Goal: Task Accomplishment & Management: Use online tool/utility

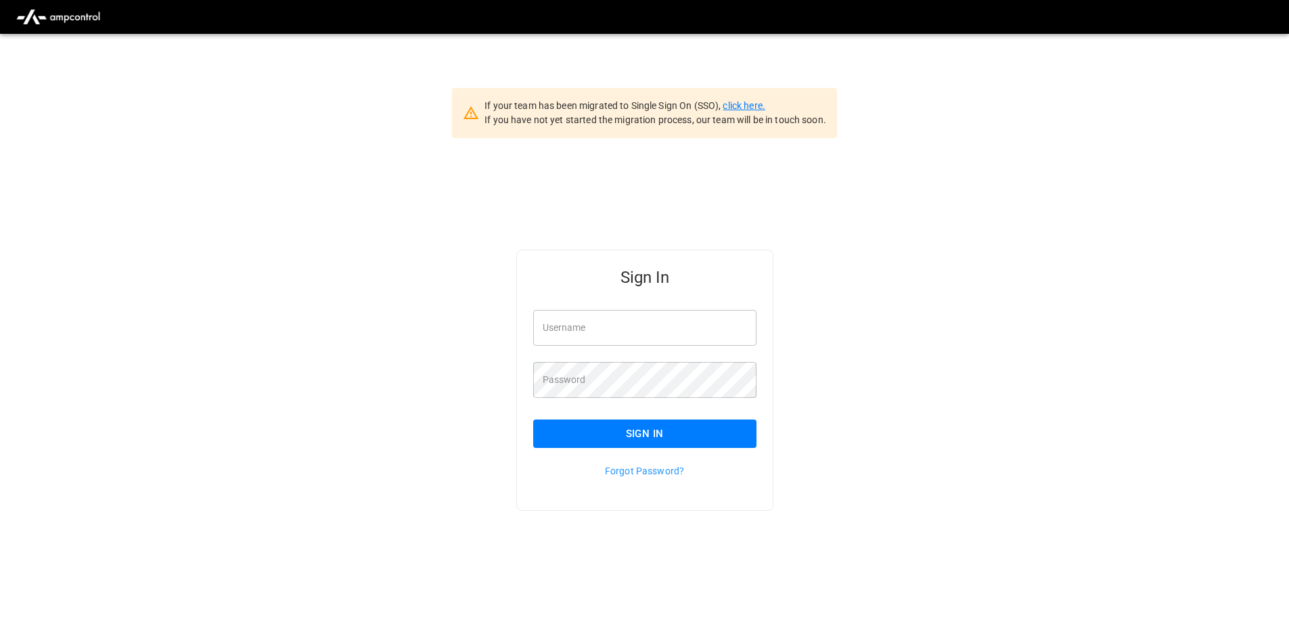
click at [752, 108] on link "click here." at bounding box center [743, 105] width 42 height 11
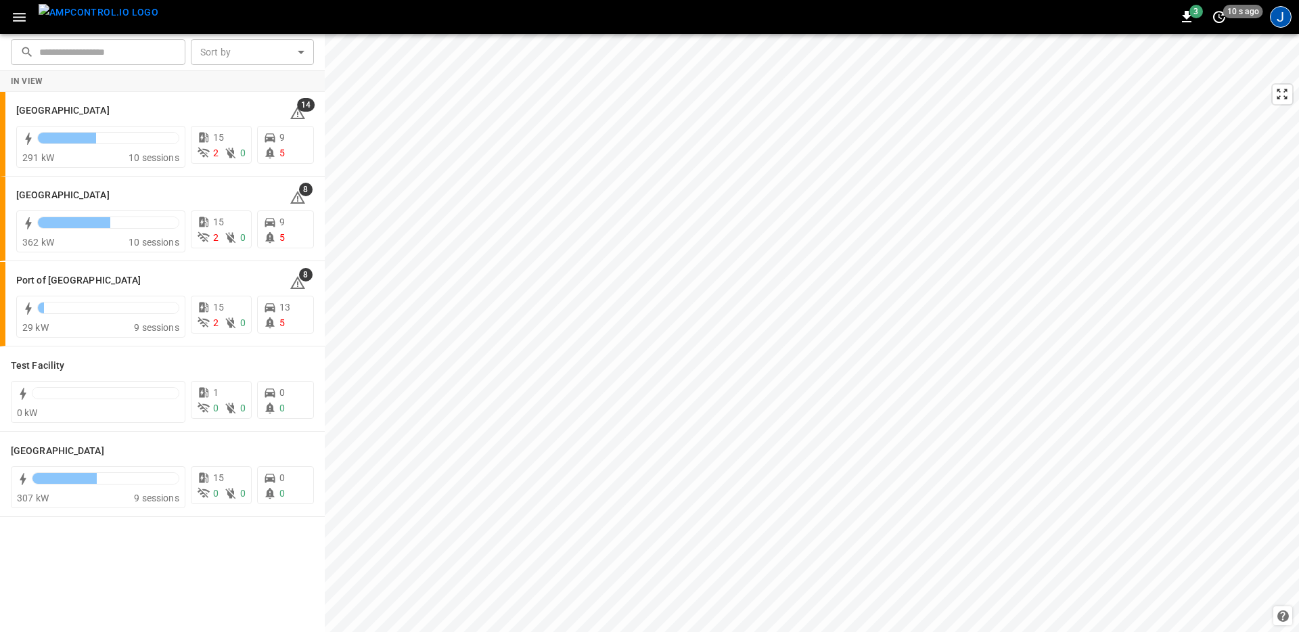
click at [1273, 14] on div "J" at bounding box center [1281, 17] width 22 height 22
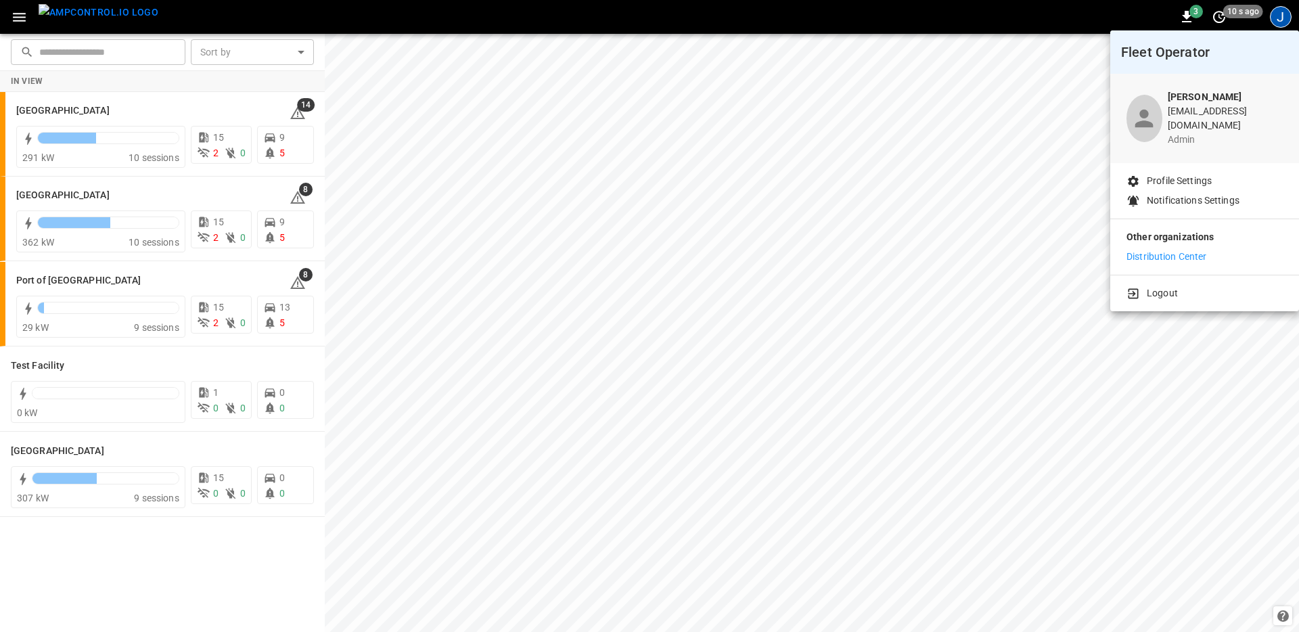
click at [580, 16] on div at bounding box center [649, 316] width 1299 height 632
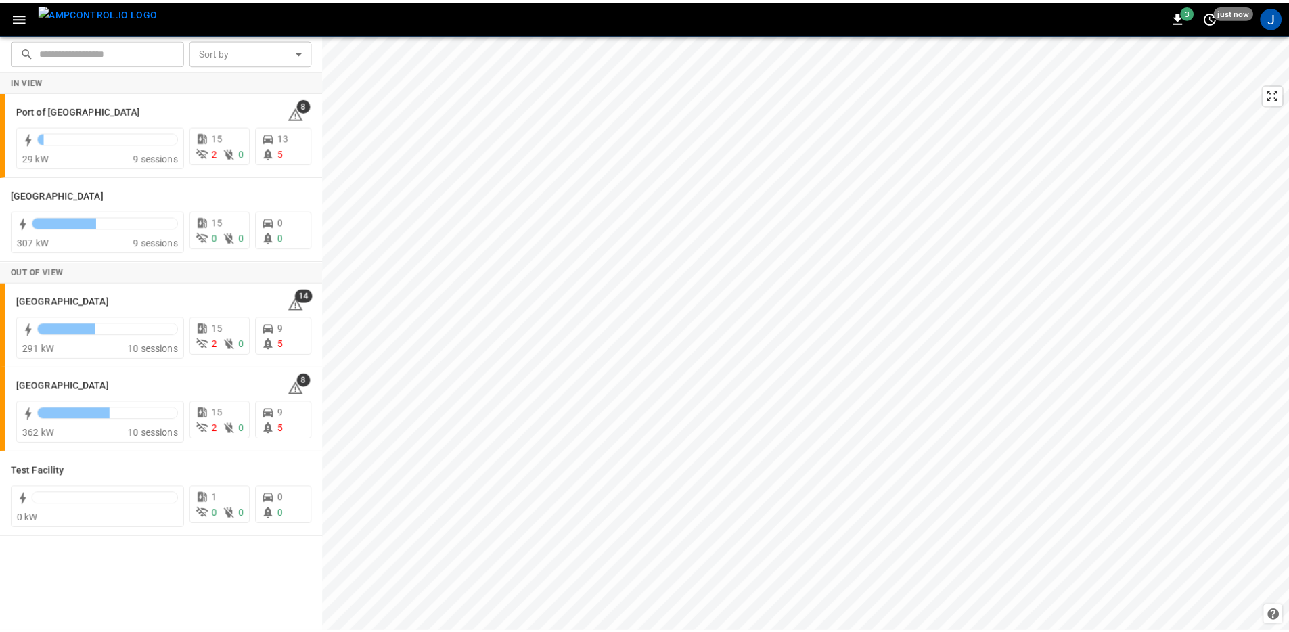
scroll to position [88, 0]
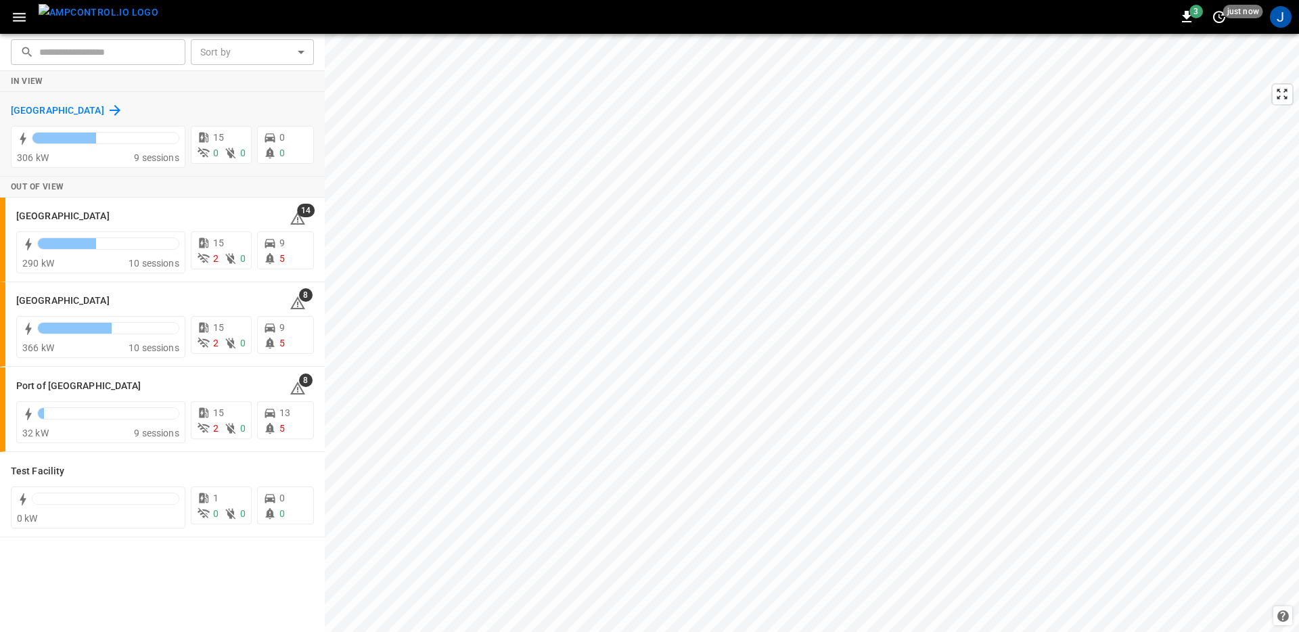
click at [107, 106] on icon at bounding box center [115, 110] width 16 height 16
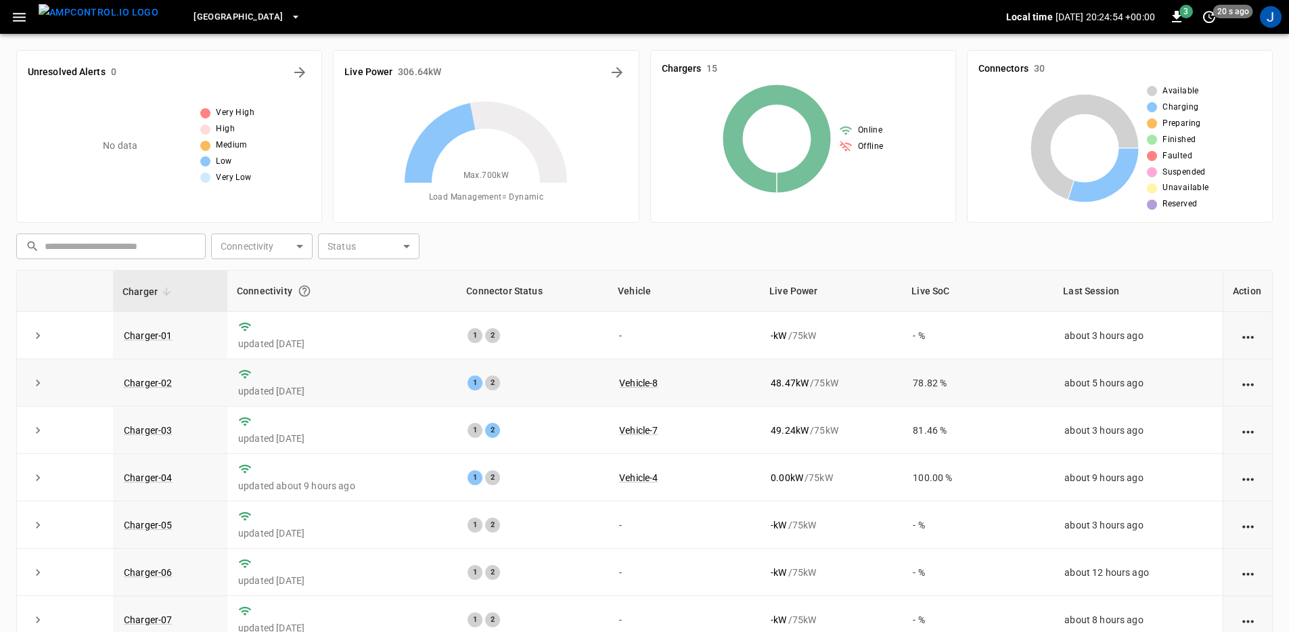
click at [41, 388] on icon "expand row" at bounding box center [38, 383] width 14 height 14
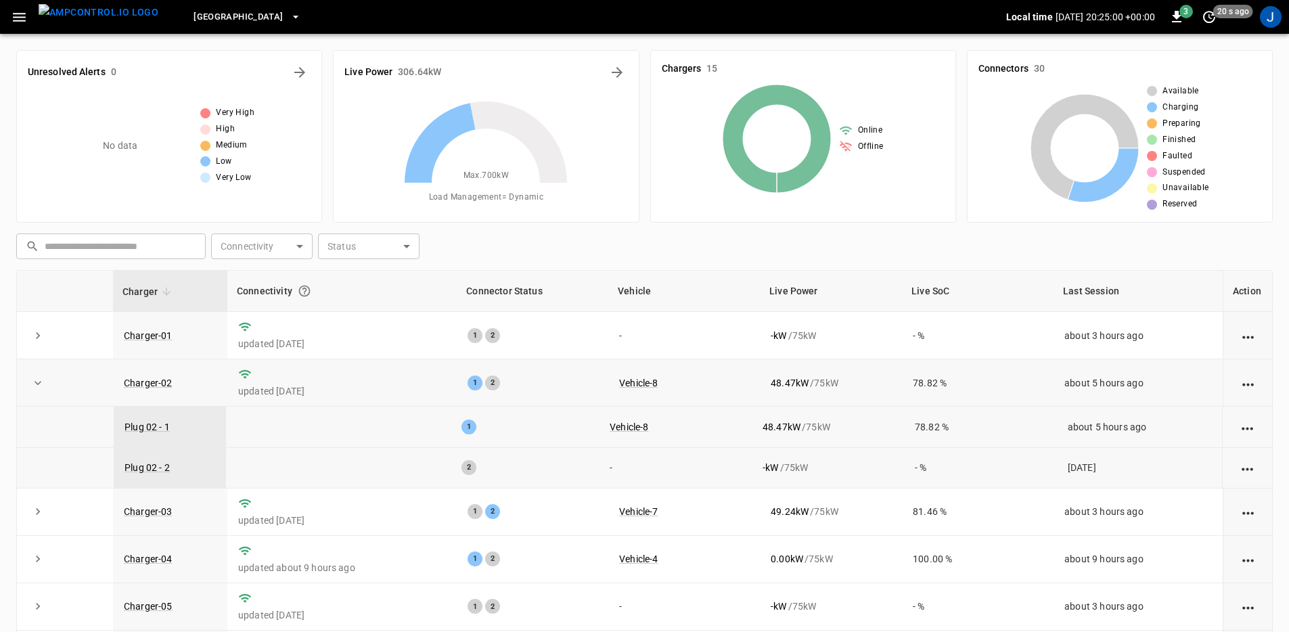
drag, startPoint x: 610, startPoint y: 224, endPoint x: 620, endPoint y: 165, distance: 59.6
click at [610, 224] on div "Unresolved Alerts 0 No data Very High High Medium Low Very Low Live Power 306.6…" at bounding box center [644, 393] width 1256 height 709
click at [619, 68] on icon "Energy Overview" at bounding box center [617, 72] width 16 height 16
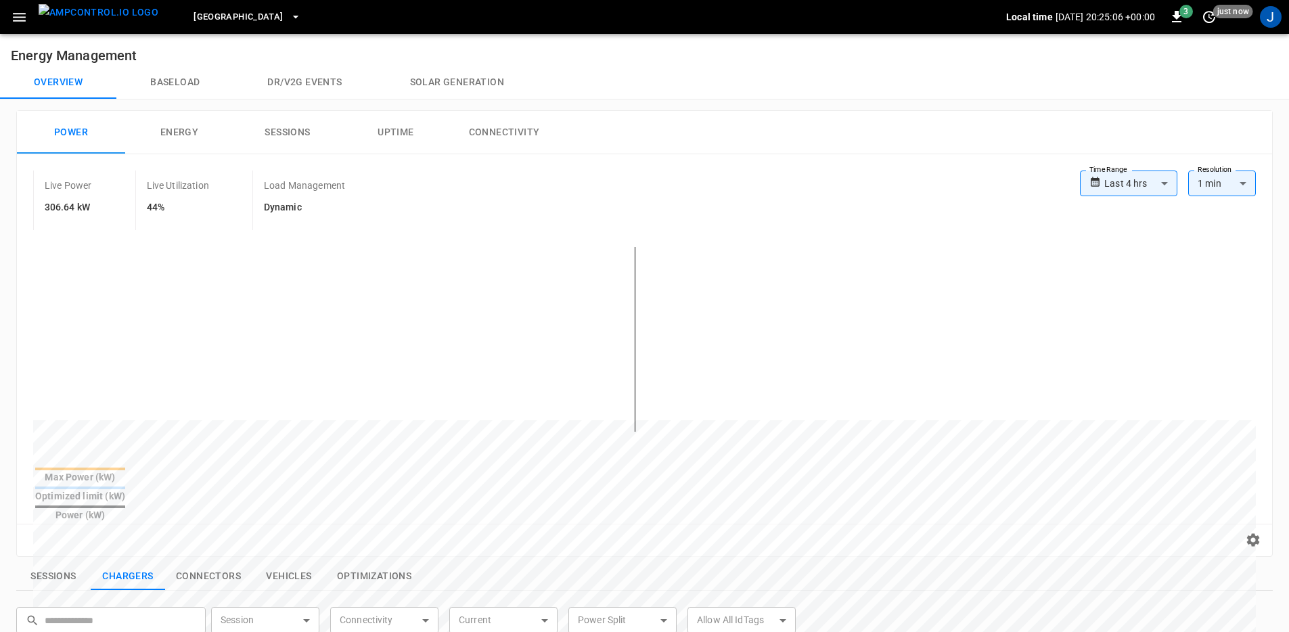
click at [1124, 186] on body "**********" at bounding box center [644, 567] width 1289 height 1134
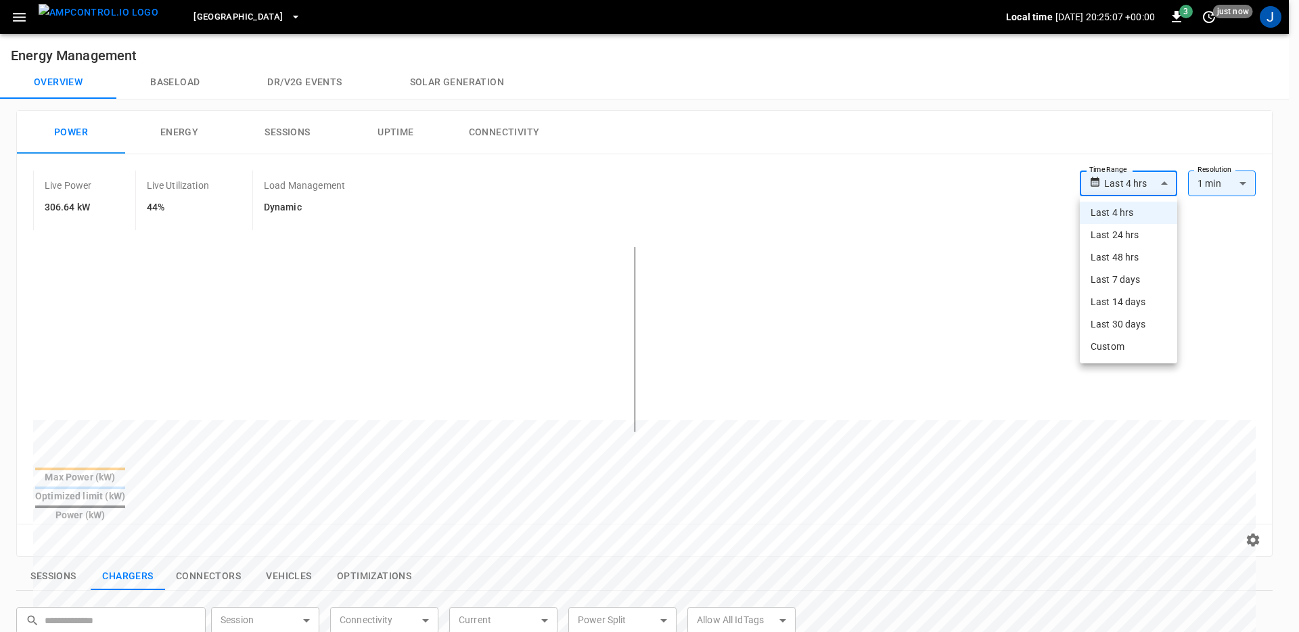
click at [1151, 253] on li "Last 48 hrs" at bounding box center [1128, 257] width 97 height 22
type input "**********"
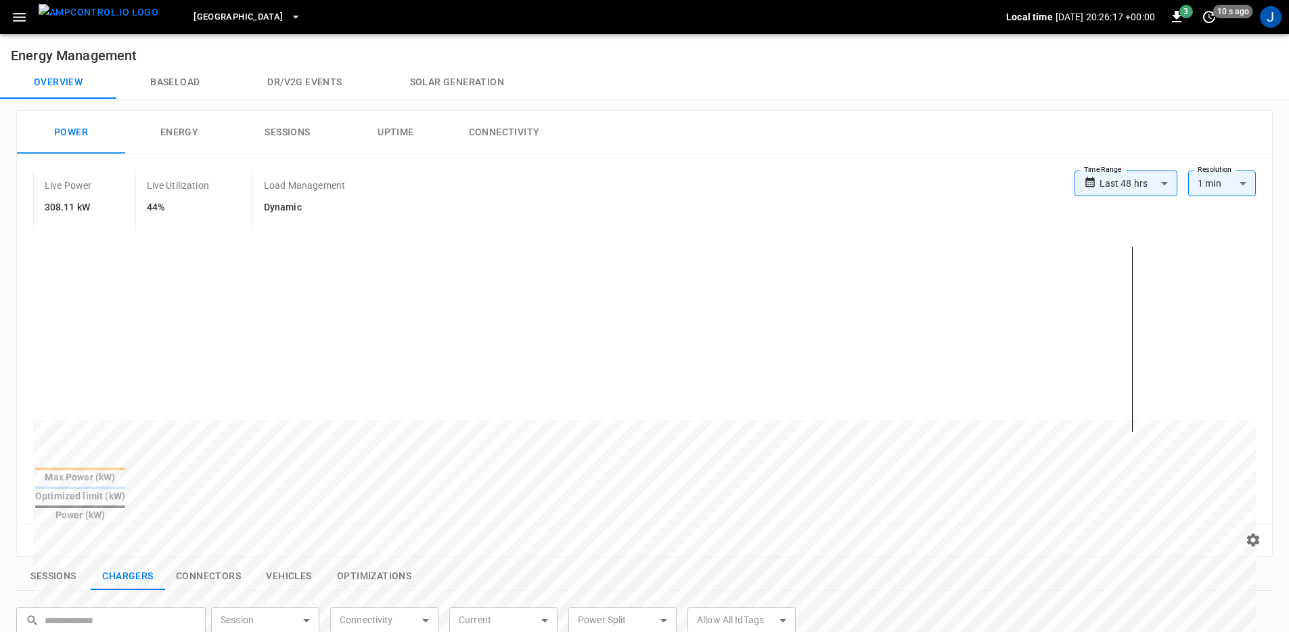
click at [180, 133] on button "Energy" at bounding box center [179, 132] width 108 height 43
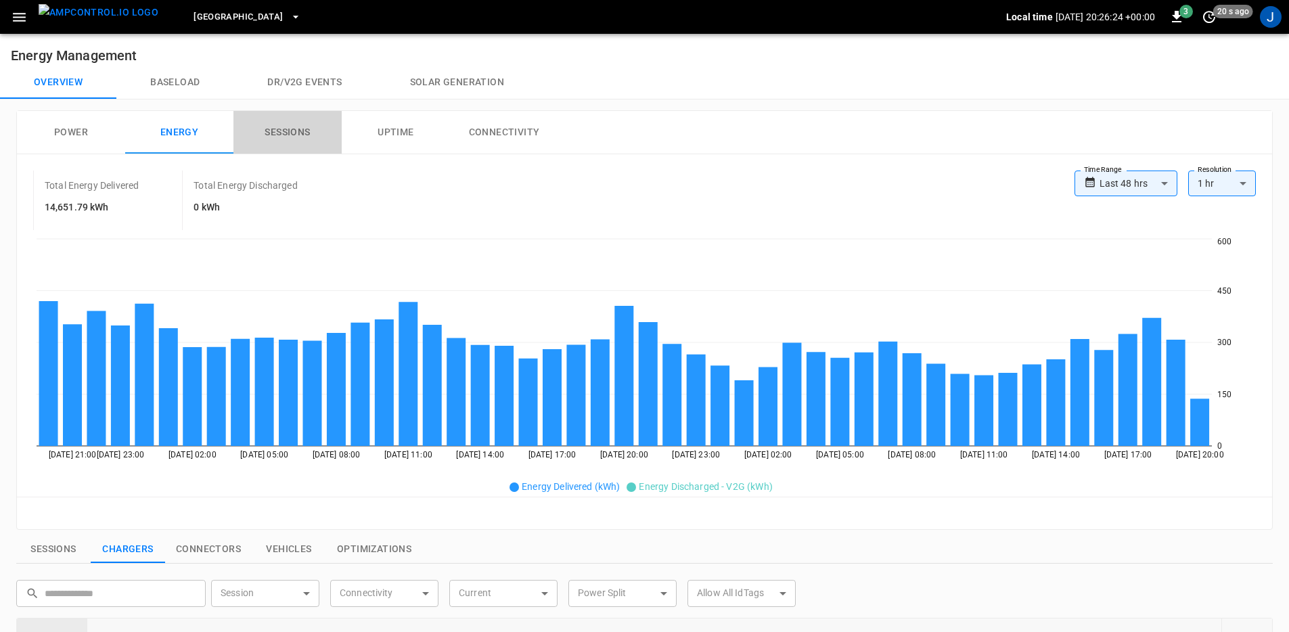
click at [280, 129] on button "Sessions" at bounding box center [287, 132] width 108 height 43
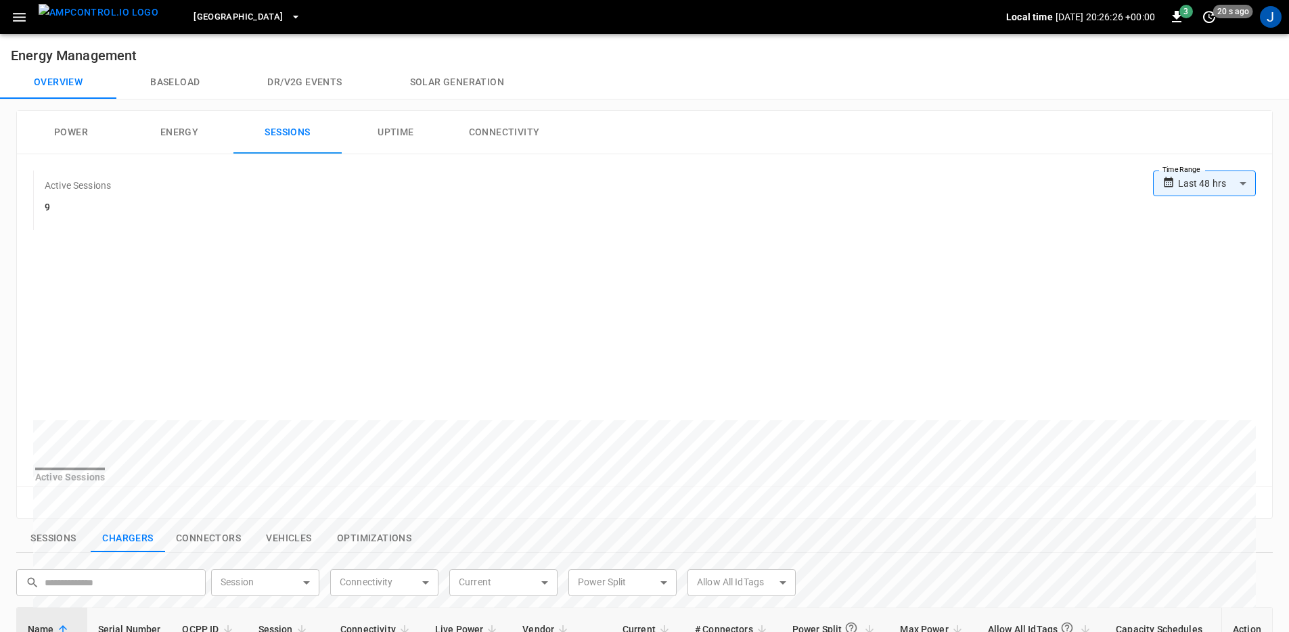
click at [407, 127] on button "Uptime" at bounding box center [396, 132] width 108 height 43
click at [508, 139] on button "Connectivity" at bounding box center [504, 132] width 108 height 43
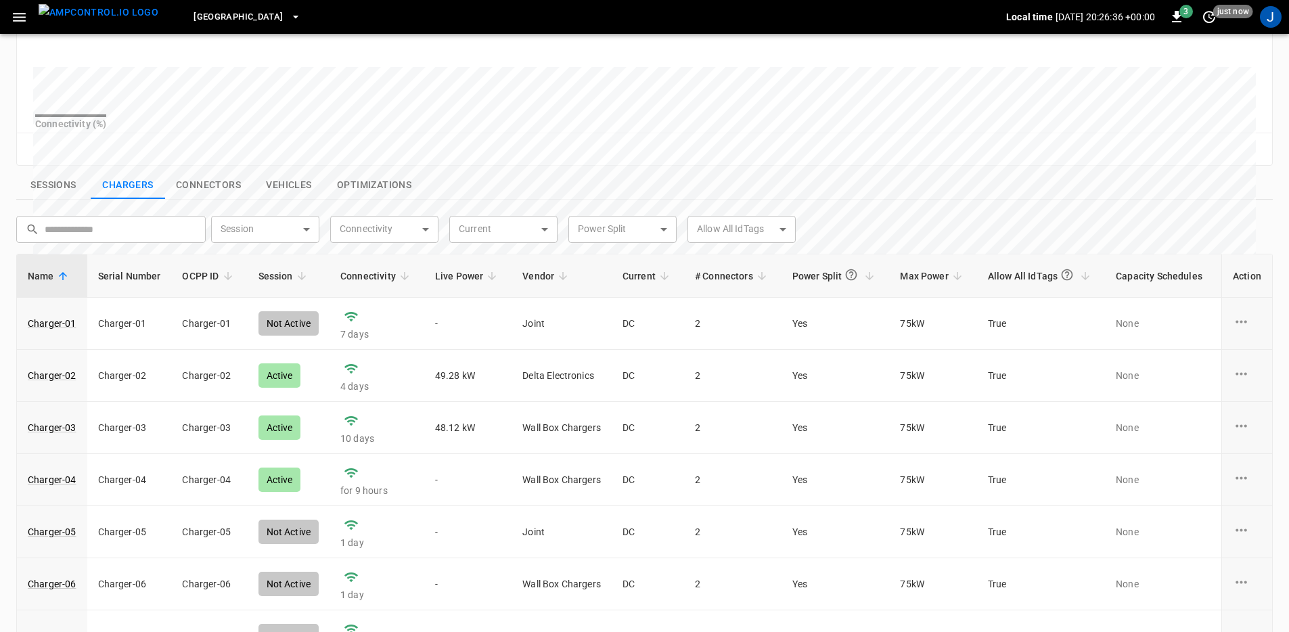
scroll to position [412, 0]
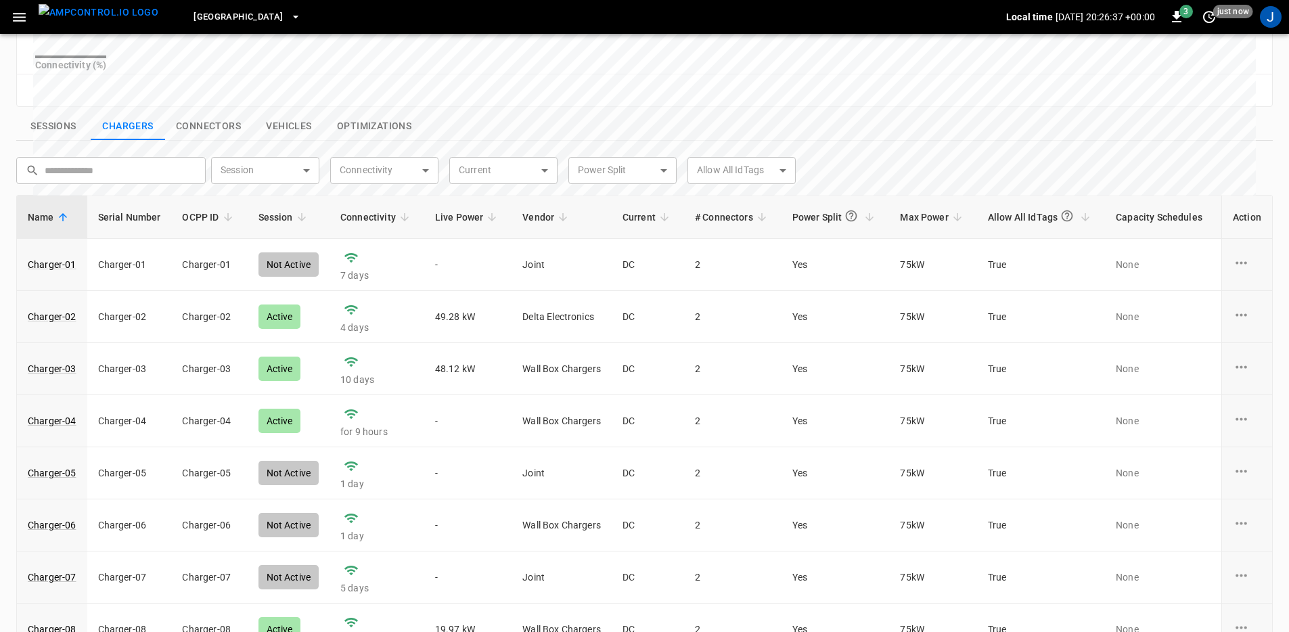
click at [68, 141] on button "Sessions" at bounding box center [53, 126] width 74 height 28
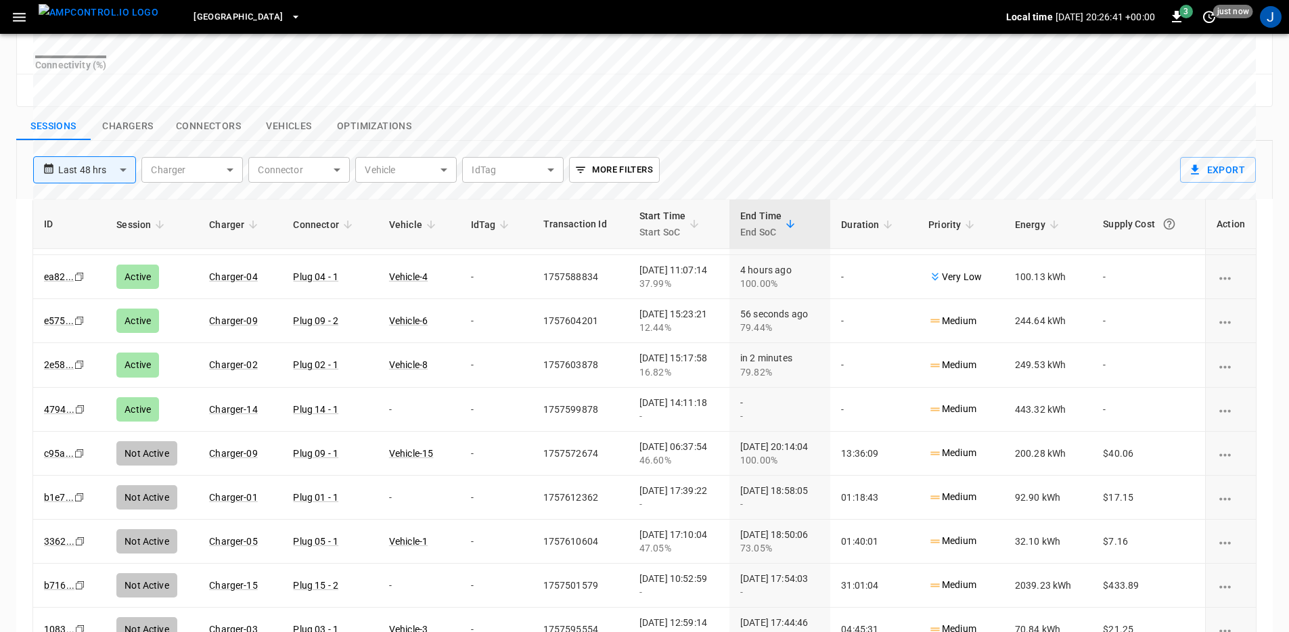
scroll to position [0, 0]
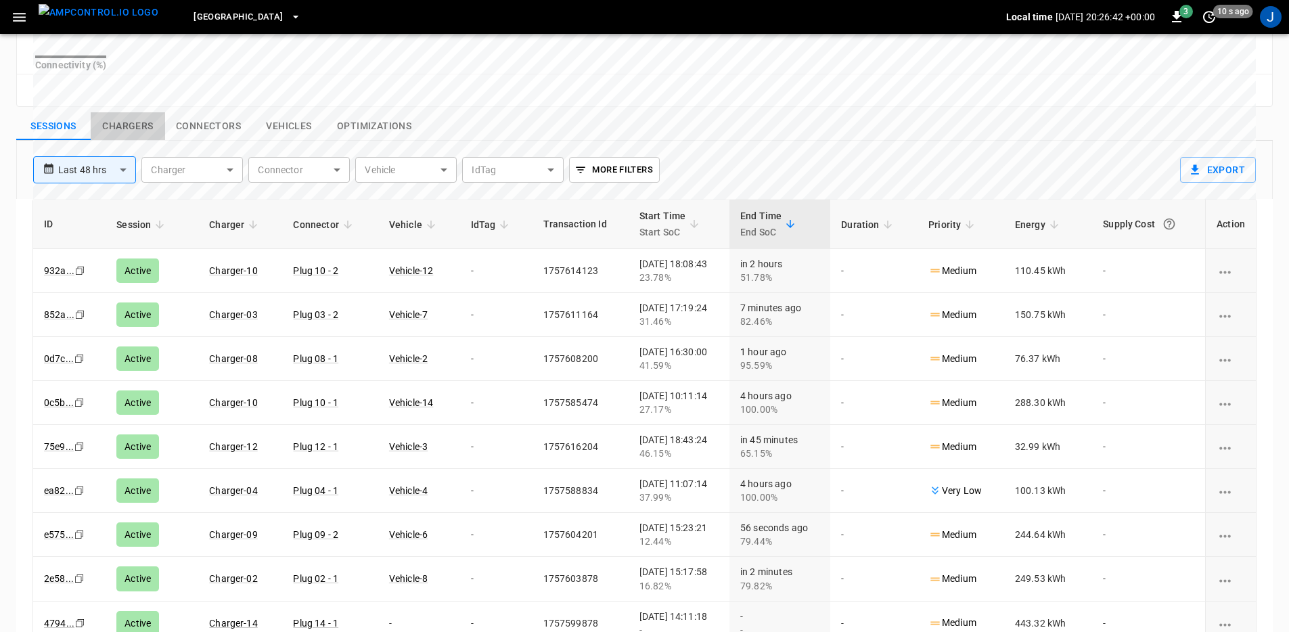
click at [123, 136] on button "Chargers" at bounding box center [128, 126] width 74 height 28
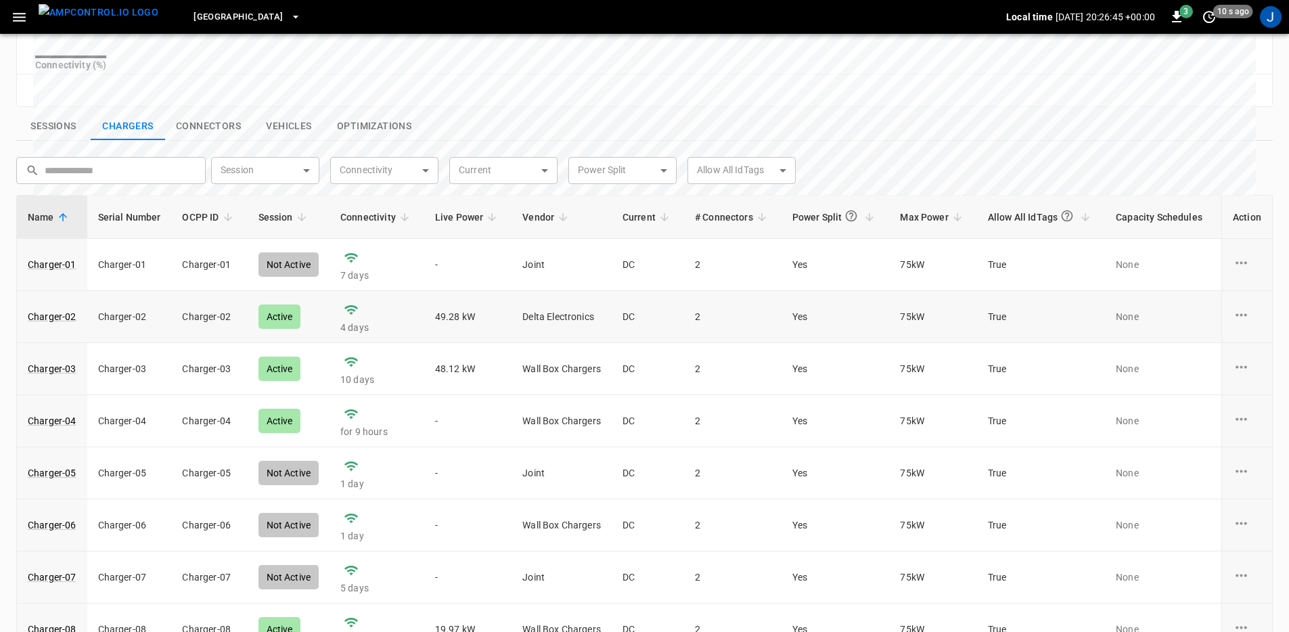
scroll to position [409, 0]
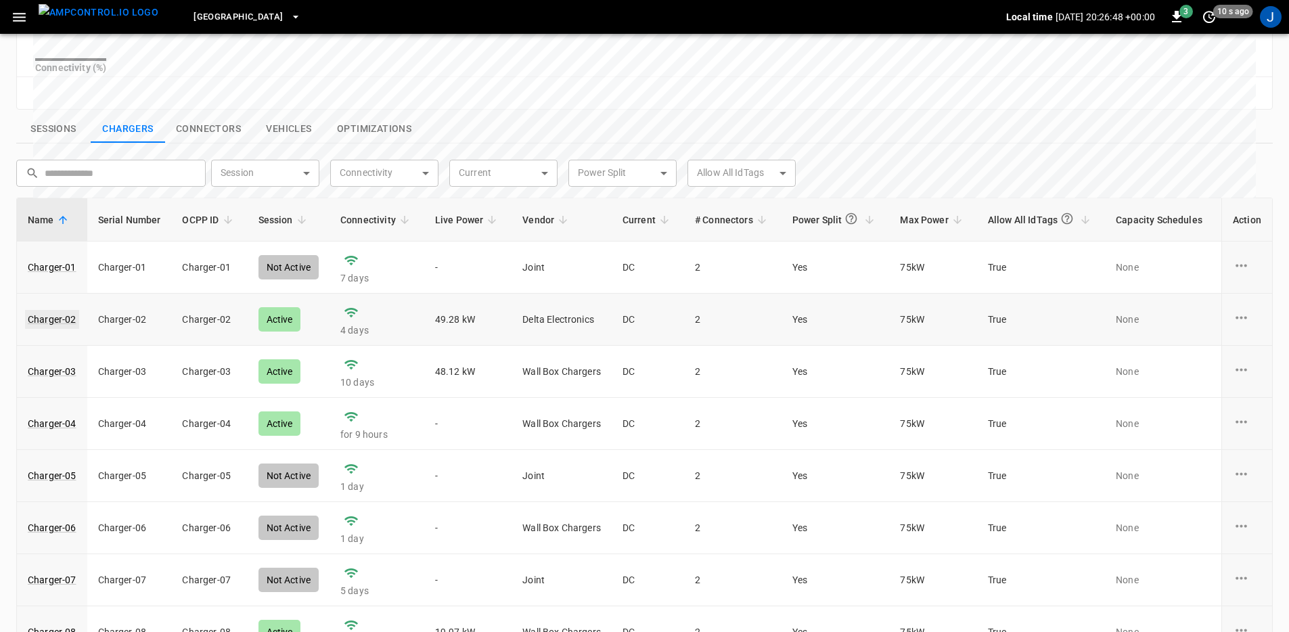
click at [66, 329] on link "Charger-02" at bounding box center [52, 319] width 54 height 19
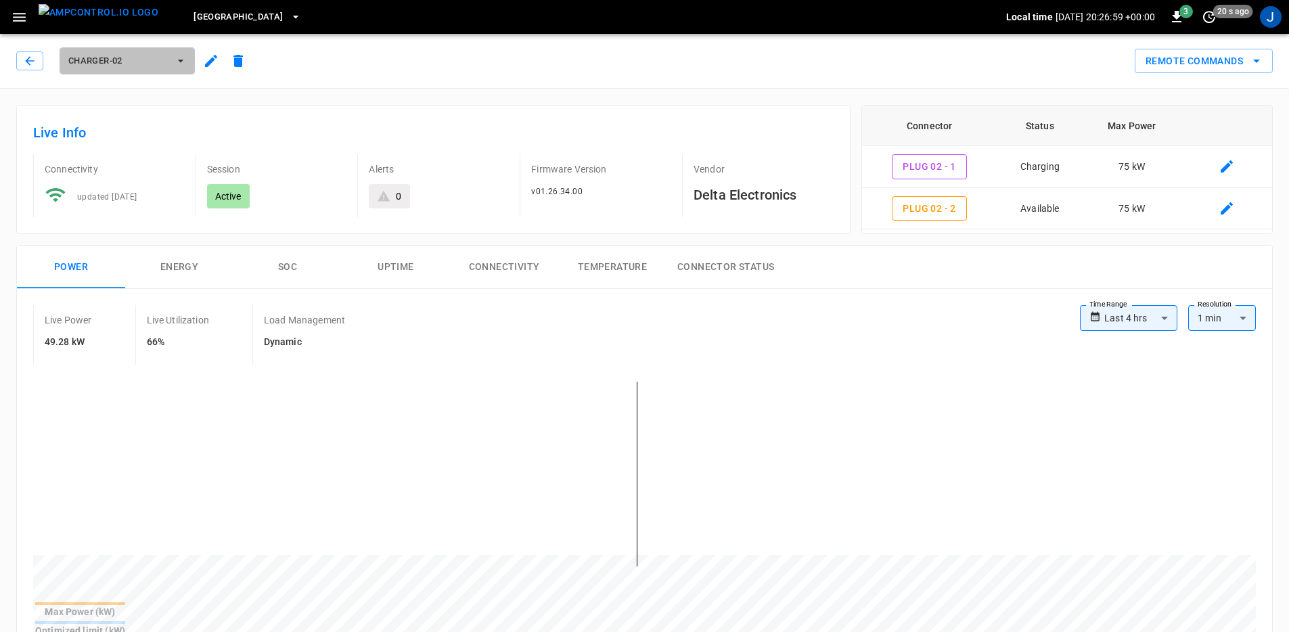
click at [149, 48] on button "Charger-02" at bounding box center [127, 60] width 135 height 27
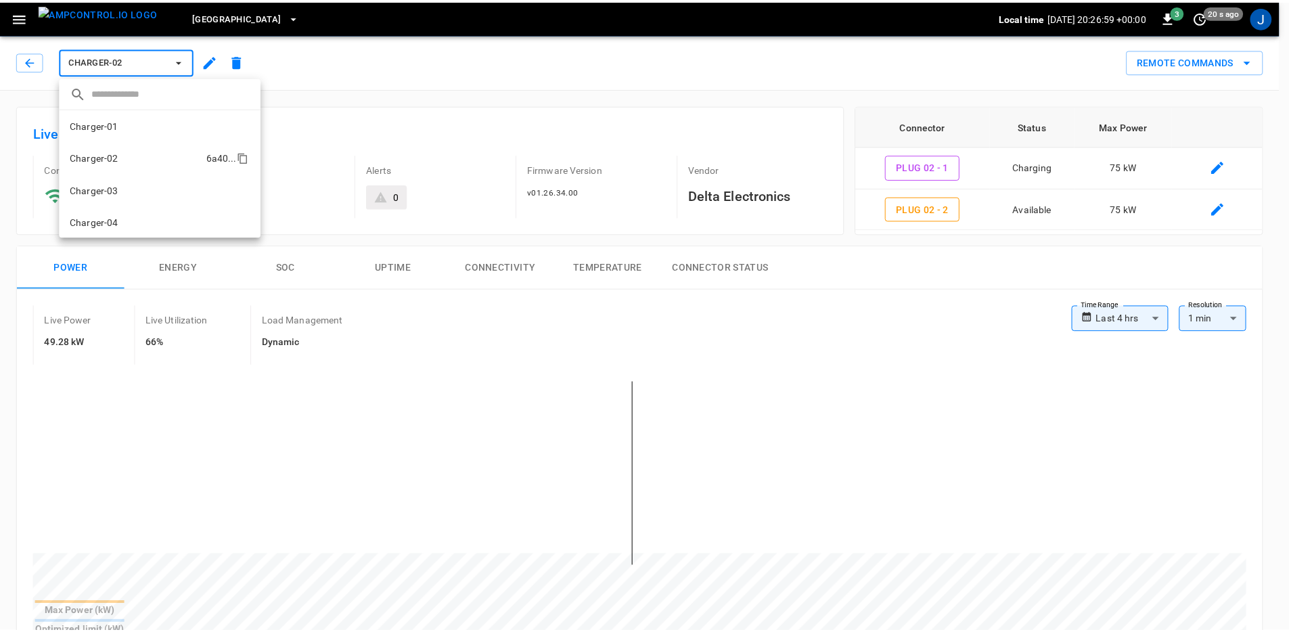
scroll to position [23, 0]
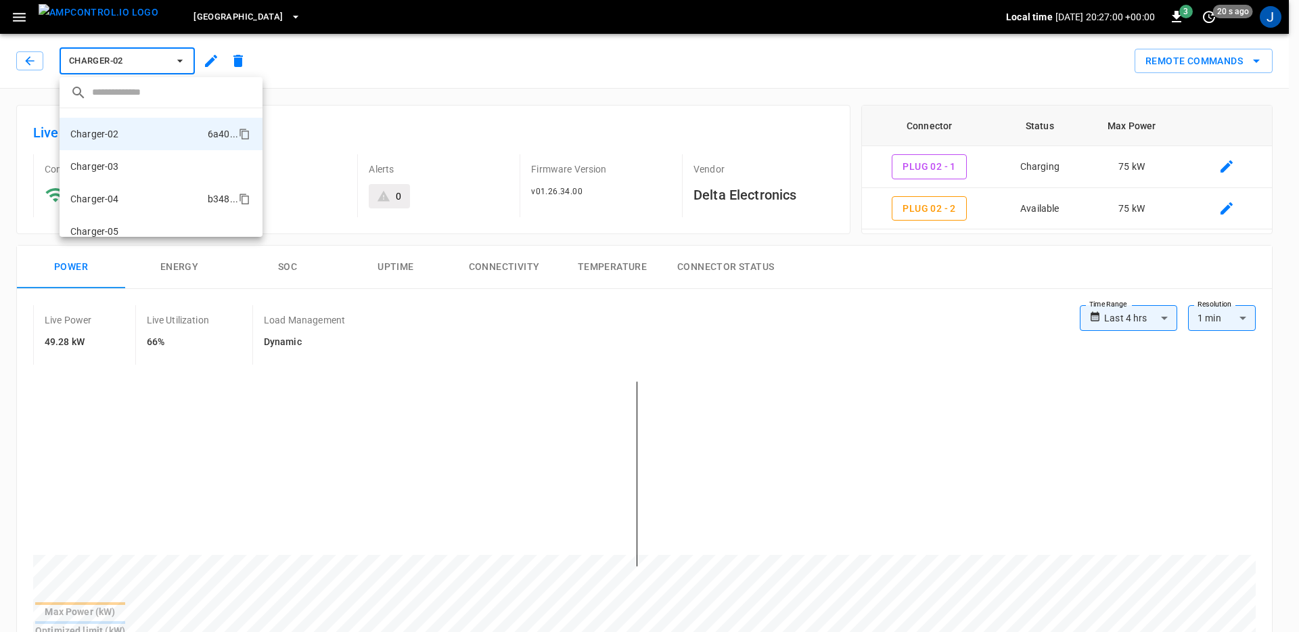
click at [121, 206] on li "Charger-04 b348 ..." at bounding box center [161, 199] width 203 height 32
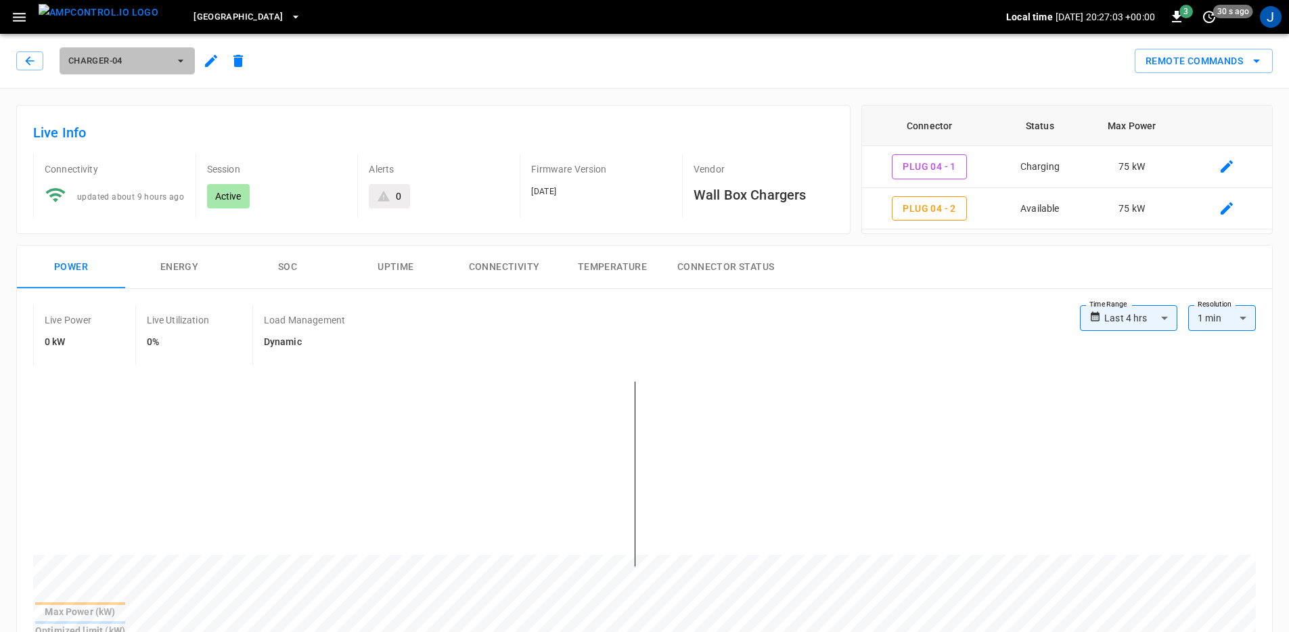
click at [160, 70] on button "Charger-04" at bounding box center [127, 60] width 135 height 27
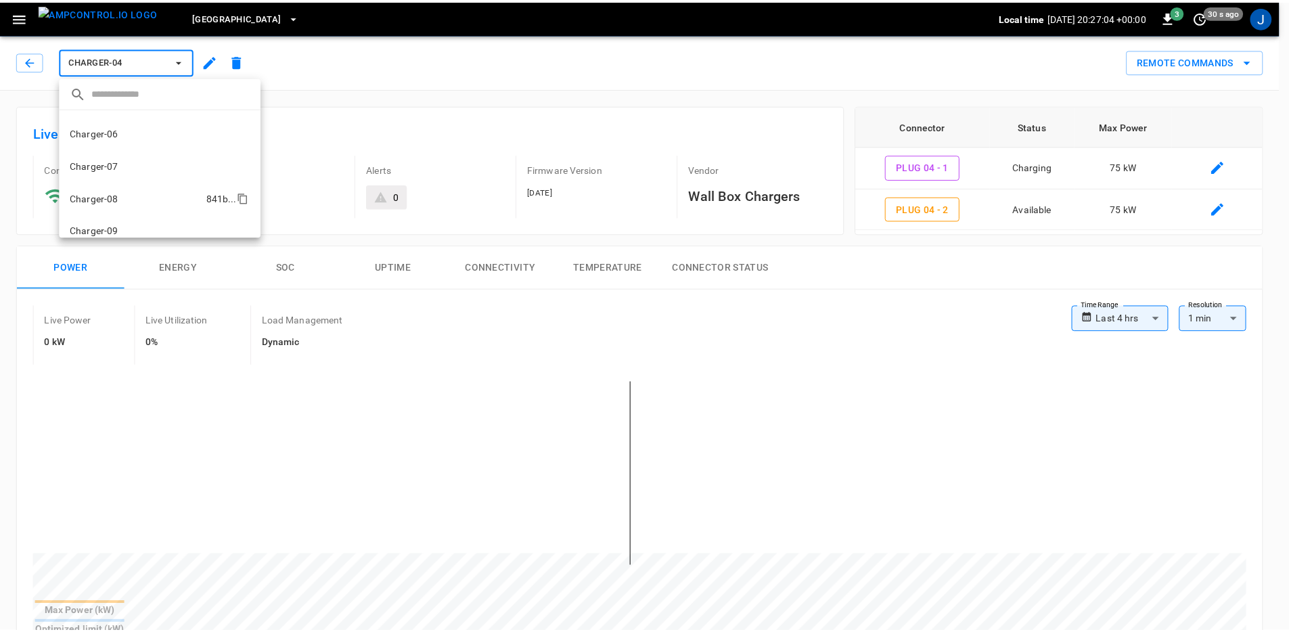
scroll to position [155, 0]
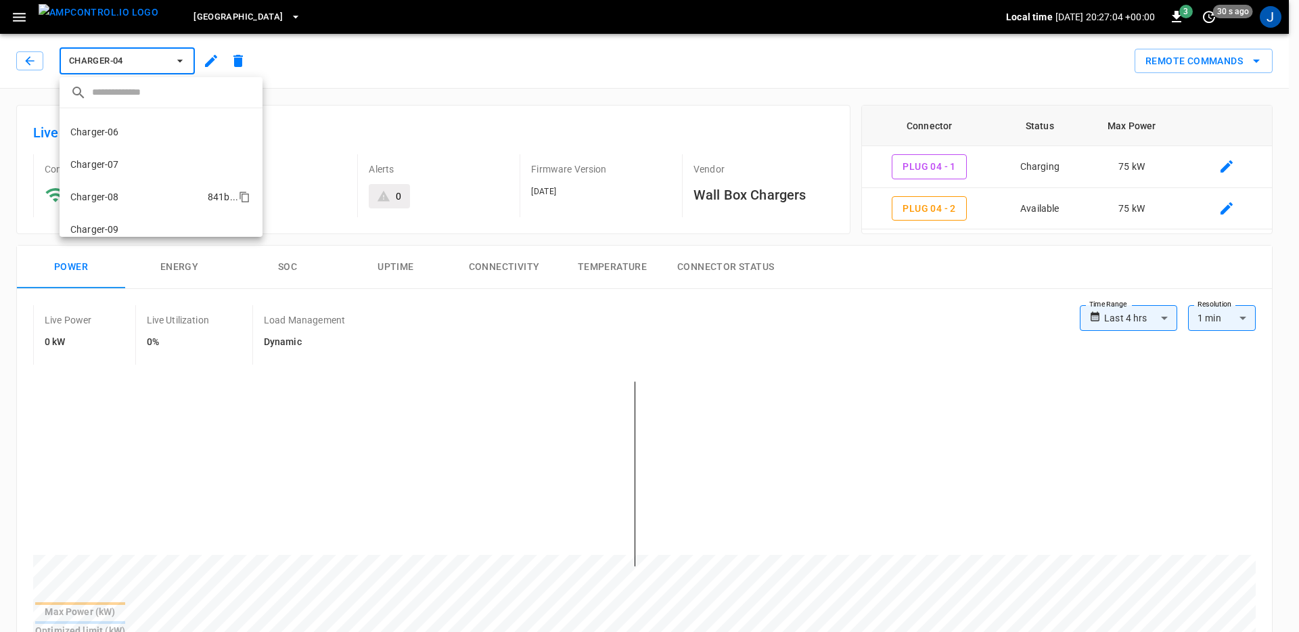
click at [147, 196] on li "Charger-08 841b ..." at bounding box center [161, 197] width 203 height 32
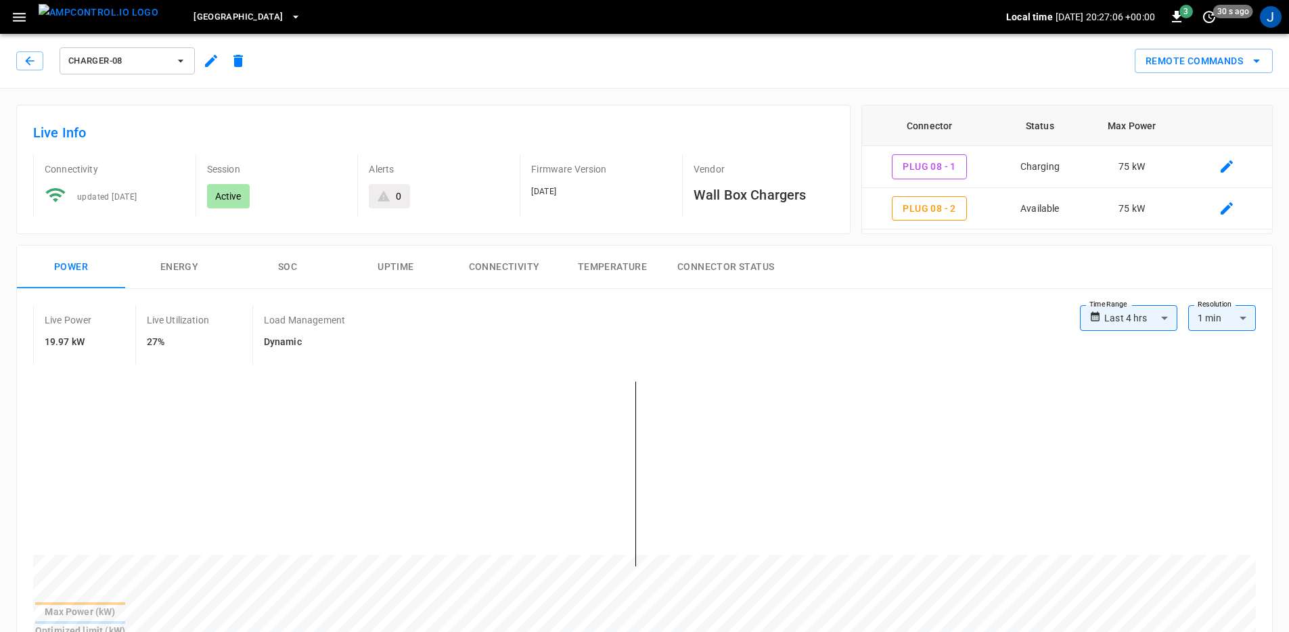
click at [140, 60] on span "Charger-08" at bounding box center [118, 61] width 100 height 16
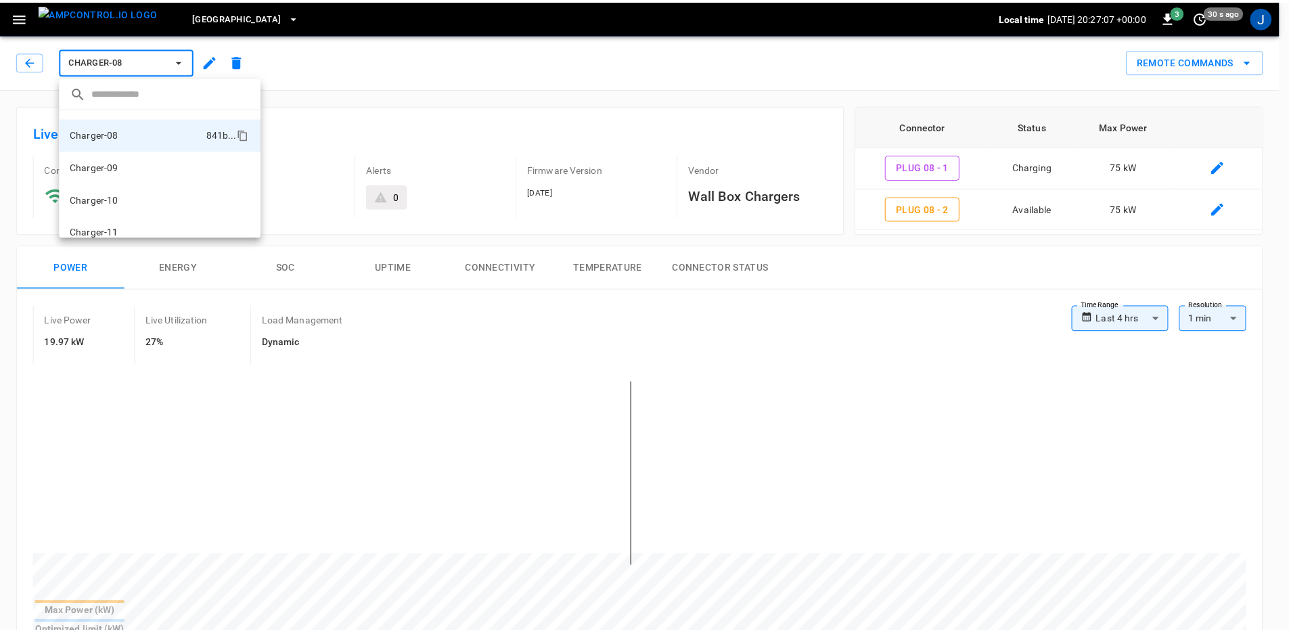
scroll to position [244, 0]
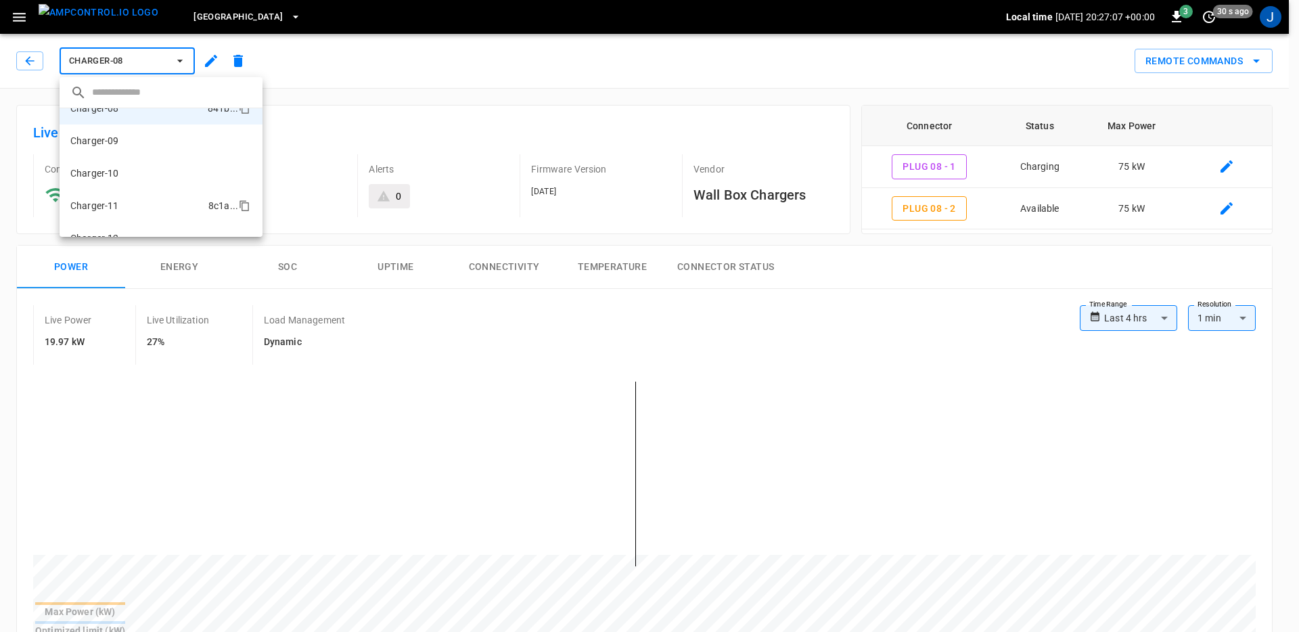
click at [158, 200] on li "Charger-11 8c1a ..." at bounding box center [161, 205] width 203 height 32
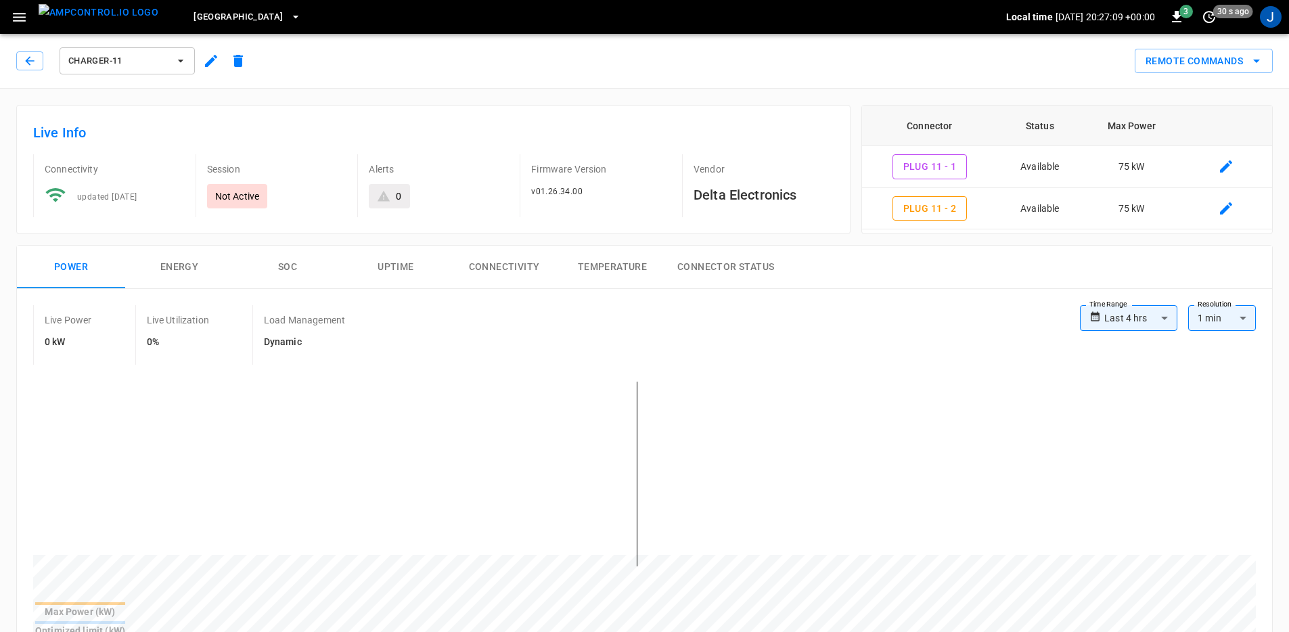
click at [138, 74] on button "Charger-11" at bounding box center [127, 60] width 135 height 27
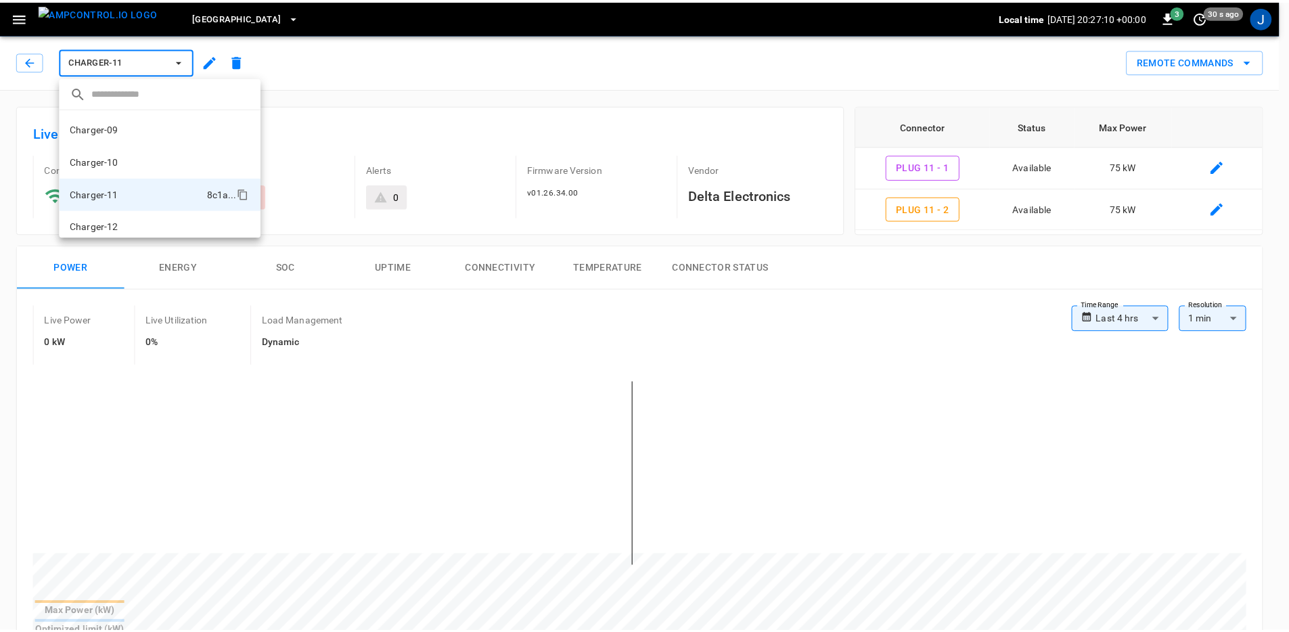
scroll to position [255, 0]
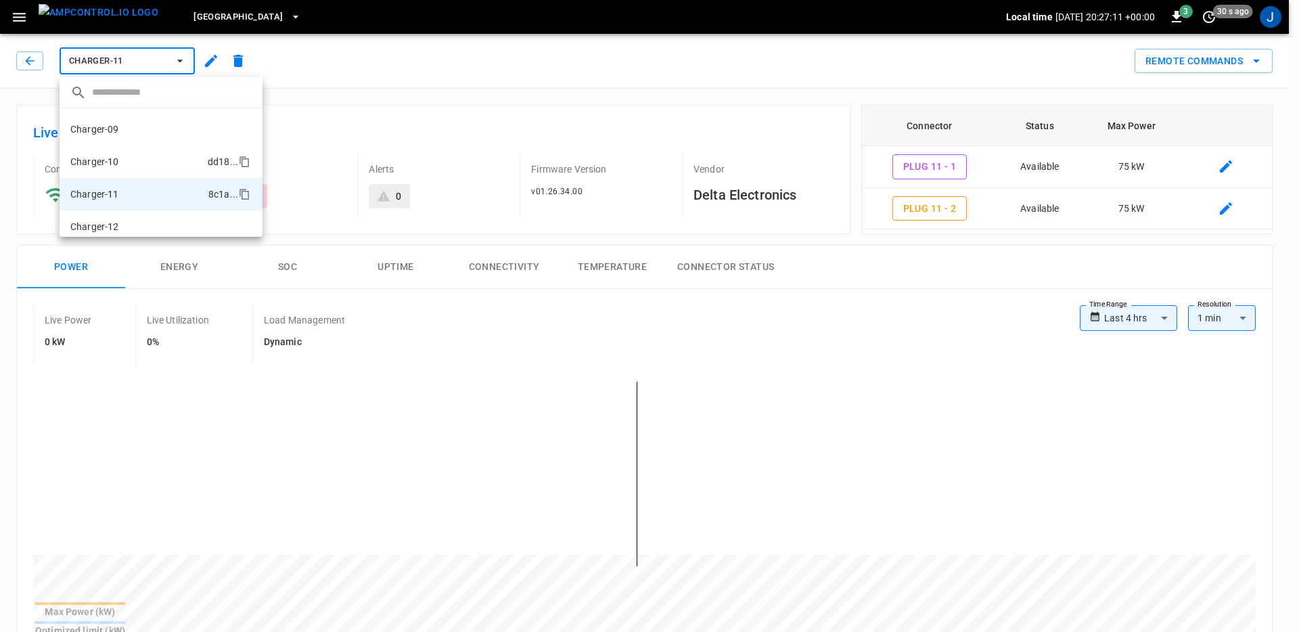
click at [153, 160] on li "Charger-10 dd18 ..." at bounding box center [161, 161] width 203 height 32
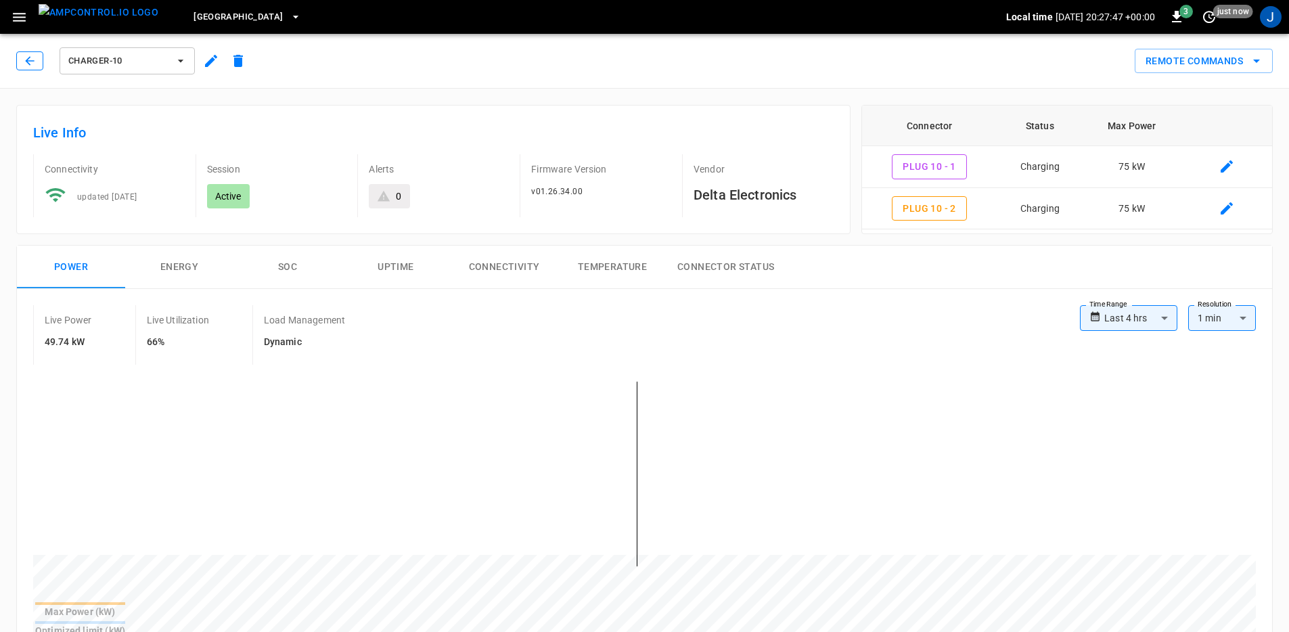
click at [39, 60] on button "button" at bounding box center [29, 60] width 27 height 19
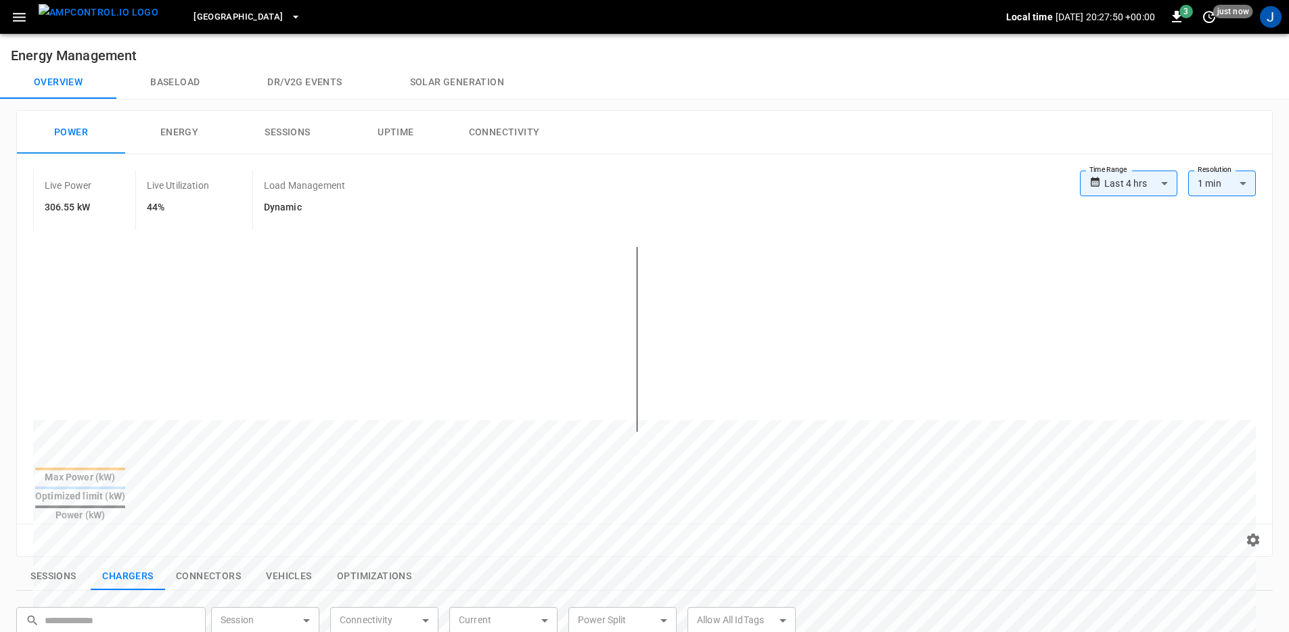
click at [47, 562] on button "Sessions" at bounding box center [53, 576] width 74 height 28
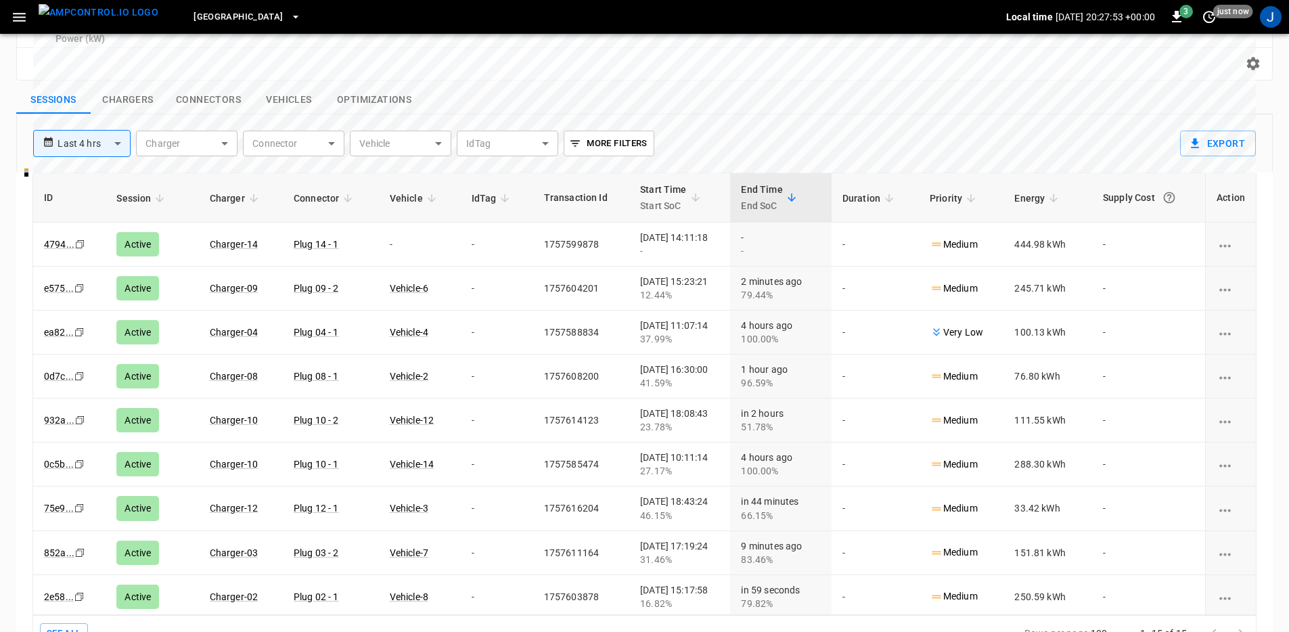
scroll to position [480, 0]
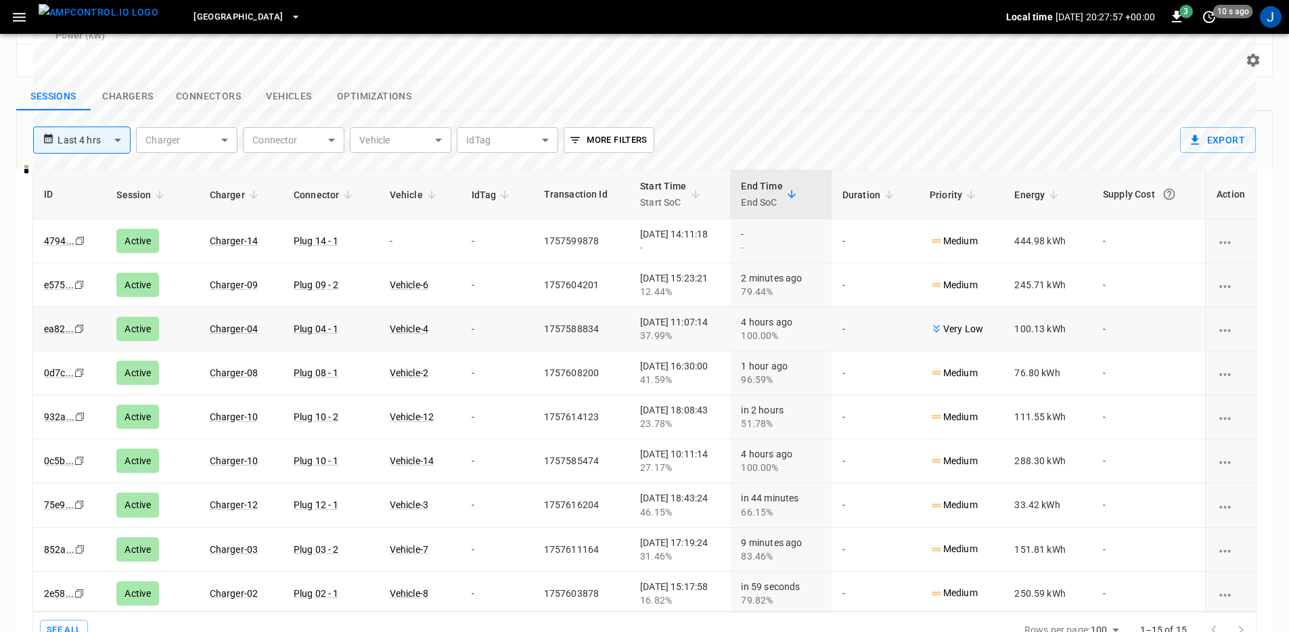
click at [956, 322] on p "Very Low" at bounding box center [955, 329] width 53 height 14
click at [956, 366] on p "Medium" at bounding box center [953, 373] width 48 height 14
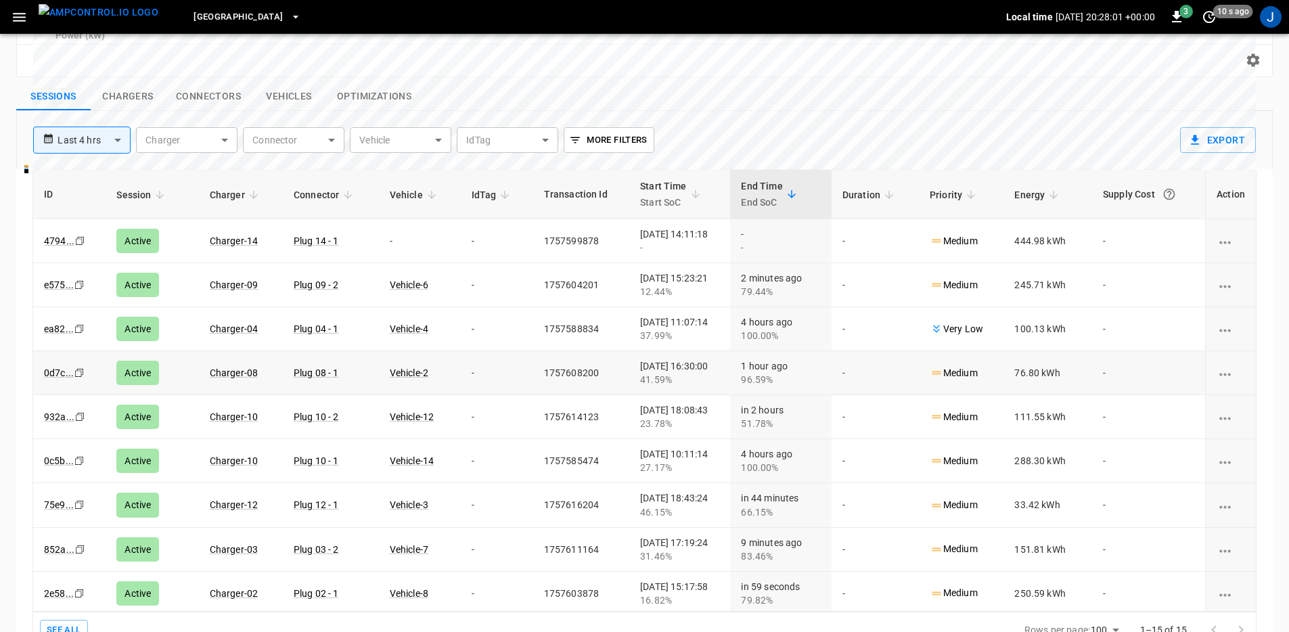
click at [1220, 366] on icon "charging session options" at bounding box center [1224, 374] width 17 height 17
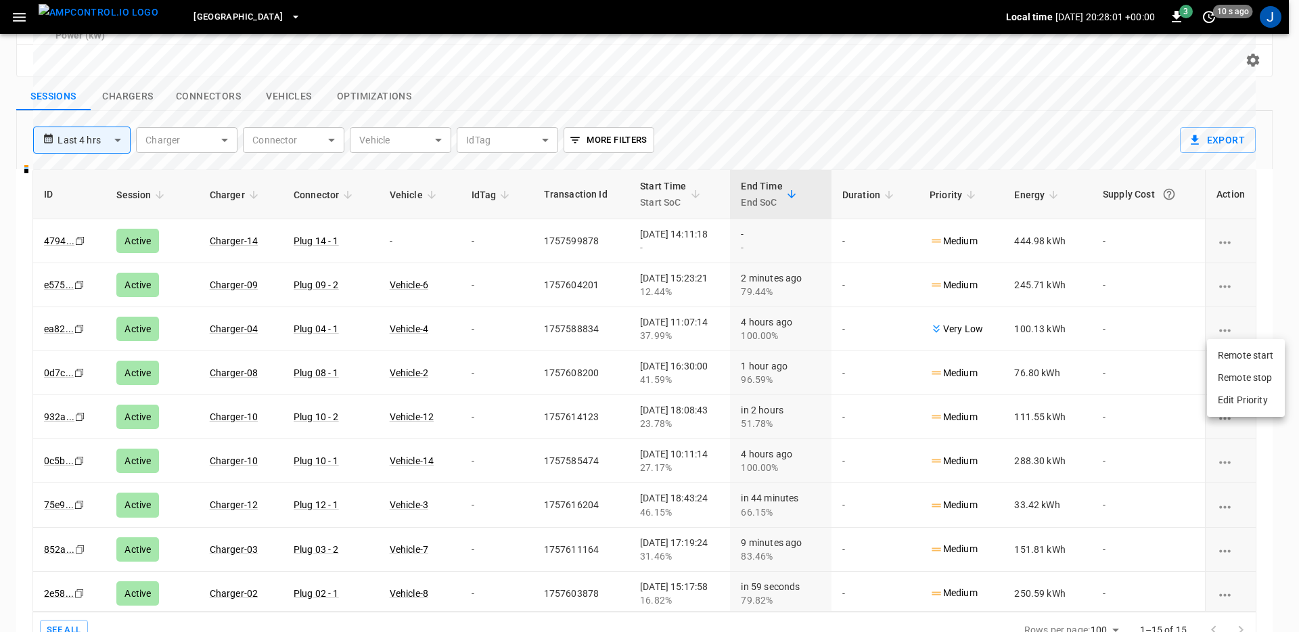
click at [1218, 346] on li "Remote start" at bounding box center [1246, 355] width 78 height 22
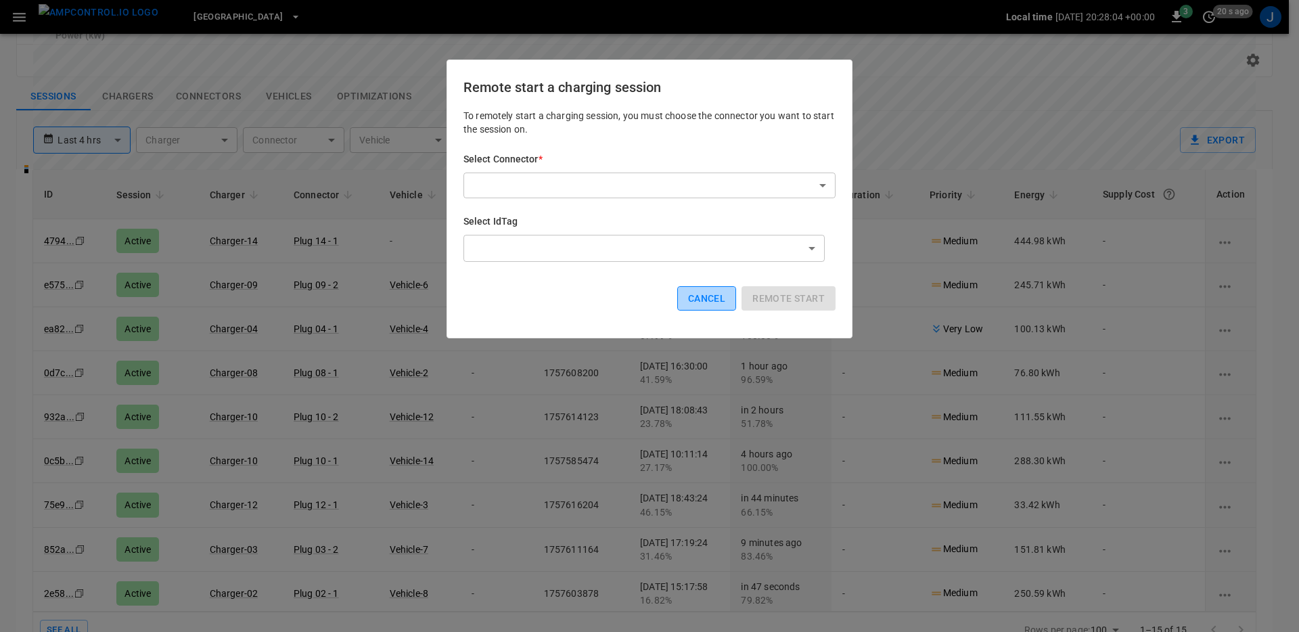
click at [703, 295] on button "Cancel" at bounding box center [706, 298] width 59 height 25
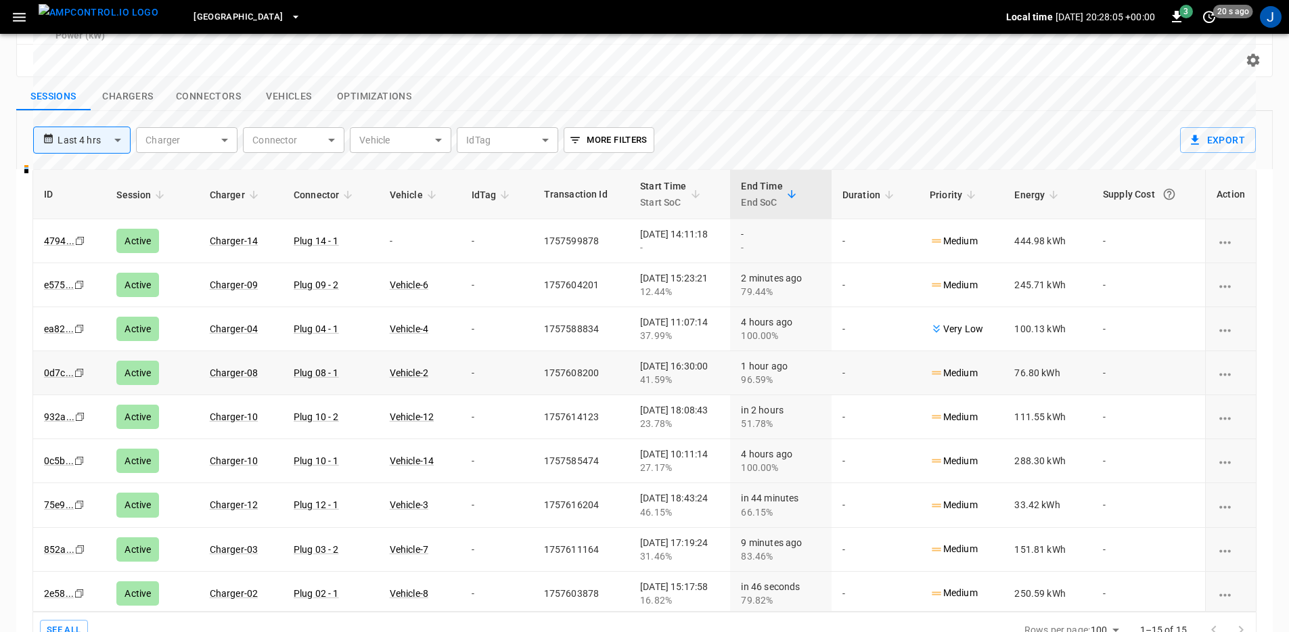
click at [1218, 366] on icon "charging session options" at bounding box center [1224, 374] width 17 height 17
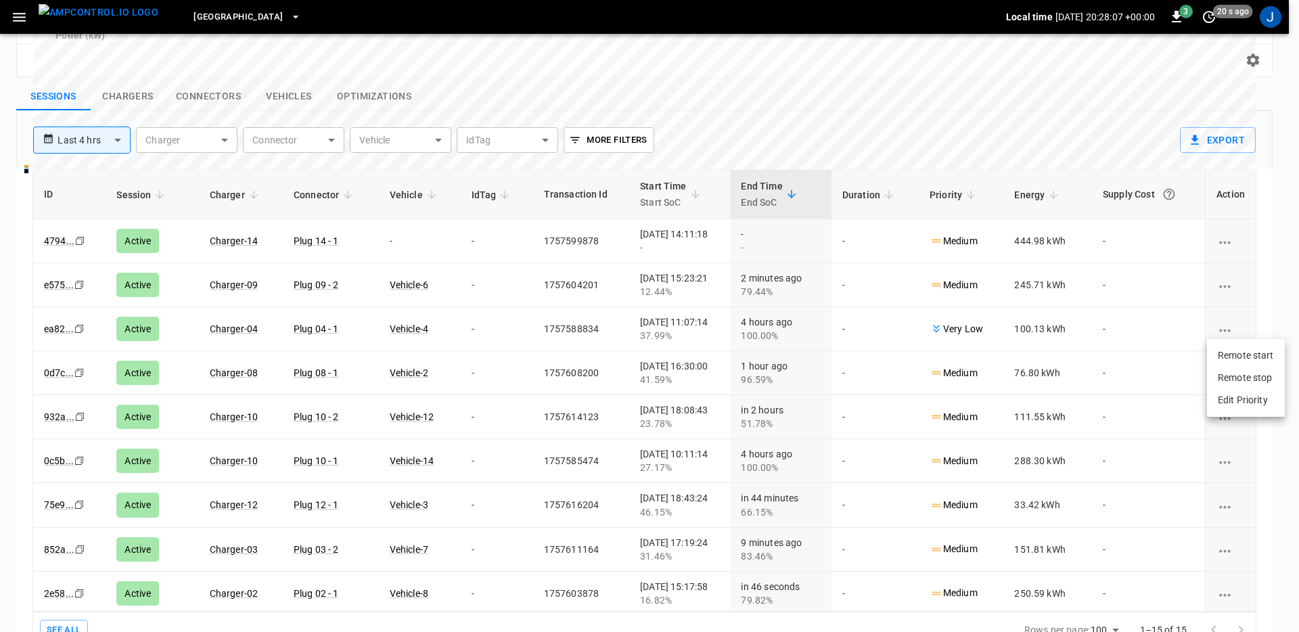
click at [1230, 402] on li "Edit Priority" at bounding box center [1246, 400] width 78 height 22
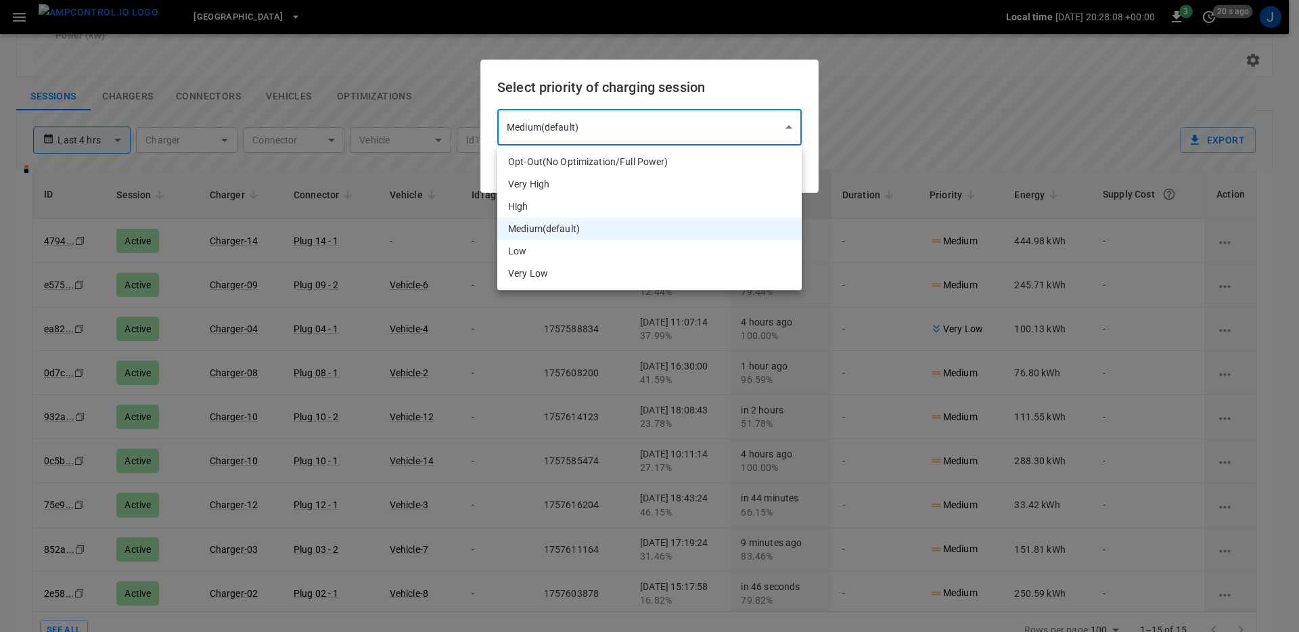
click at [719, 139] on body "**********" at bounding box center [649, 89] width 1299 height 1138
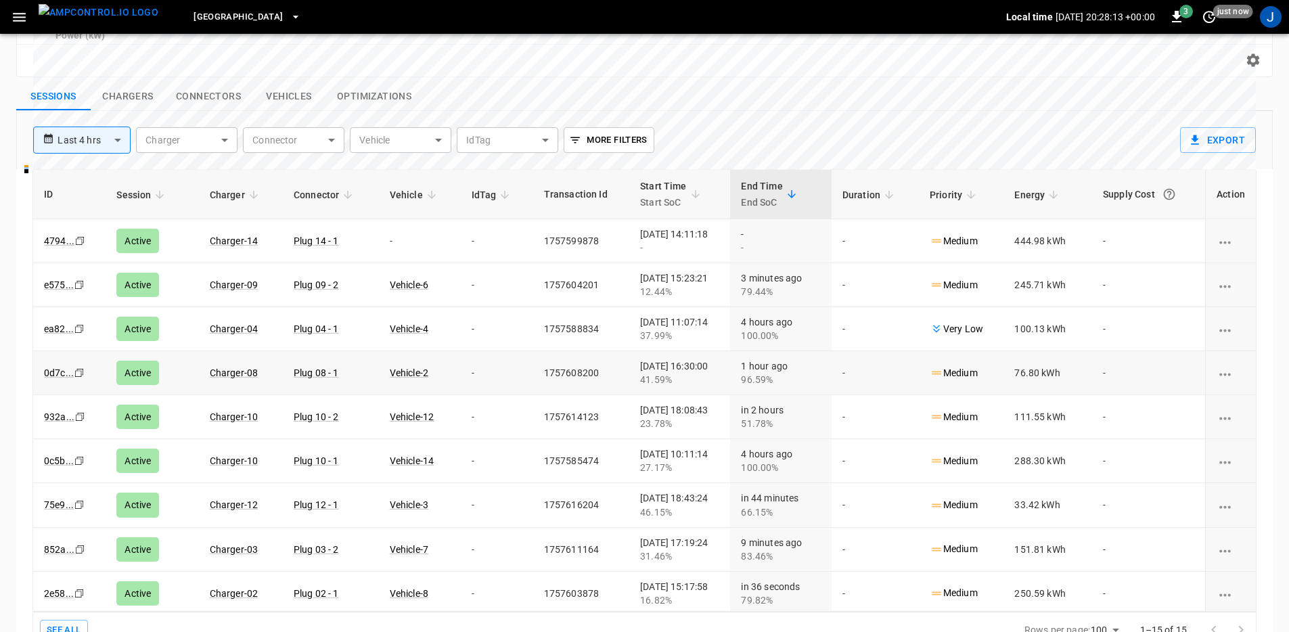
click at [1220, 366] on icon "charging session options" at bounding box center [1224, 374] width 17 height 17
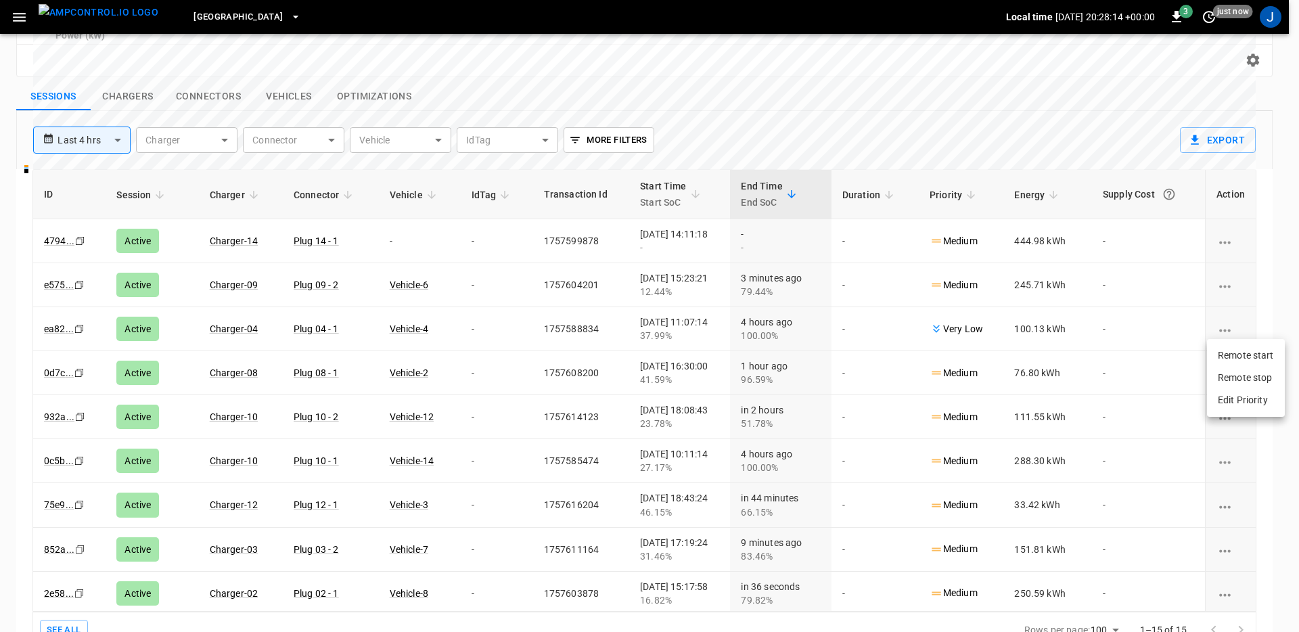
click at [1230, 393] on li "Edit Priority" at bounding box center [1246, 400] width 78 height 22
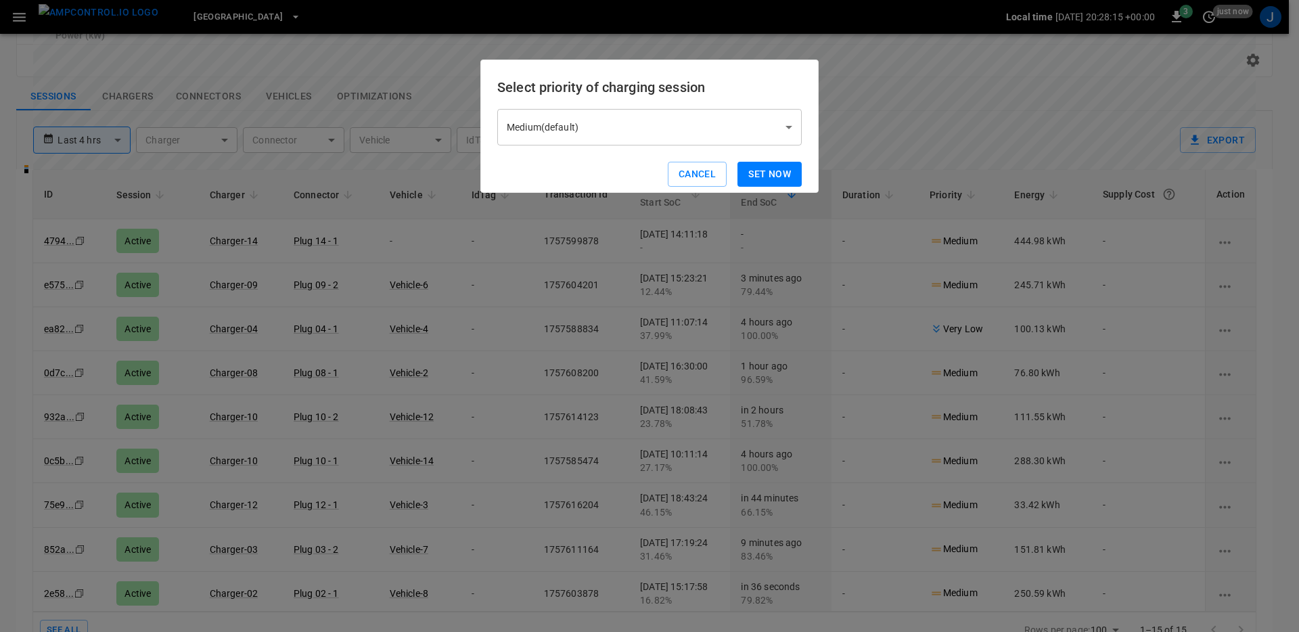
click at [685, 129] on body "**********" at bounding box center [649, 89] width 1299 height 1138
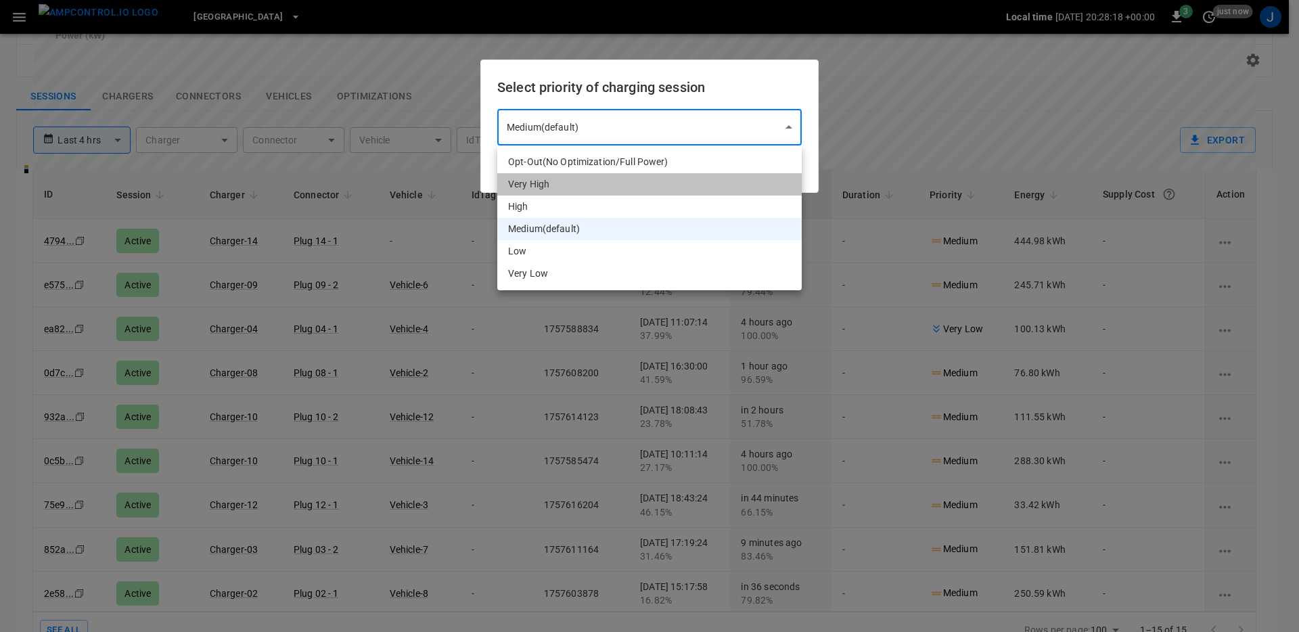
click at [563, 180] on li "Very High" at bounding box center [649, 184] width 304 height 22
type input "*"
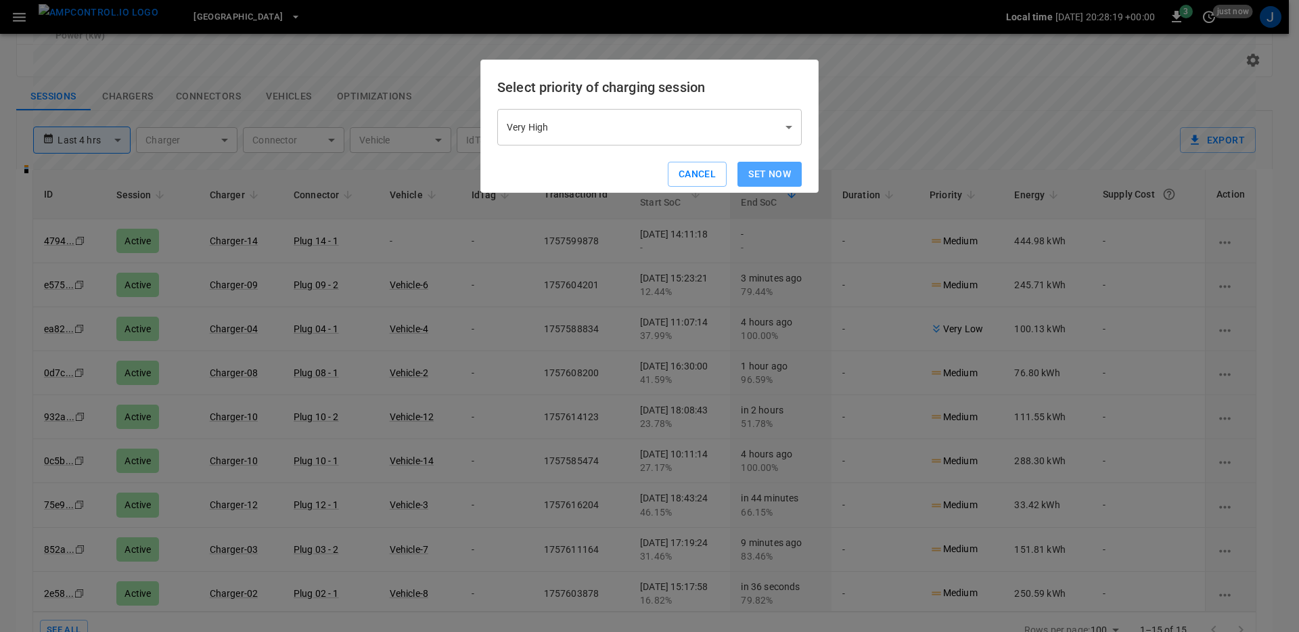
click at [766, 165] on button "Set now" at bounding box center [769, 174] width 64 height 25
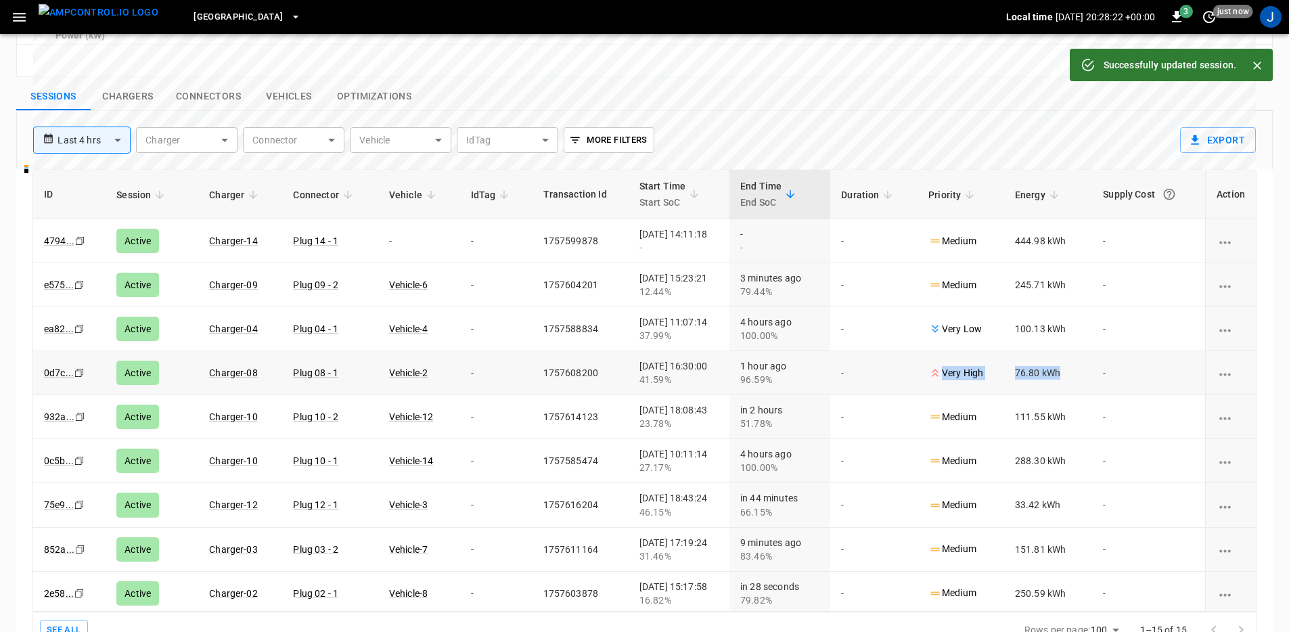
drag, startPoint x: 908, startPoint y: 354, endPoint x: 1021, endPoint y: 367, distance: 114.4
click at [1021, 367] on tr "0d7c ... Copy Active Charger-08 Plug 08 - 1 Vehicle-2 - 1757608200 2025-09-11 1…" at bounding box center [644, 373] width 1222 height 44
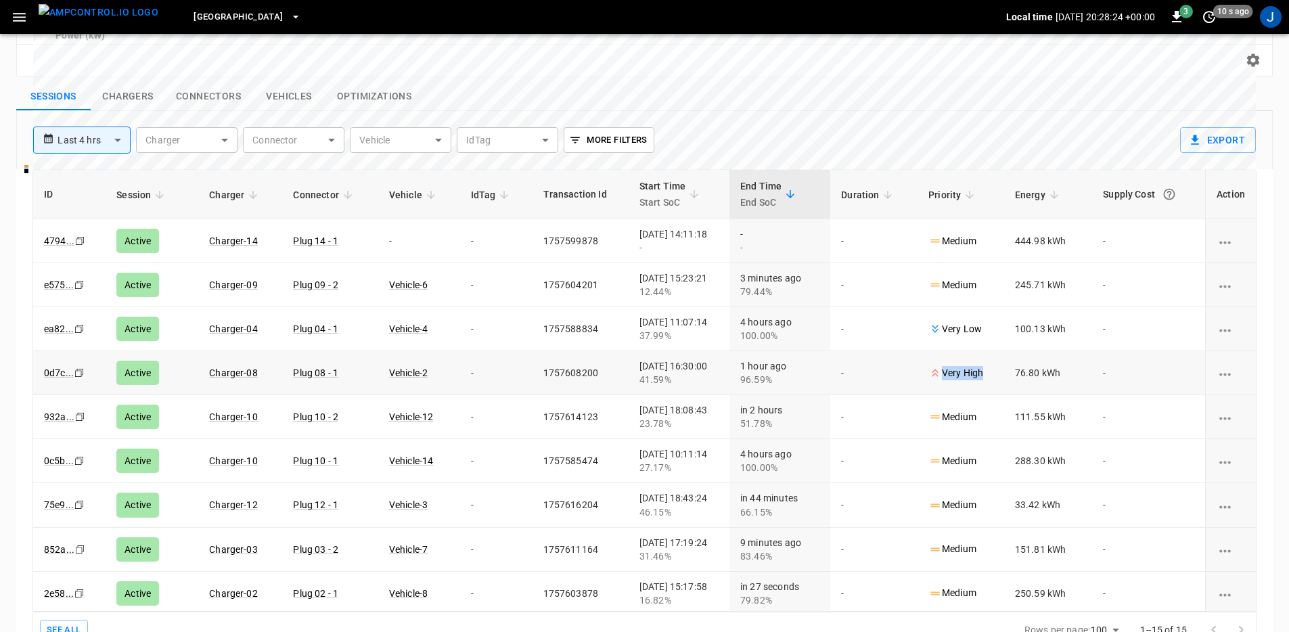
click at [978, 366] on p "Very High" at bounding box center [955, 373] width 55 height 14
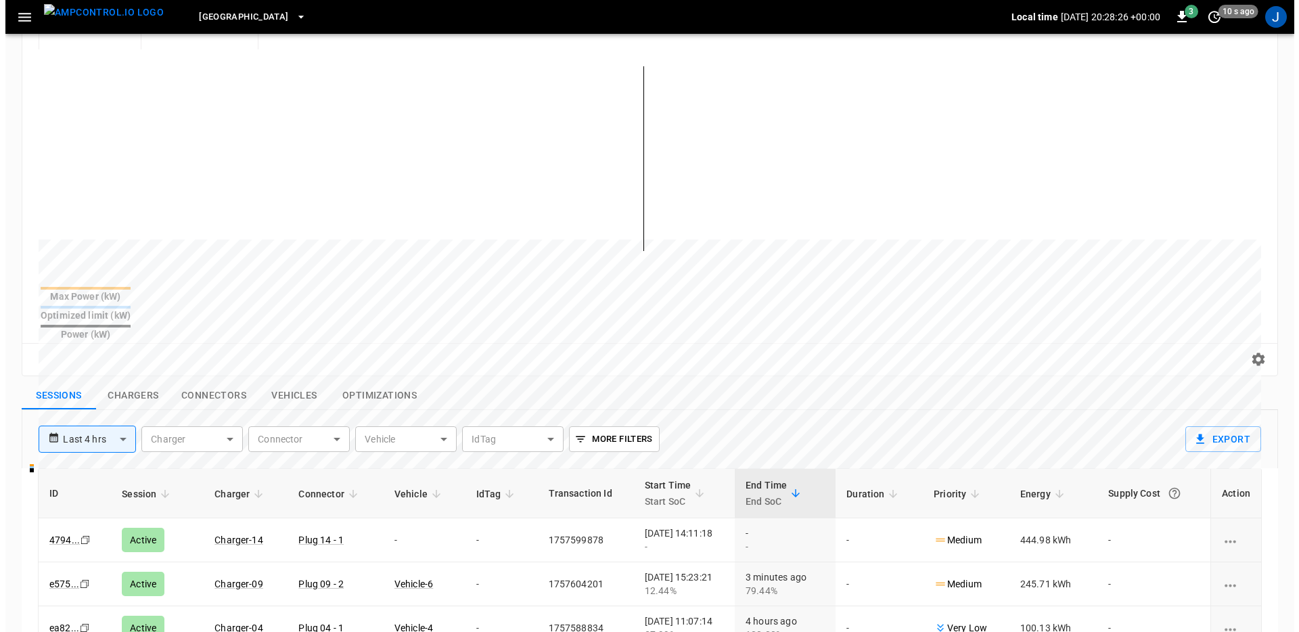
scroll to position [0, 0]
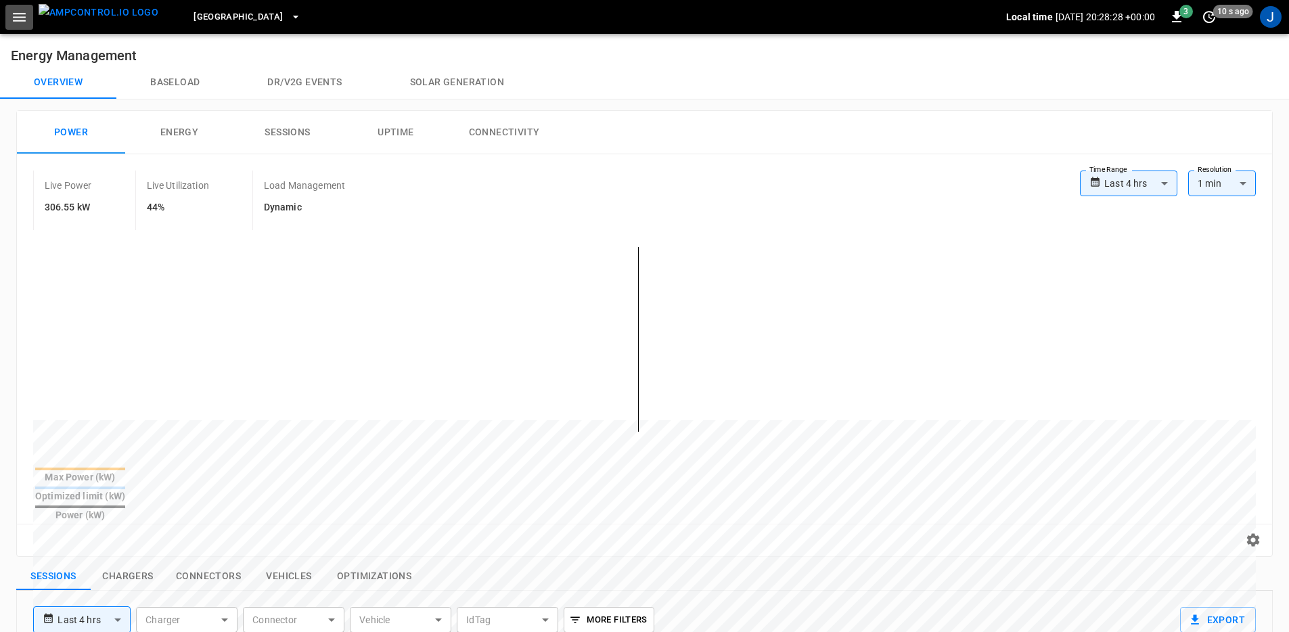
click at [28, 16] on button "button" at bounding box center [19, 17] width 28 height 25
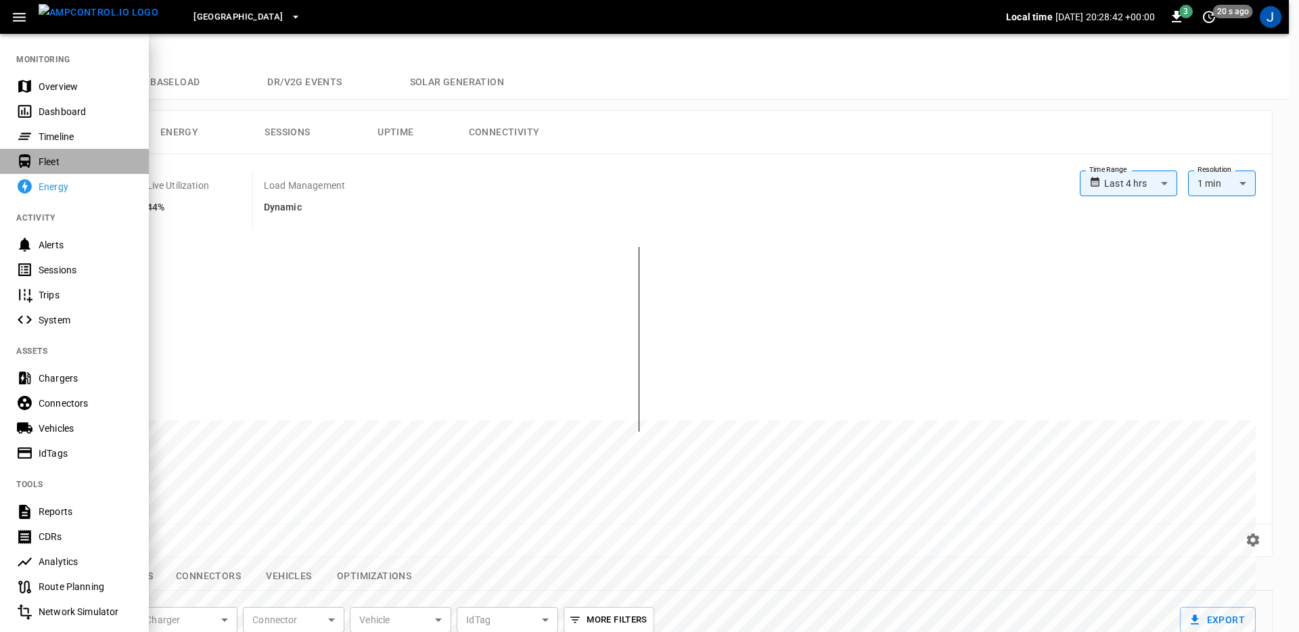
click at [64, 169] on div "Fleet" at bounding box center [74, 161] width 149 height 25
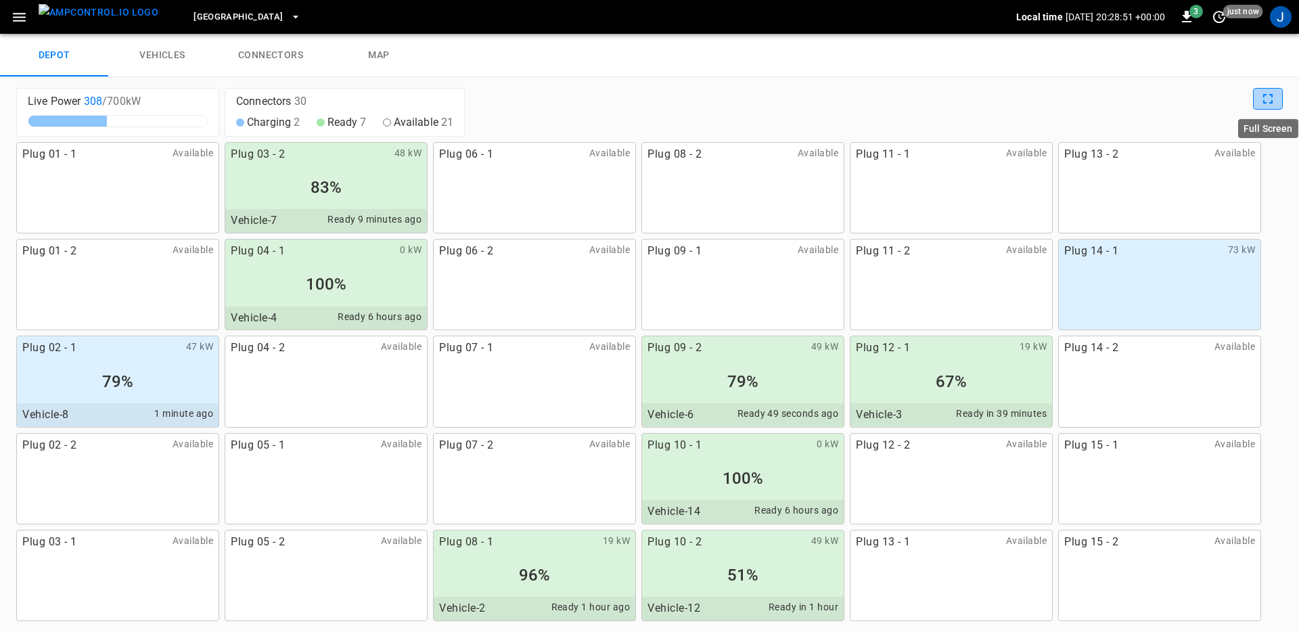
click at [1258, 95] on button "Full Screen" at bounding box center [1268, 99] width 30 height 22
click at [171, 60] on link "vehicles" at bounding box center [162, 55] width 108 height 43
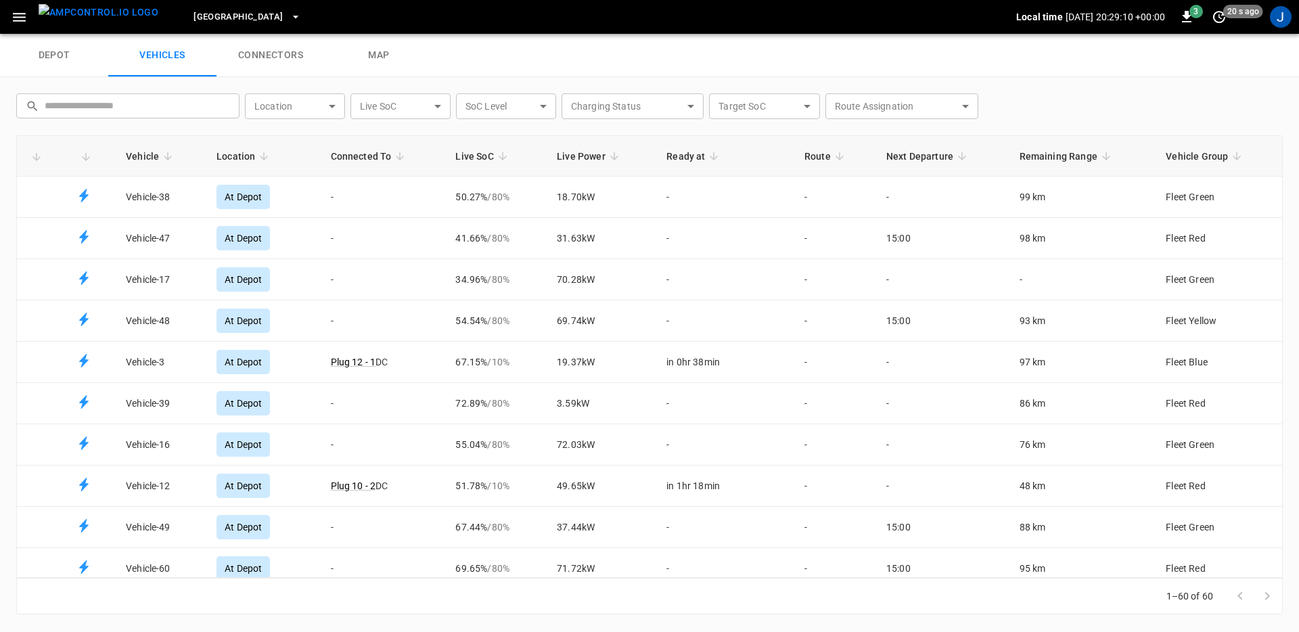
click at [261, 156] on icon "Fleet vehicles table" at bounding box center [264, 156] width 8 height 8
click at [397, 157] on icon "Fleet vehicles table" at bounding box center [400, 156] width 12 height 12
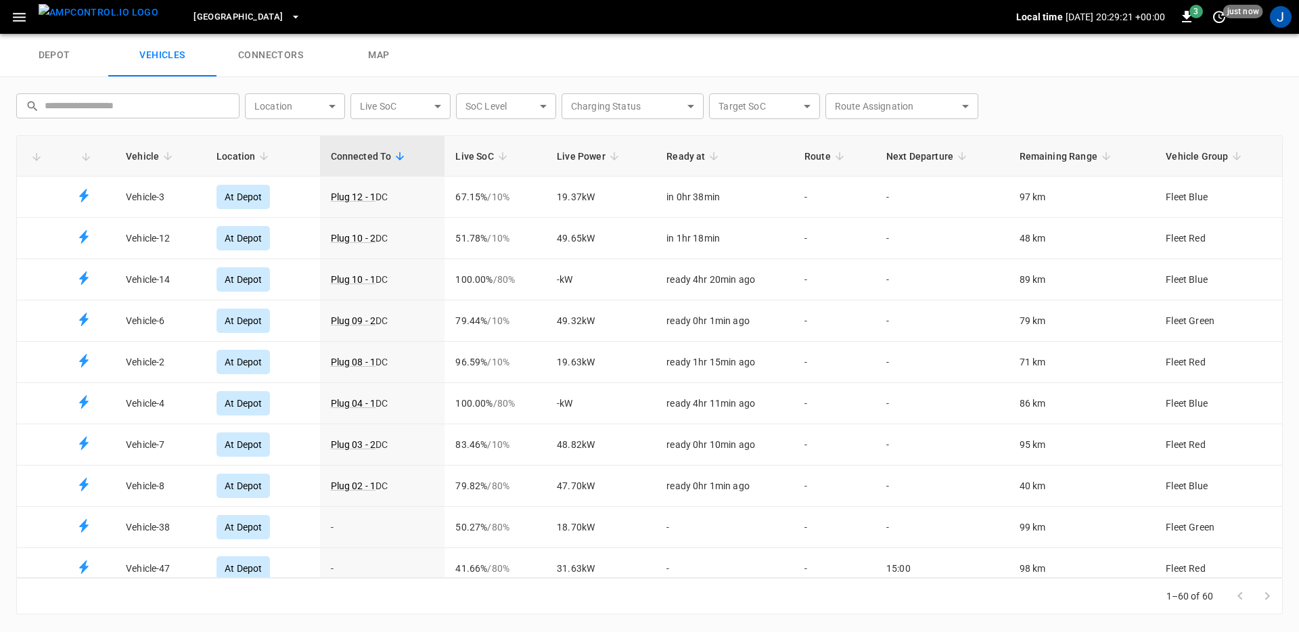
click at [262, 157] on icon "Fleet vehicles table" at bounding box center [264, 156] width 8 height 8
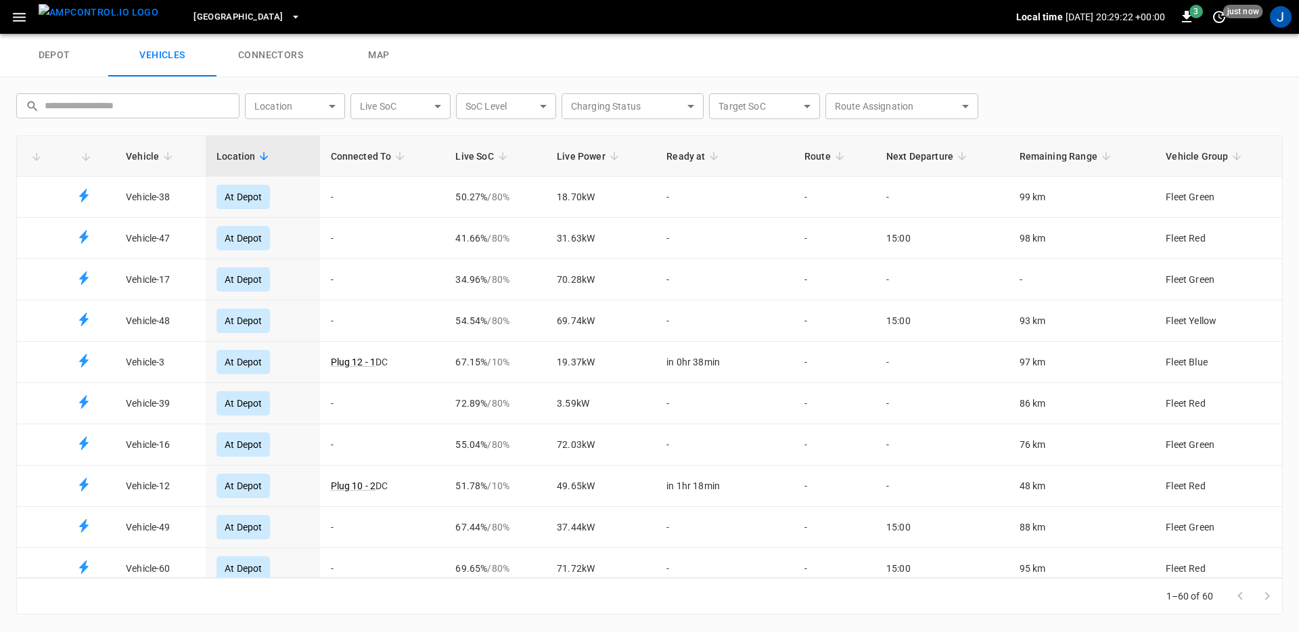
click at [262, 157] on icon "Fleet vehicles table" at bounding box center [264, 156] width 8 height 8
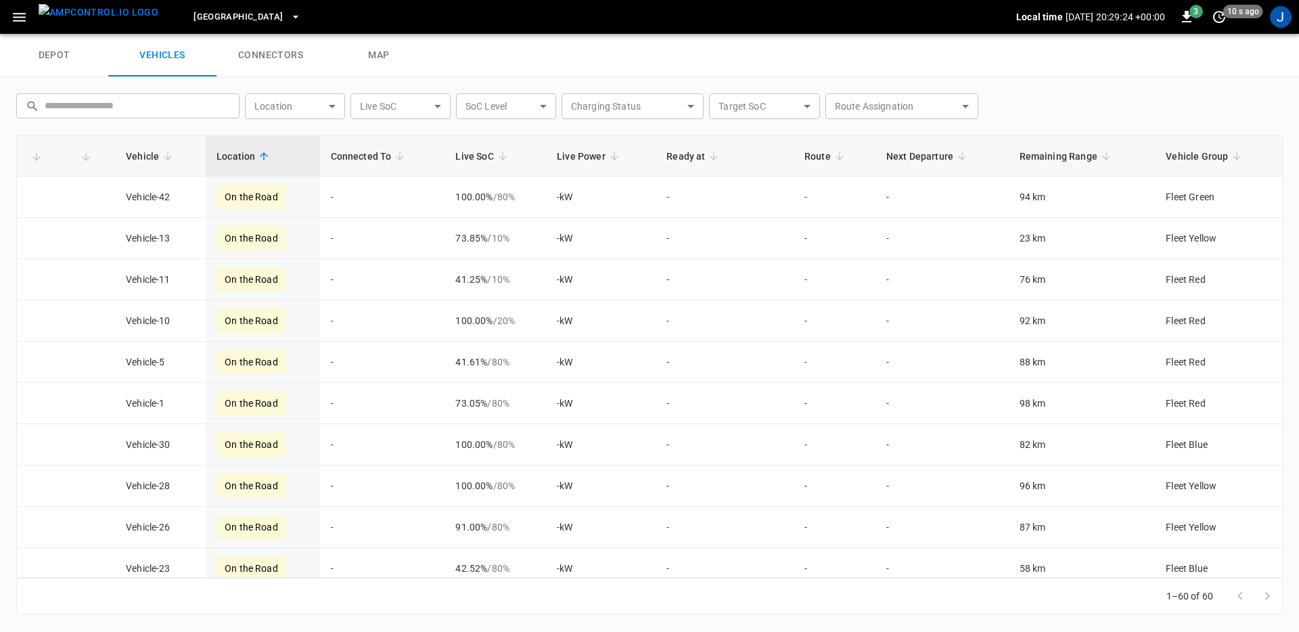
click at [262, 156] on icon "Fleet vehicles table" at bounding box center [264, 156] width 12 height 12
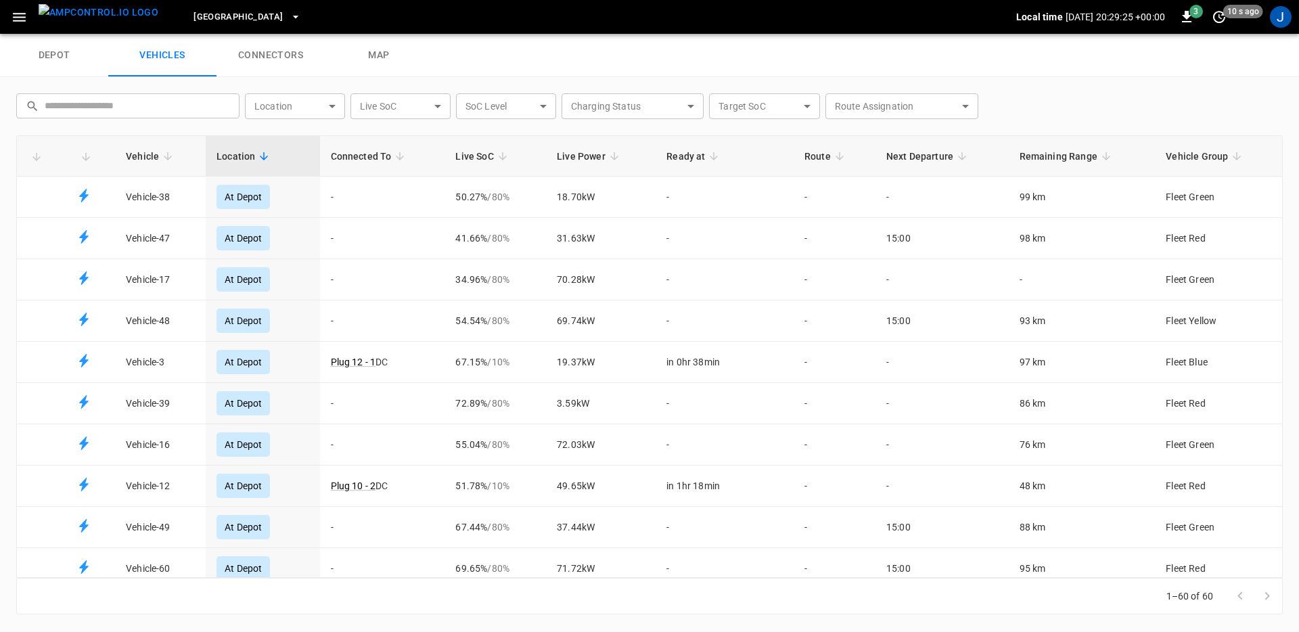
click at [394, 159] on icon "Fleet vehicles table" at bounding box center [400, 156] width 12 height 12
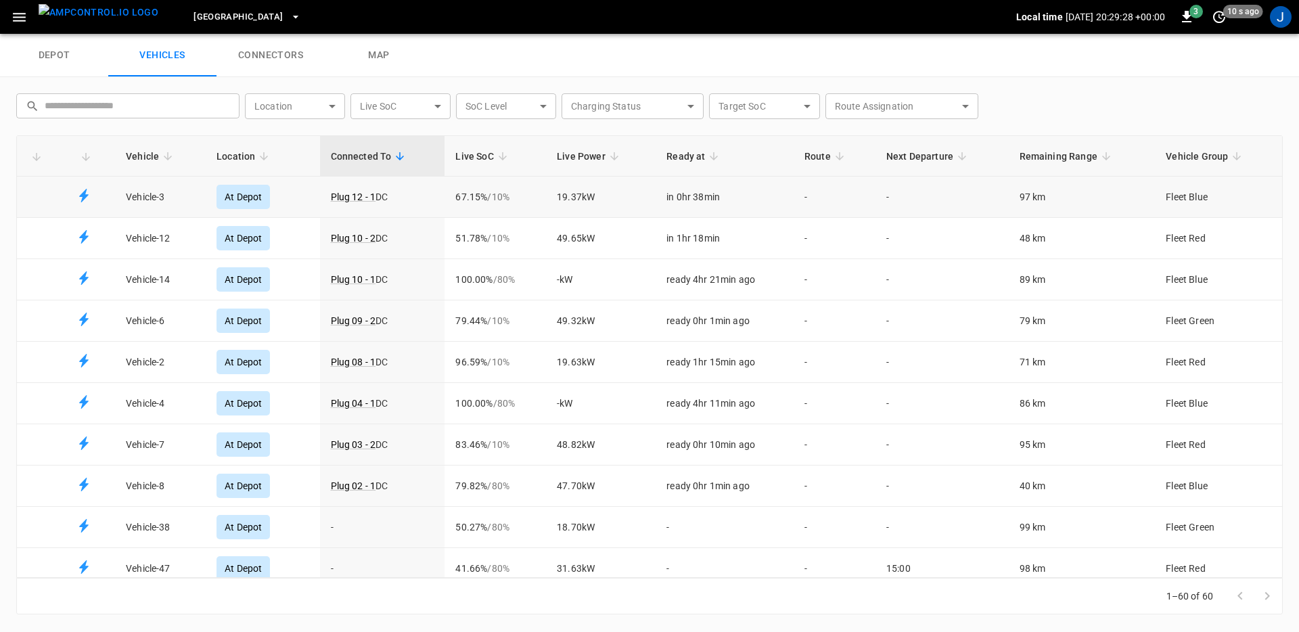
click at [428, 197] on td "Plug 12 - 1 DC" at bounding box center [382, 197] width 125 height 41
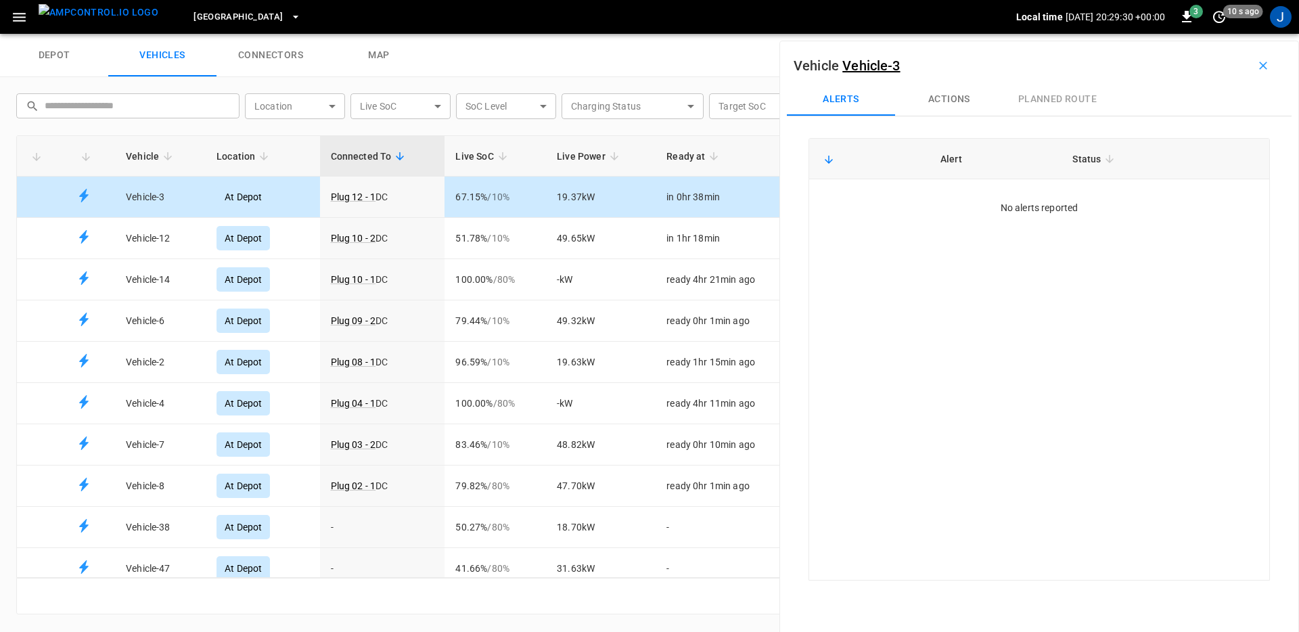
click at [952, 103] on button "Actions" at bounding box center [949, 99] width 108 height 32
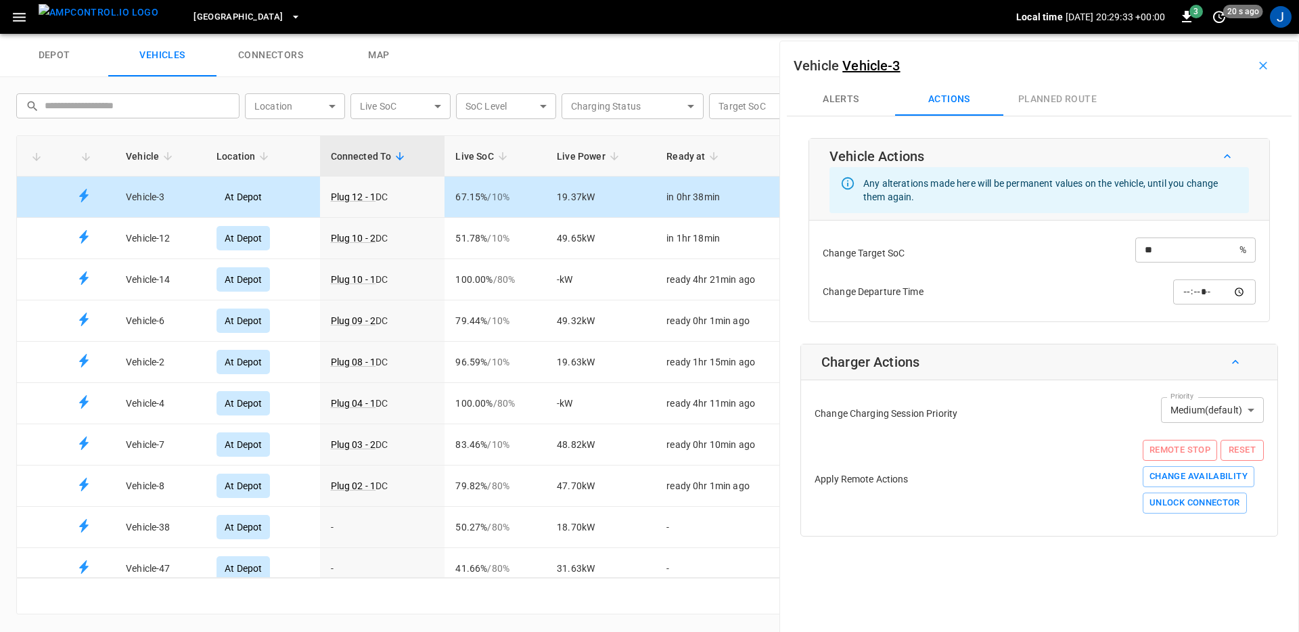
click at [1172, 240] on input "**" at bounding box center [1187, 249] width 104 height 25
click at [1161, 247] on input "**" at bounding box center [1187, 249] width 104 height 25
click at [1212, 294] on input "time" at bounding box center [1214, 291] width 83 height 25
click at [1229, 291] on input "time" at bounding box center [1214, 291] width 83 height 25
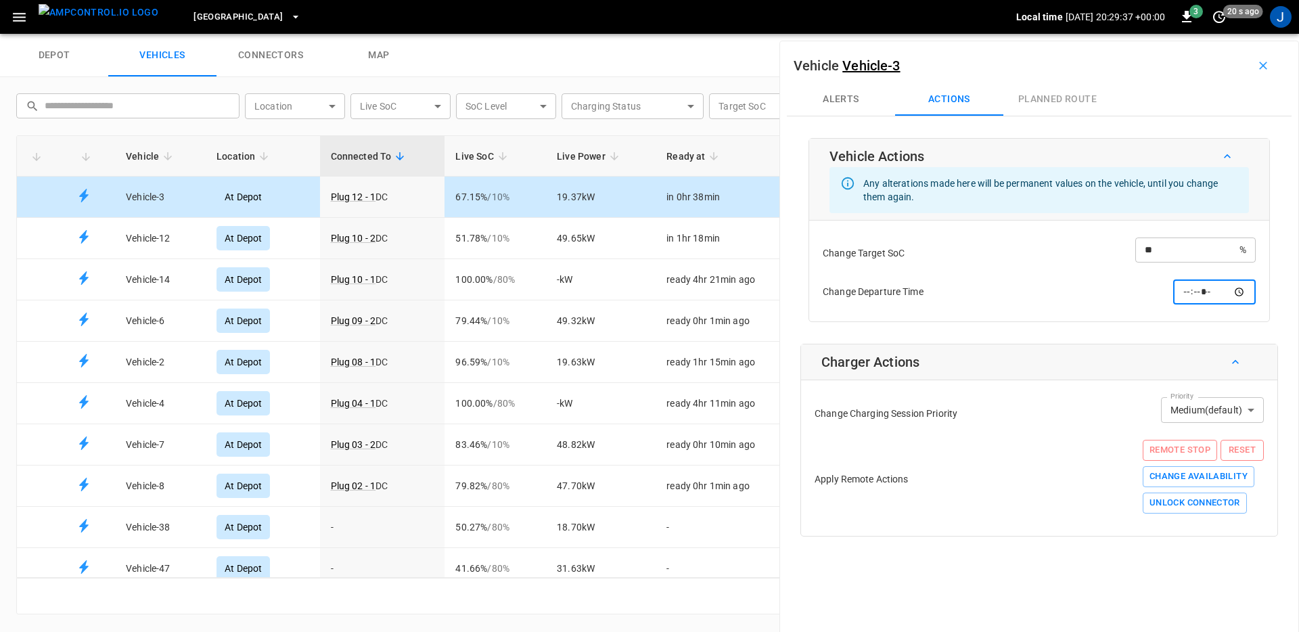
click at [1006, 328] on div "Vehicle Actions Any alterations made here will be permanent values on the vehic…" at bounding box center [1039, 337] width 505 height 398
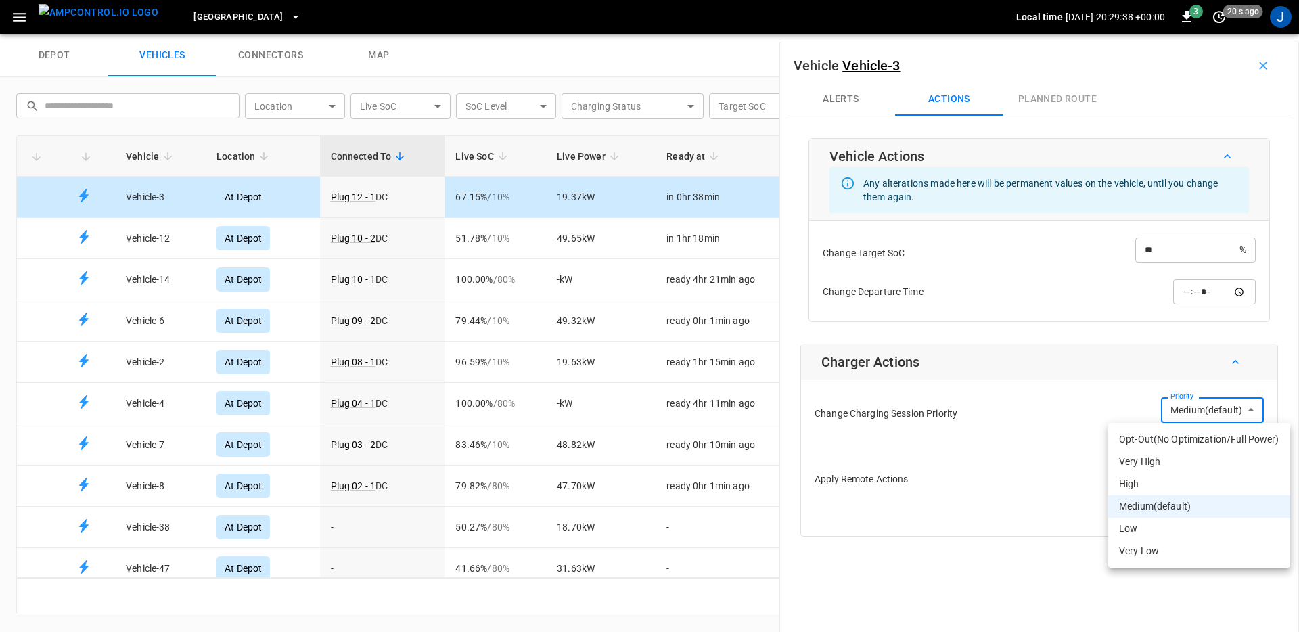
click at [1227, 34] on body "Toronto South Local time 2025-09-11 20:29:38 +00:00 3 20 s ago J depot vehicles…" at bounding box center [649, 17] width 1299 height 34
click at [1023, 459] on div at bounding box center [649, 316] width 1299 height 632
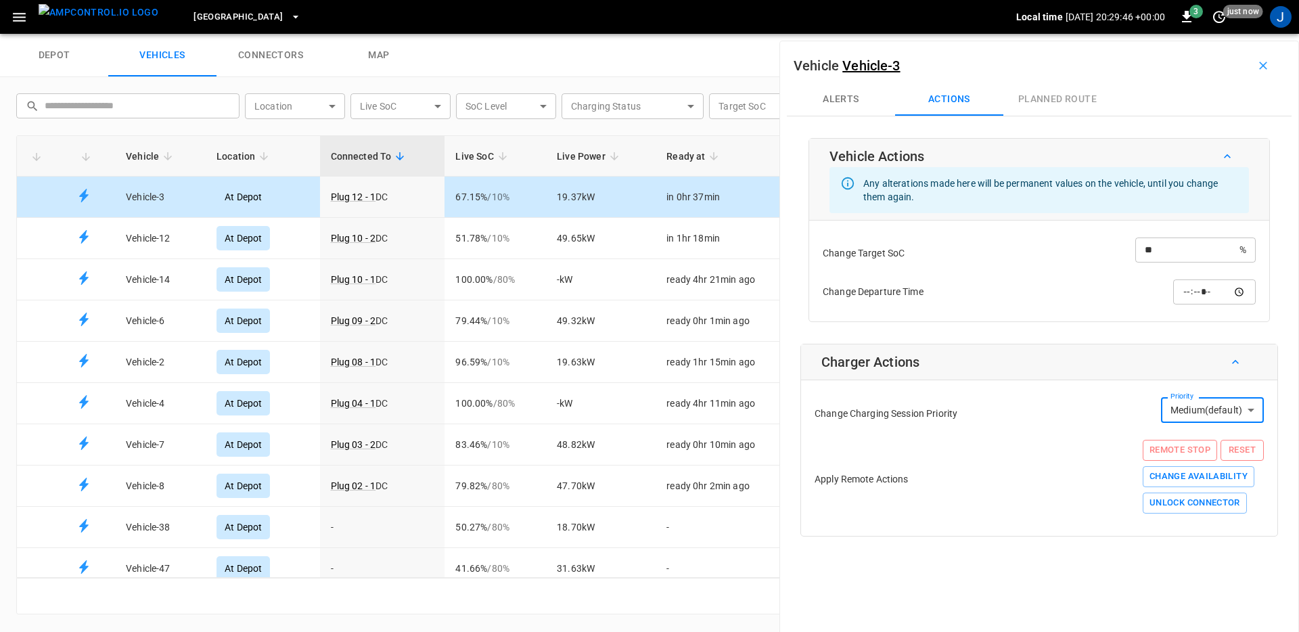
click at [1208, 34] on body "Toronto South Local time 2025-09-11 20:29:46 +00:00 3 just now J depot vehicles…" at bounding box center [649, 17] width 1299 height 34
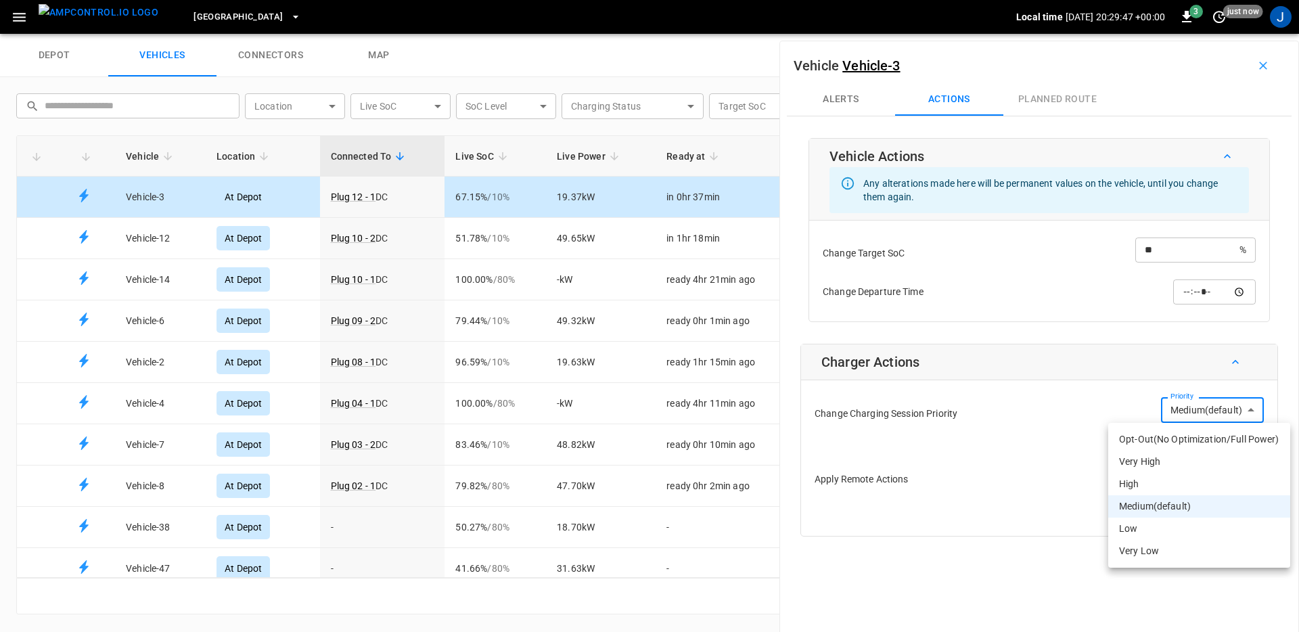
click at [1041, 465] on div at bounding box center [649, 316] width 1299 height 632
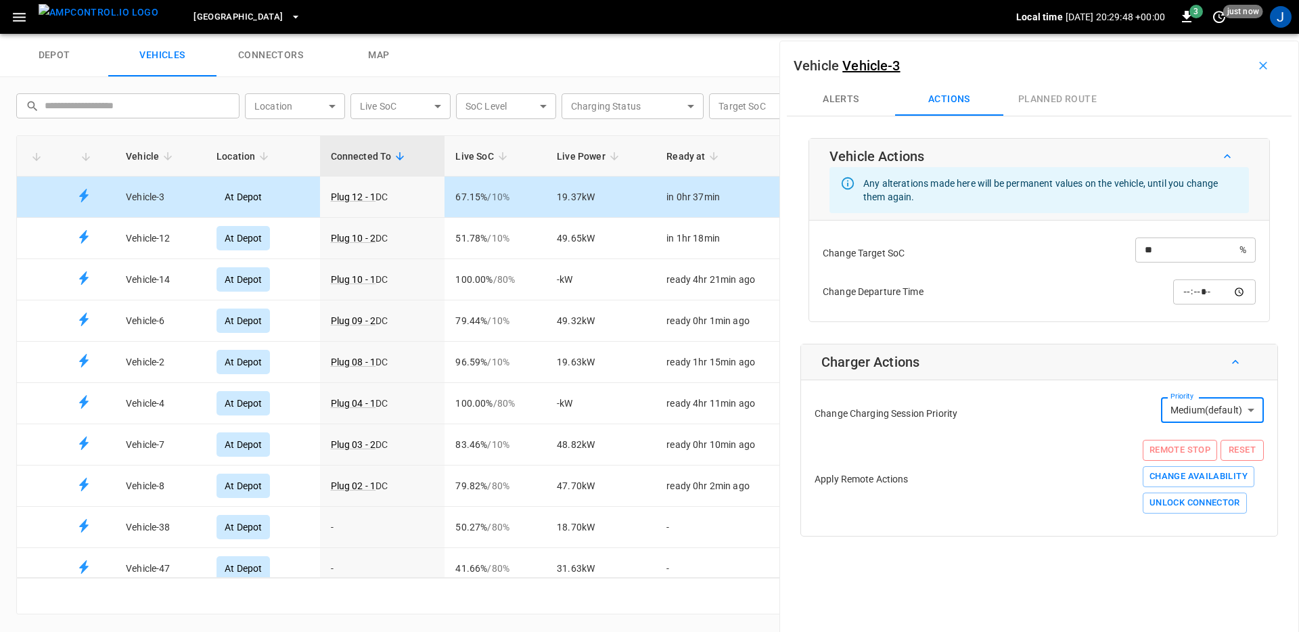
click at [1234, 450] on button "Reset" at bounding box center [1241, 450] width 43 height 21
click at [1009, 467] on div at bounding box center [649, 316] width 1299 height 632
click at [580, 249] on td "49.65 kW" at bounding box center [601, 238] width 110 height 41
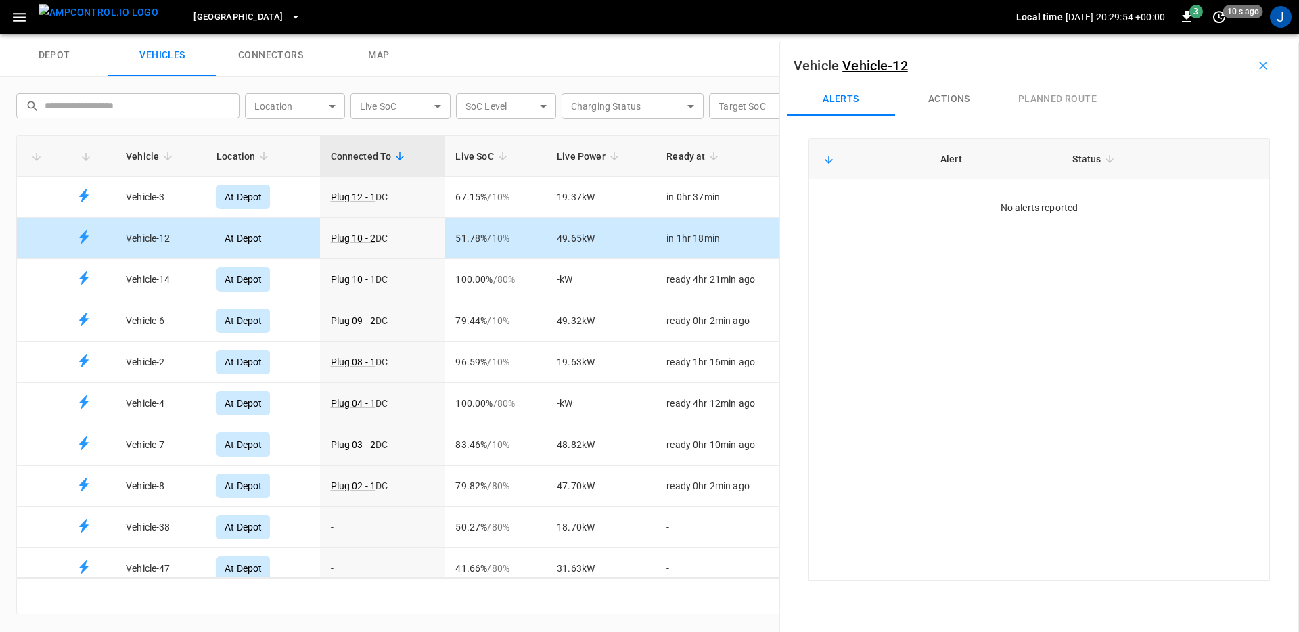
click at [952, 109] on button "Actions" at bounding box center [949, 99] width 108 height 32
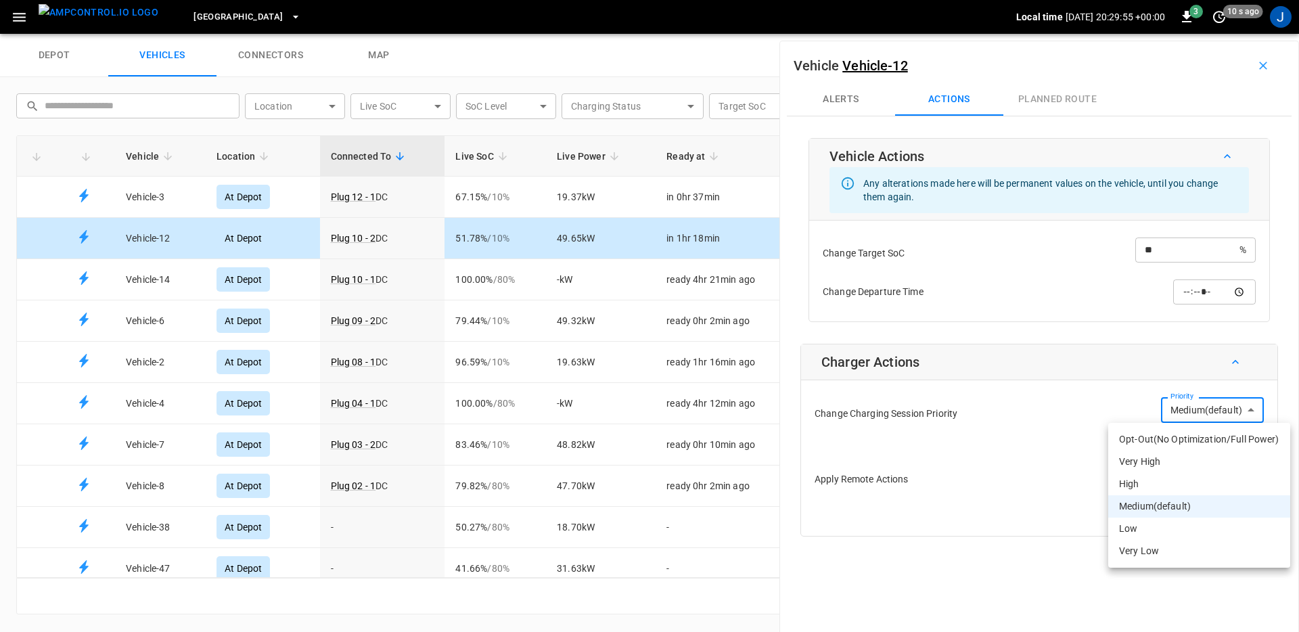
click at [1175, 34] on body "Toronto South Local time 2025-09-11 20:29:55 +00:00 3 10 s ago J depot vehicles…" at bounding box center [649, 17] width 1299 height 34
click at [664, 329] on div at bounding box center [649, 316] width 1299 height 632
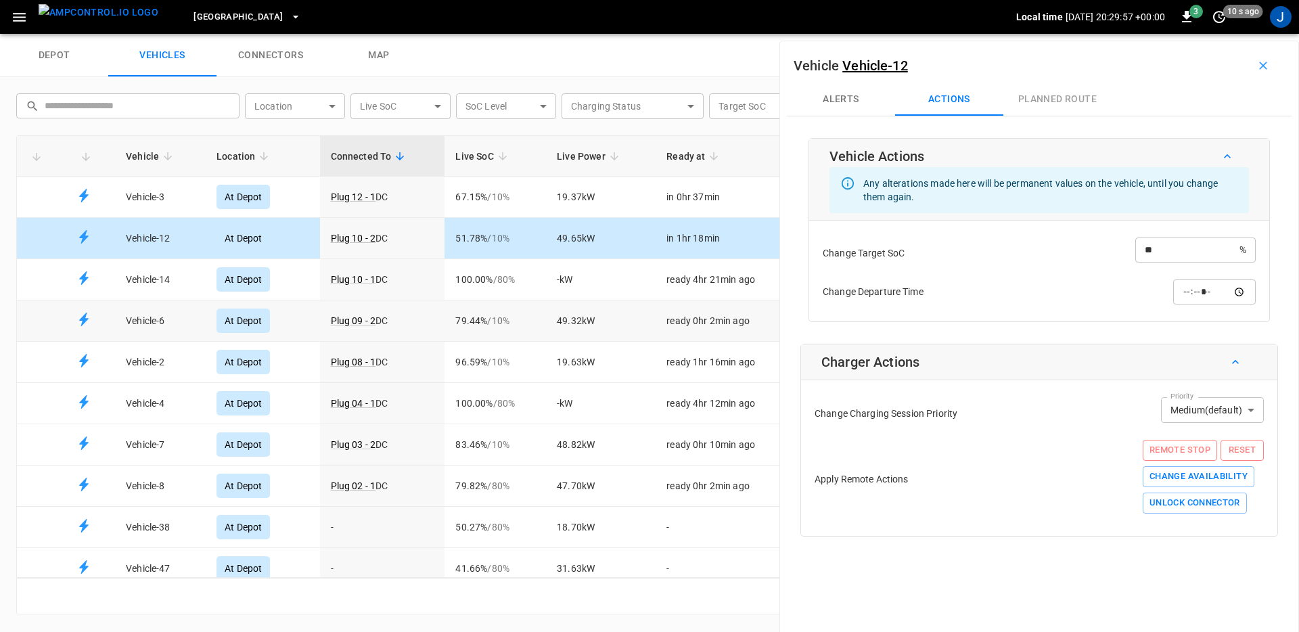
click at [501, 317] on span "/ 10 %" at bounding box center [498, 320] width 22 height 11
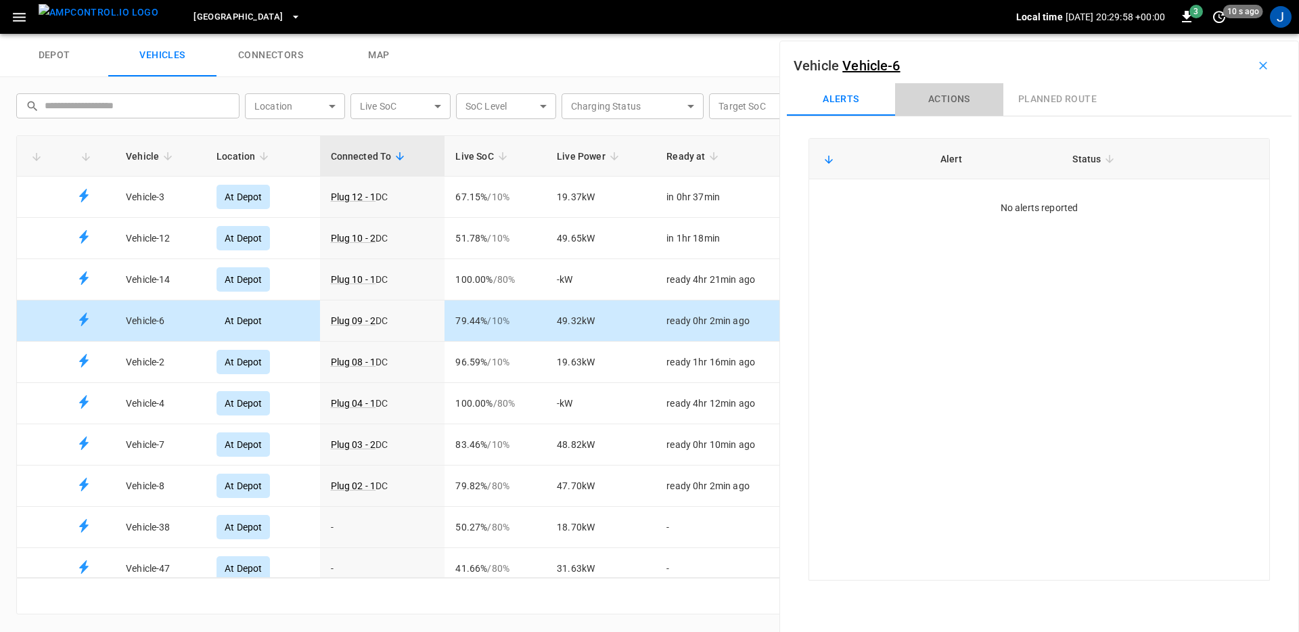
click at [933, 106] on button "Actions" at bounding box center [949, 99] width 108 height 32
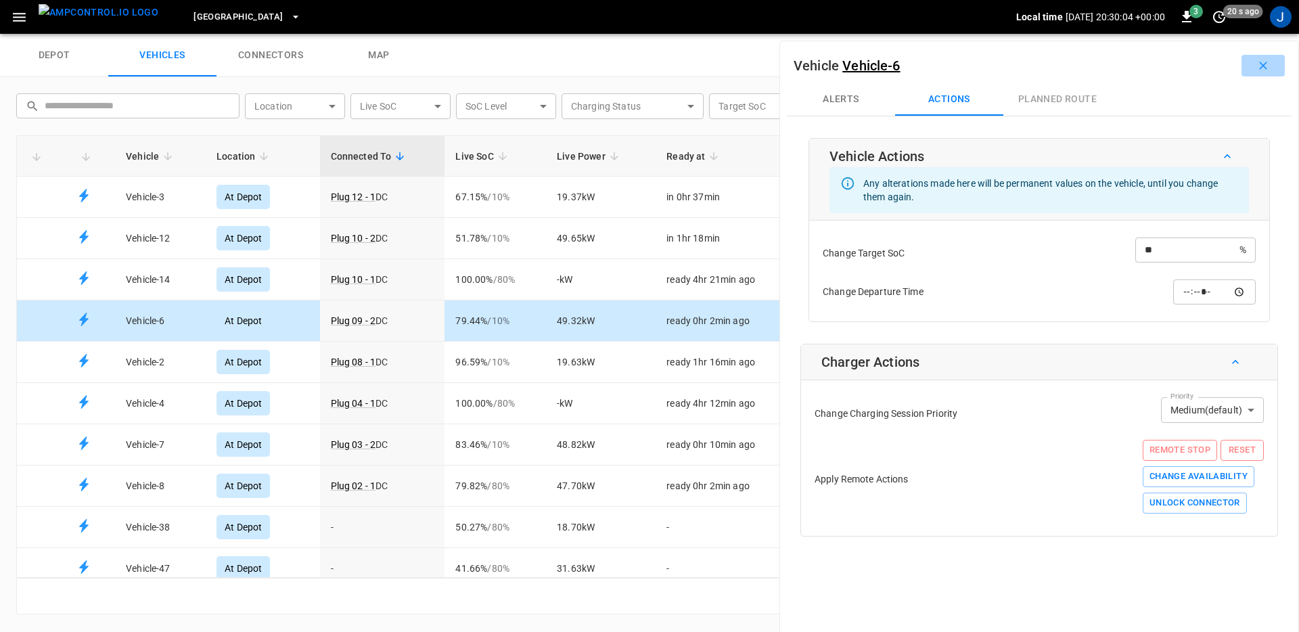
click at [1259, 64] on icon "button" at bounding box center [1263, 66] width 8 height 8
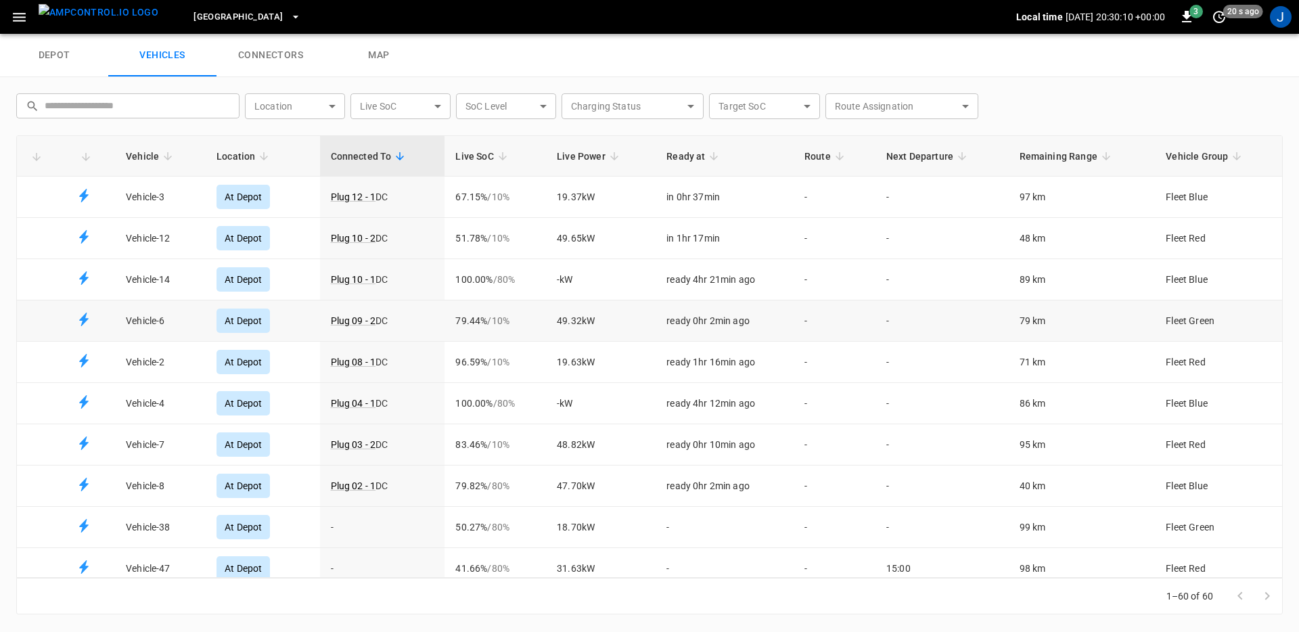
click at [1036, 55] on div "depot vehicles connectors map" at bounding box center [649, 55] width 1299 height 43
click at [498, 78] on div "​ ​ Location ​ Location Live SoC ​ Live SoC SoC Level ​ socLevel Charging Statu…" at bounding box center [649, 353] width 1299 height 553
click at [11, 12] on icon "button" at bounding box center [19, 17] width 17 height 17
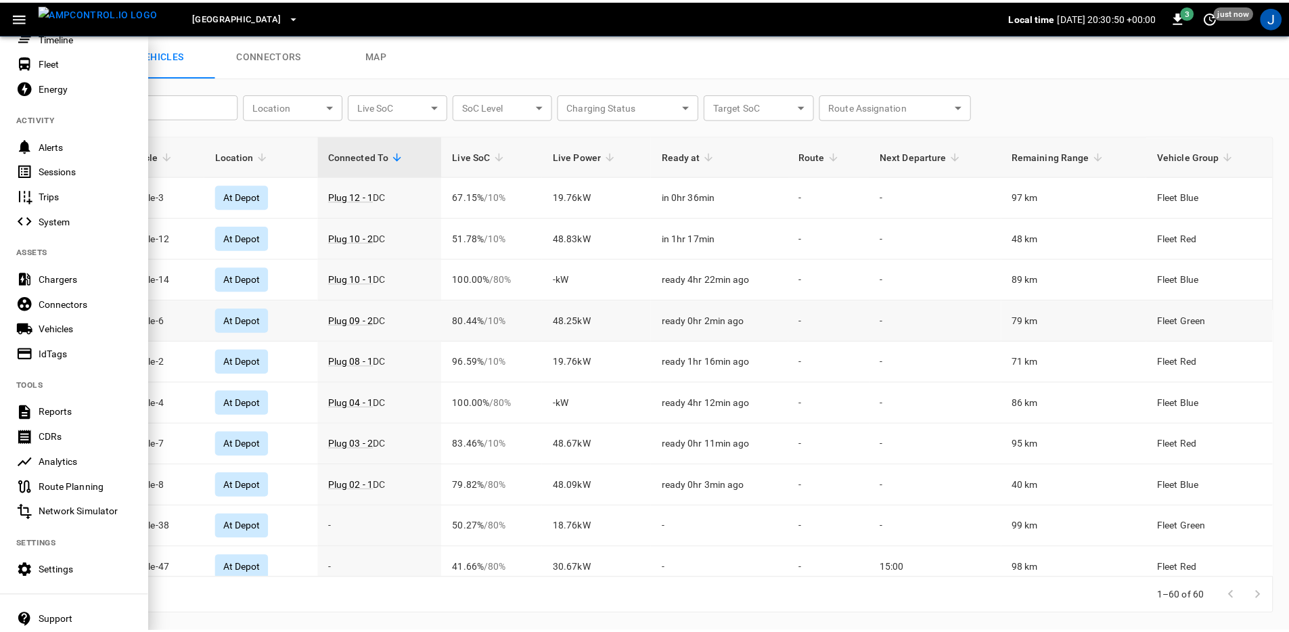
scroll to position [177, 0]
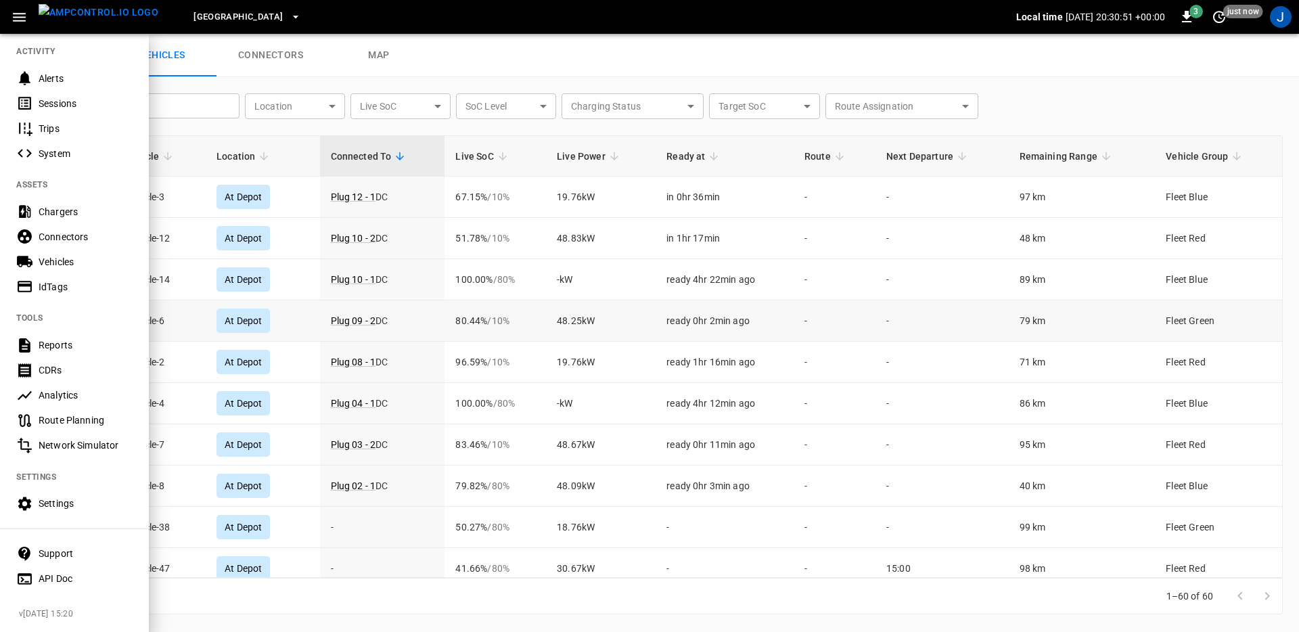
click at [74, 497] on div "Settings" at bounding box center [86, 504] width 94 height 14
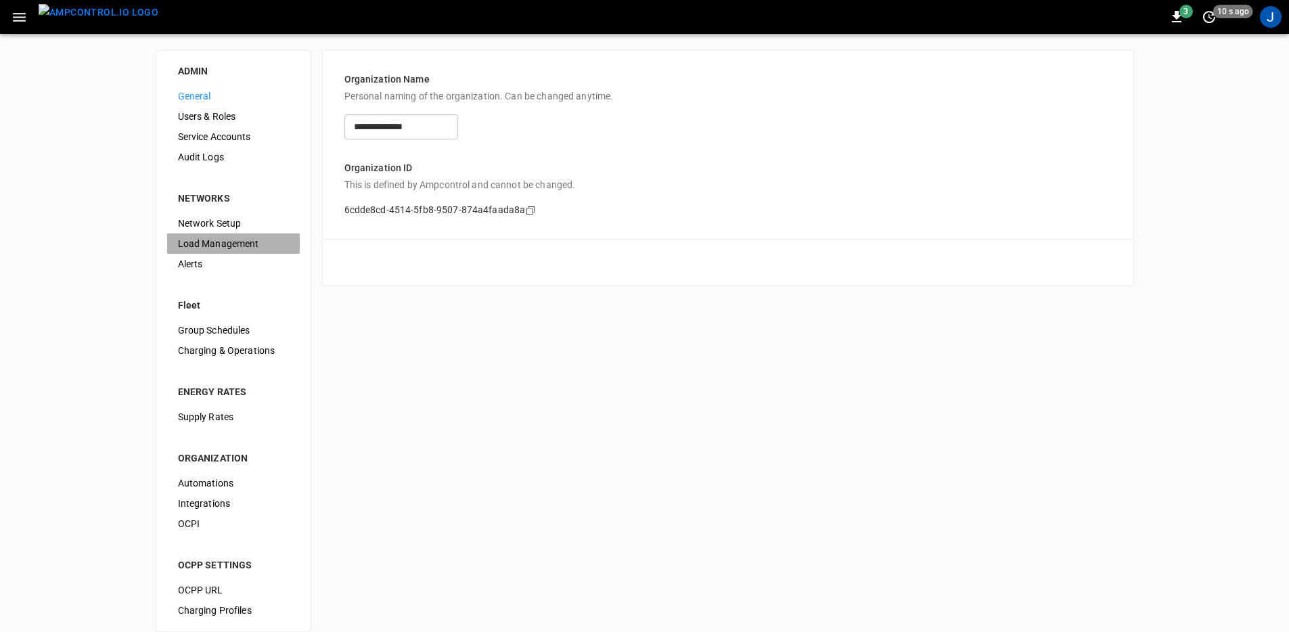
click at [225, 239] on span "Load Management" at bounding box center [233, 244] width 111 height 14
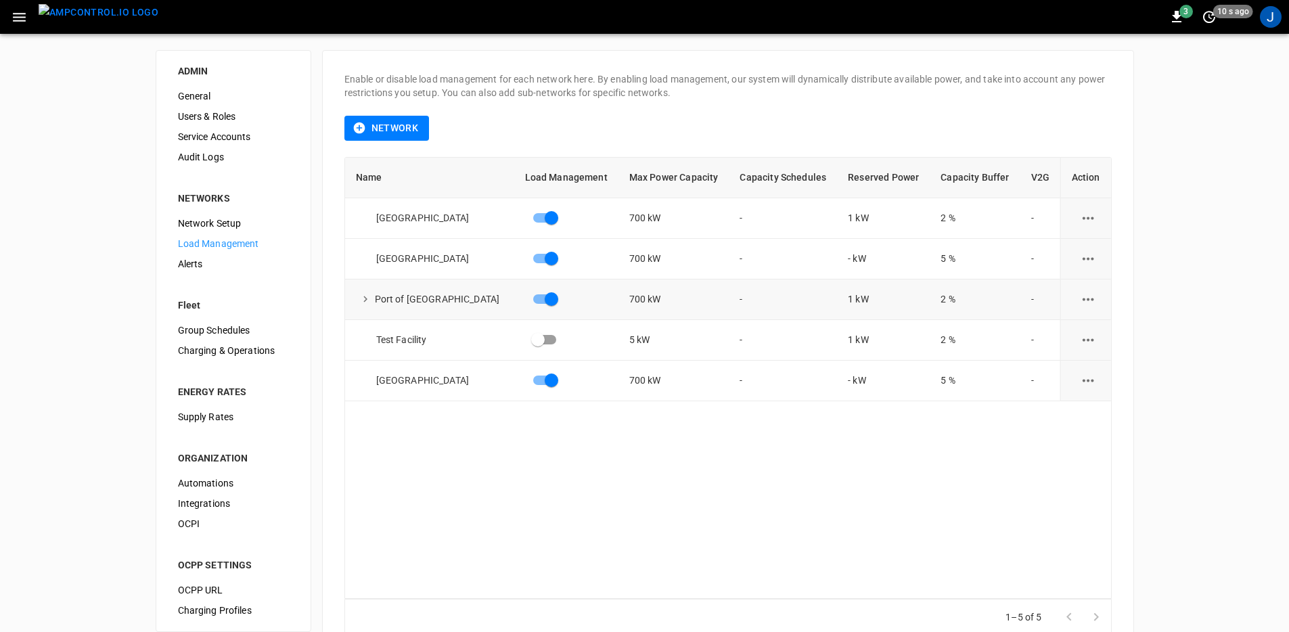
click at [1086, 298] on icon "load management options" at bounding box center [1088, 299] width 17 height 17
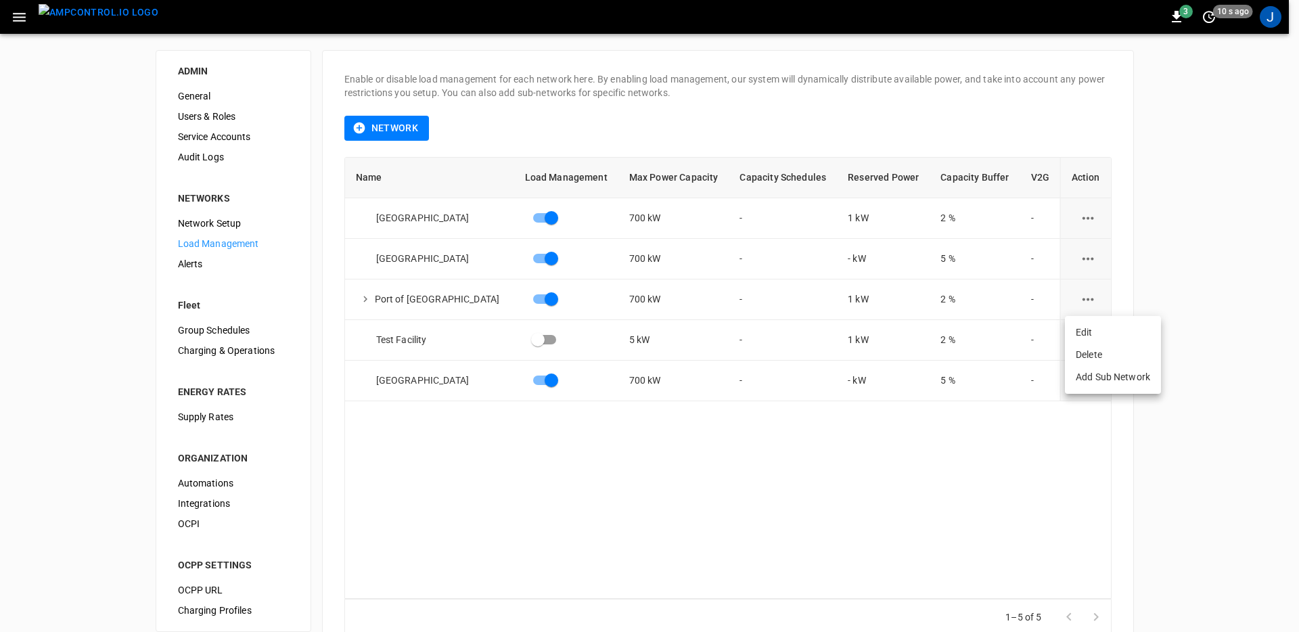
click at [1085, 325] on li "Edit" at bounding box center [1113, 332] width 96 height 22
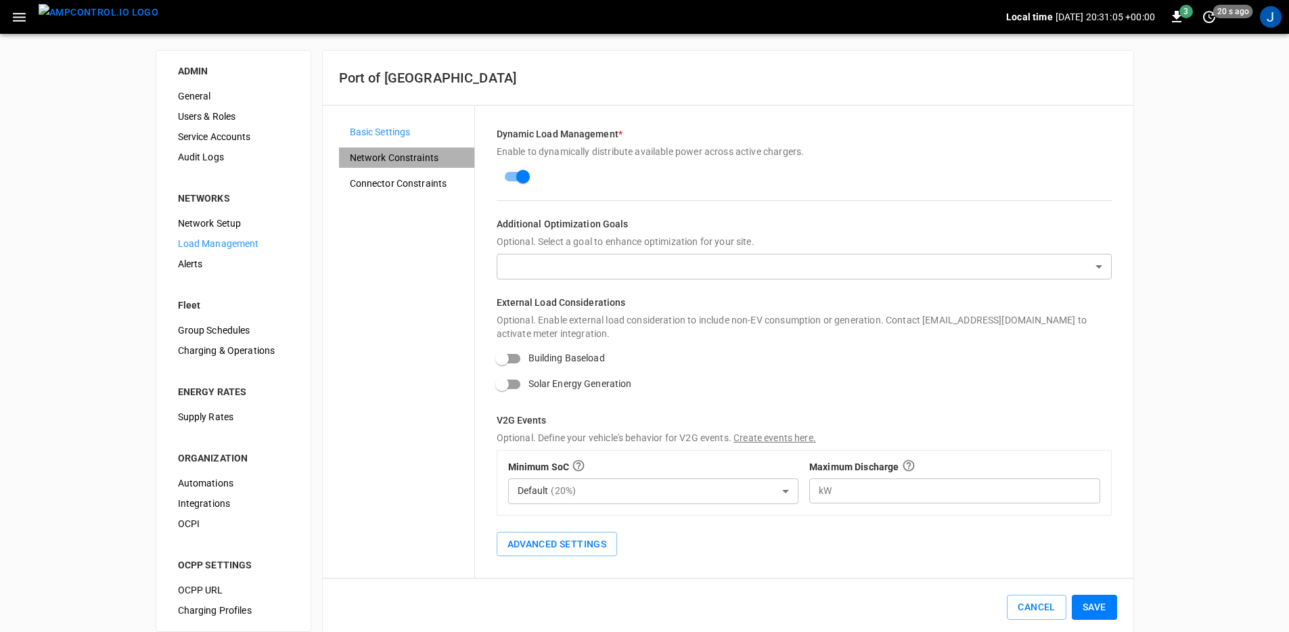
click at [409, 162] on span "Network Constraints" at bounding box center [407, 158] width 114 height 14
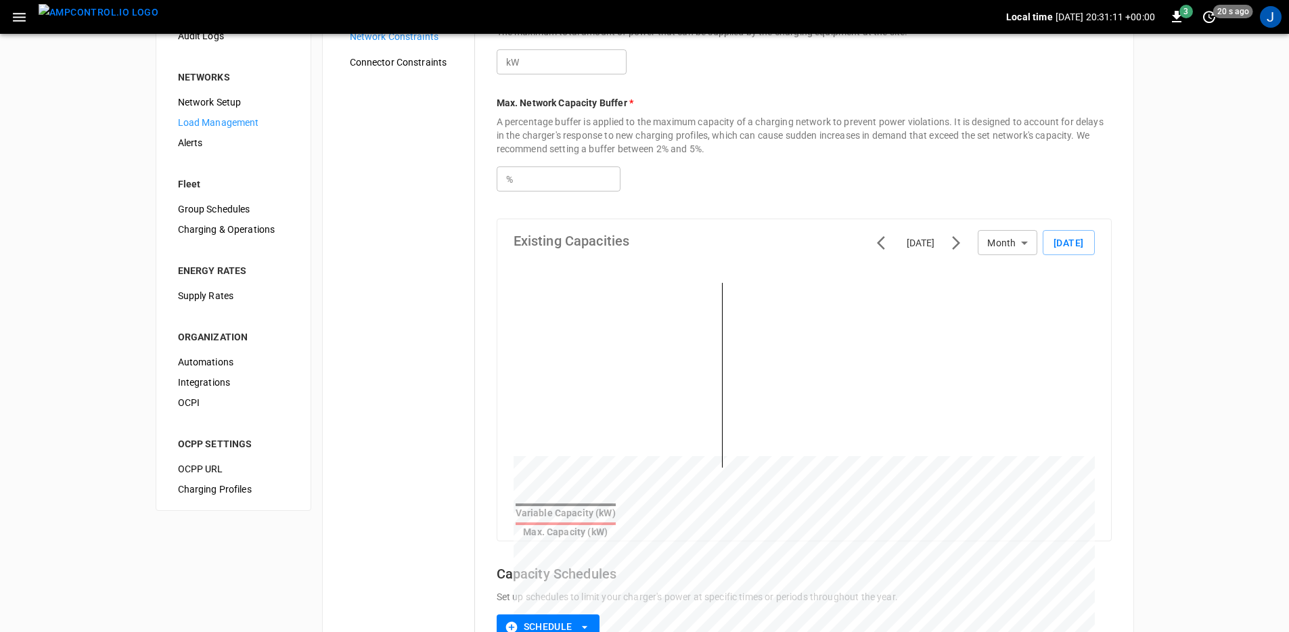
scroll to position [267, 0]
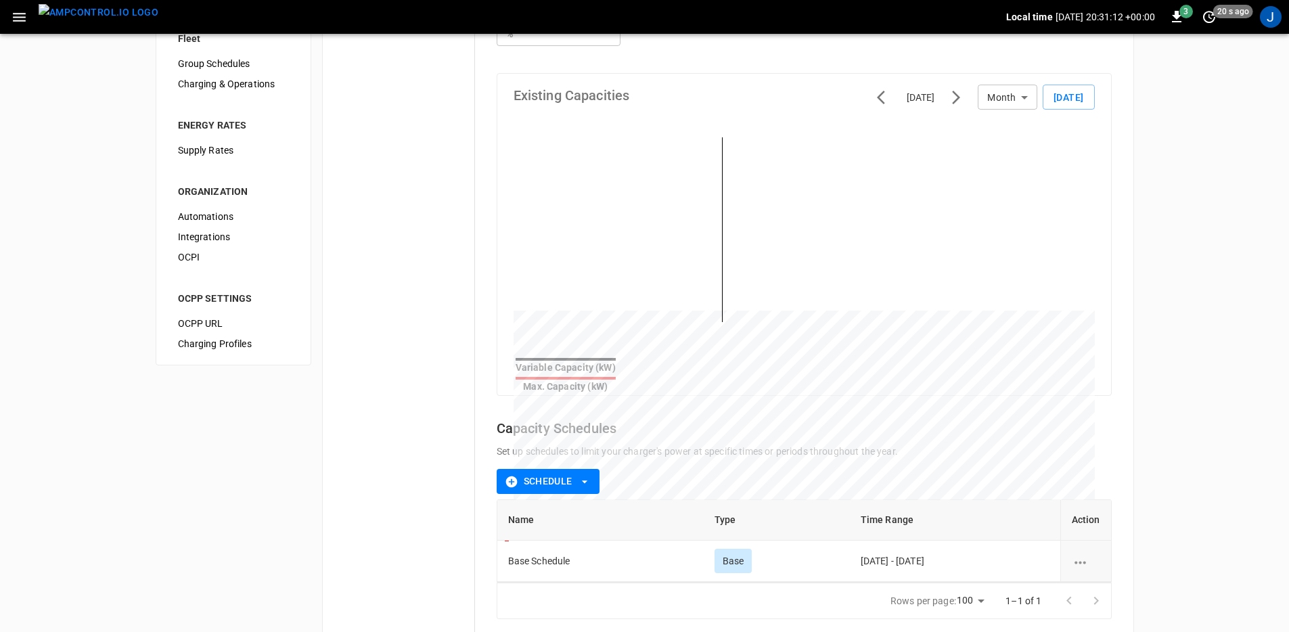
click at [1021, 102] on body "Local time 2025-09-11 20:31:12 +00:00 3 20 s ago J ADMIN General Users & Roles …" at bounding box center [644, 224] width 1289 height 982
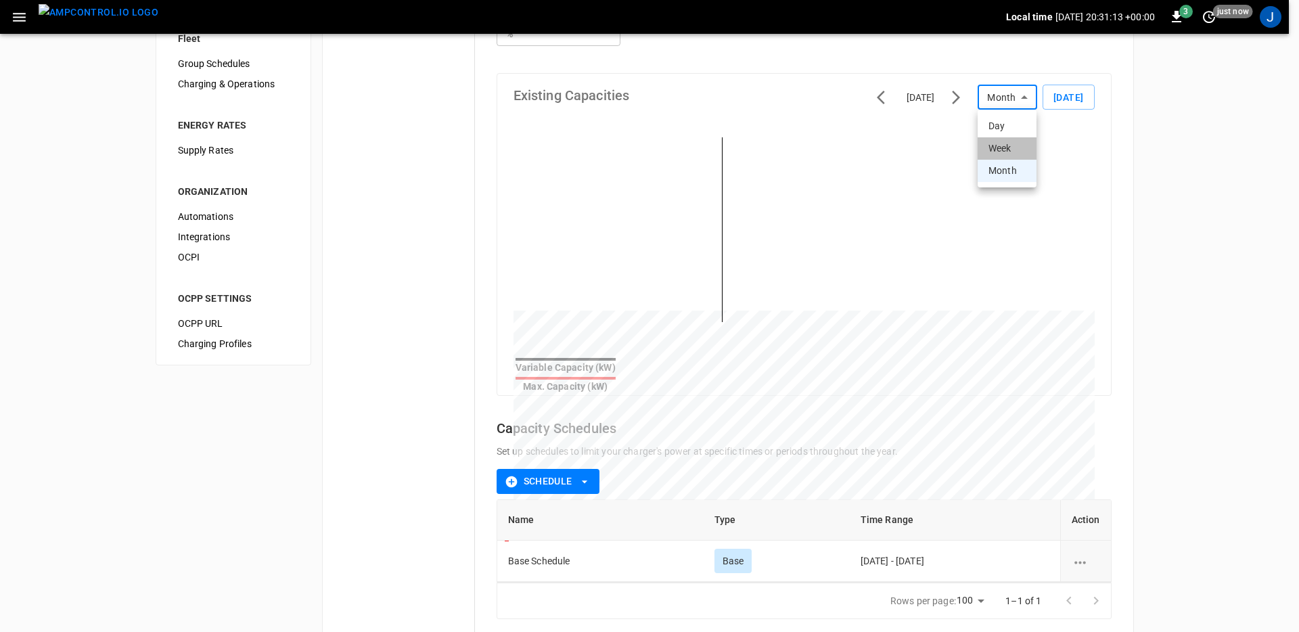
click at [1007, 139] on li "Week" at bounding box center [1006, 148] width 59 height 22
type input "****"
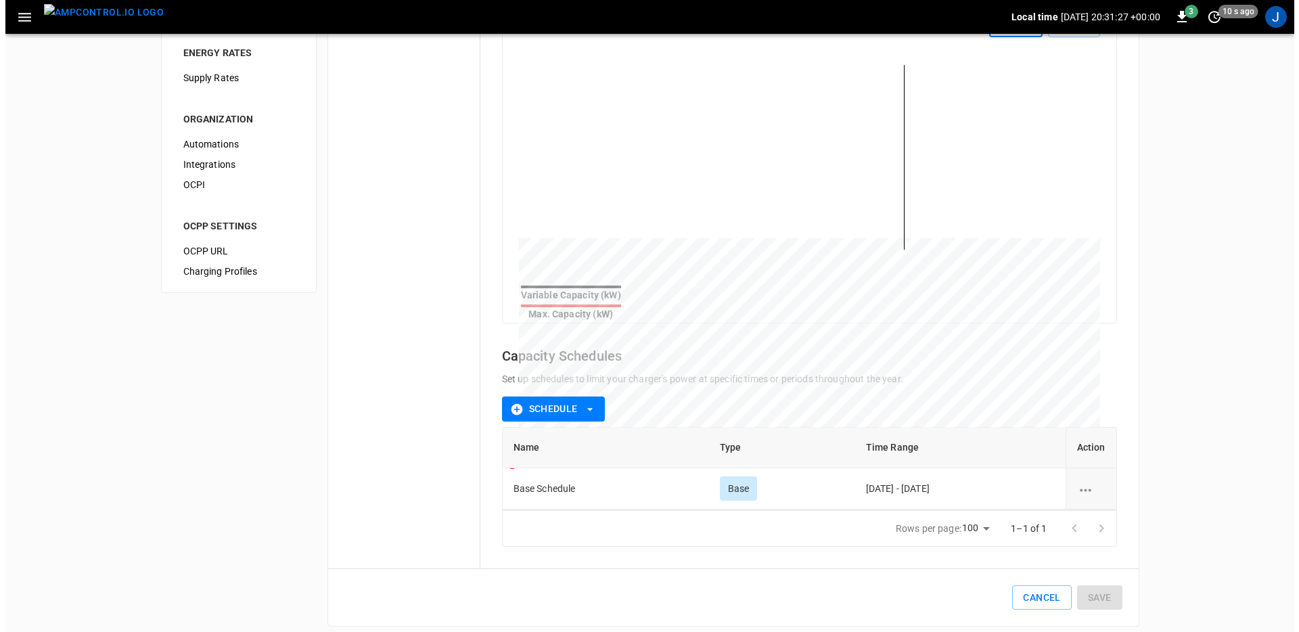
scroll to position [342, 0]
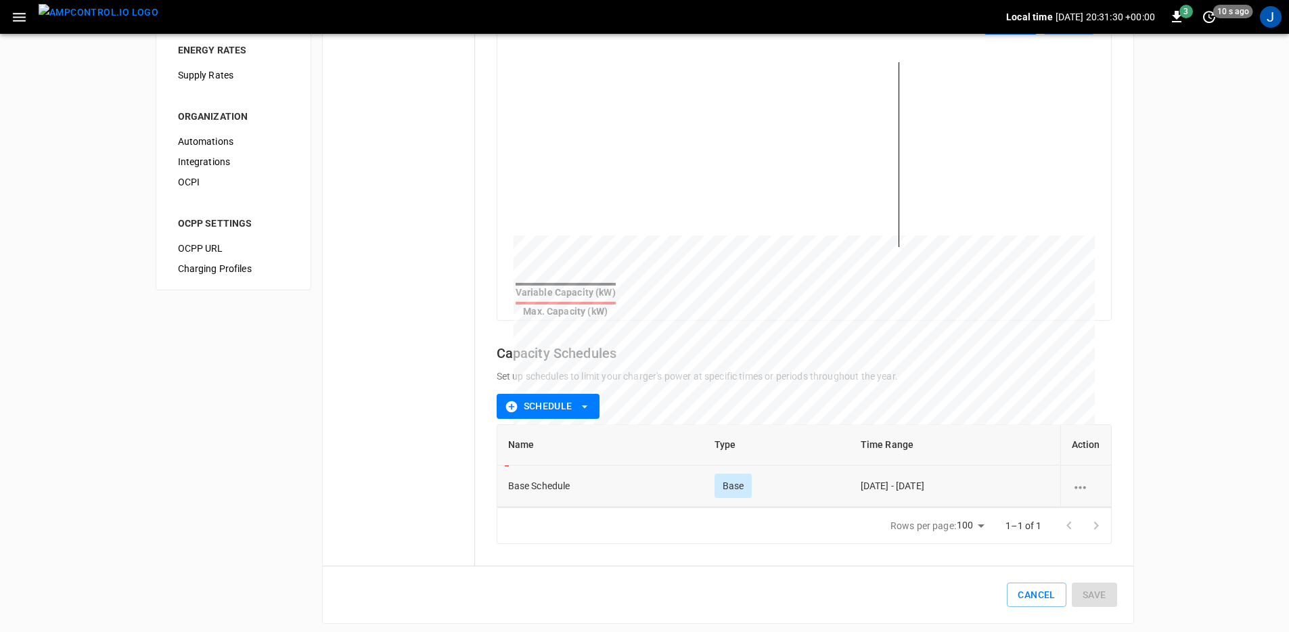
click at [542, 480] on td "Base Schedule" at bounding box center [600, 485] width 206 height 41
click at [585, 394] on button "Schedule" at bounding box center [548, 406] width 103 height 25
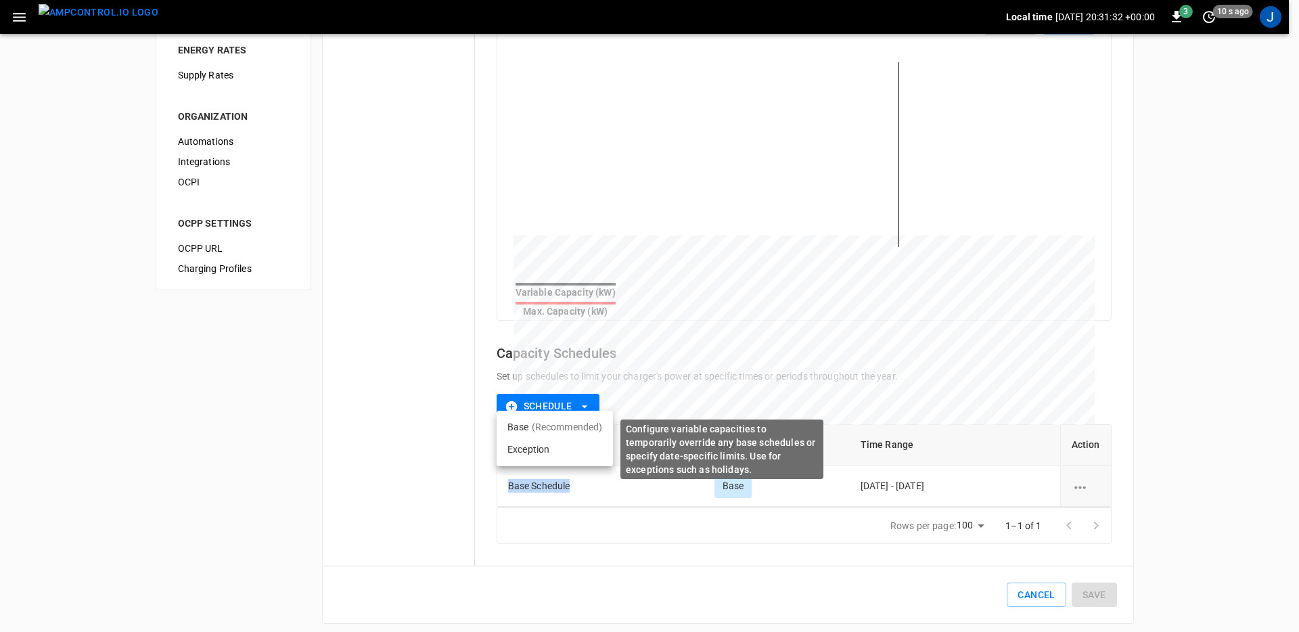
click at [553, 446] on li "Exception" at bounding box center [555, 449] width 116 height 22
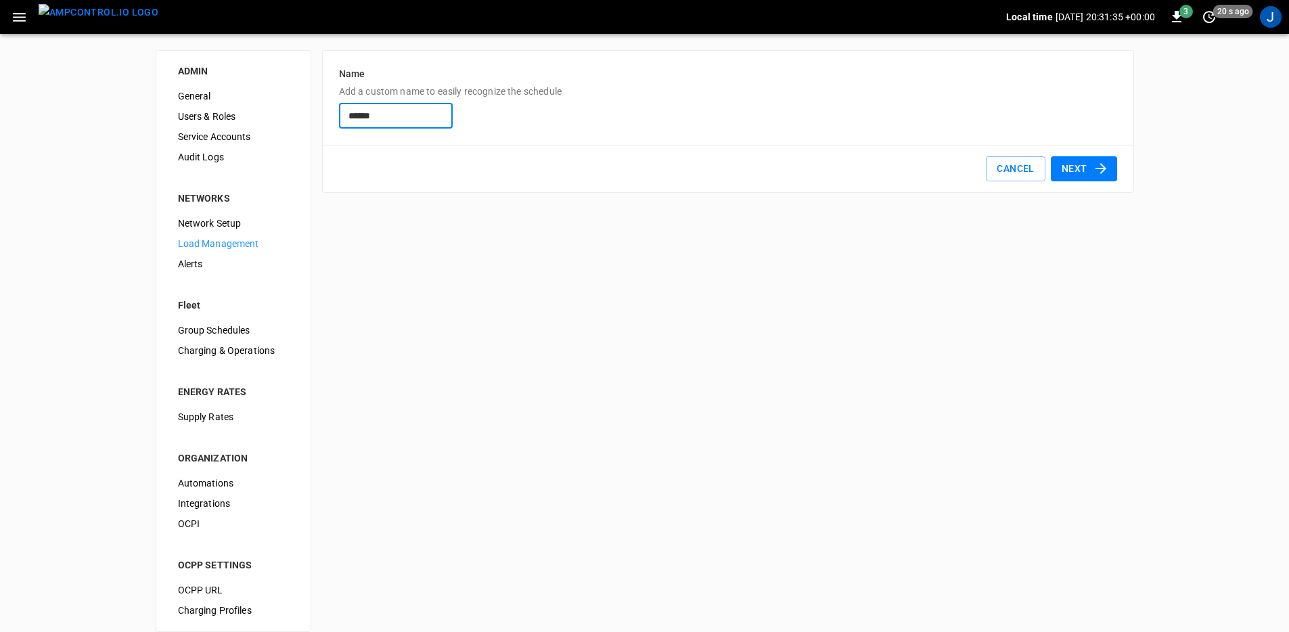
type input "******"
click at [1088, 171] on button "Next" at bounding box center [1084, 168] width 66 height 25
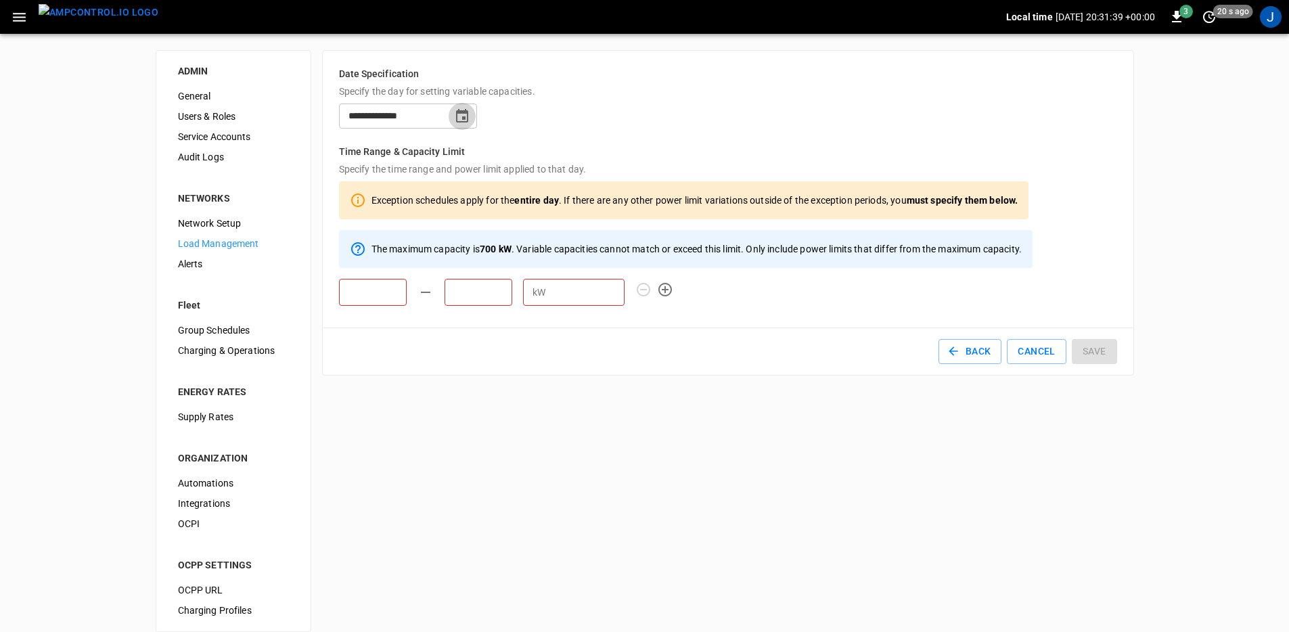
click at [467, 119] on icon "Choose date, selected date is Sep 11, 2025" at bounding box center [462, 116] width 16 height 16
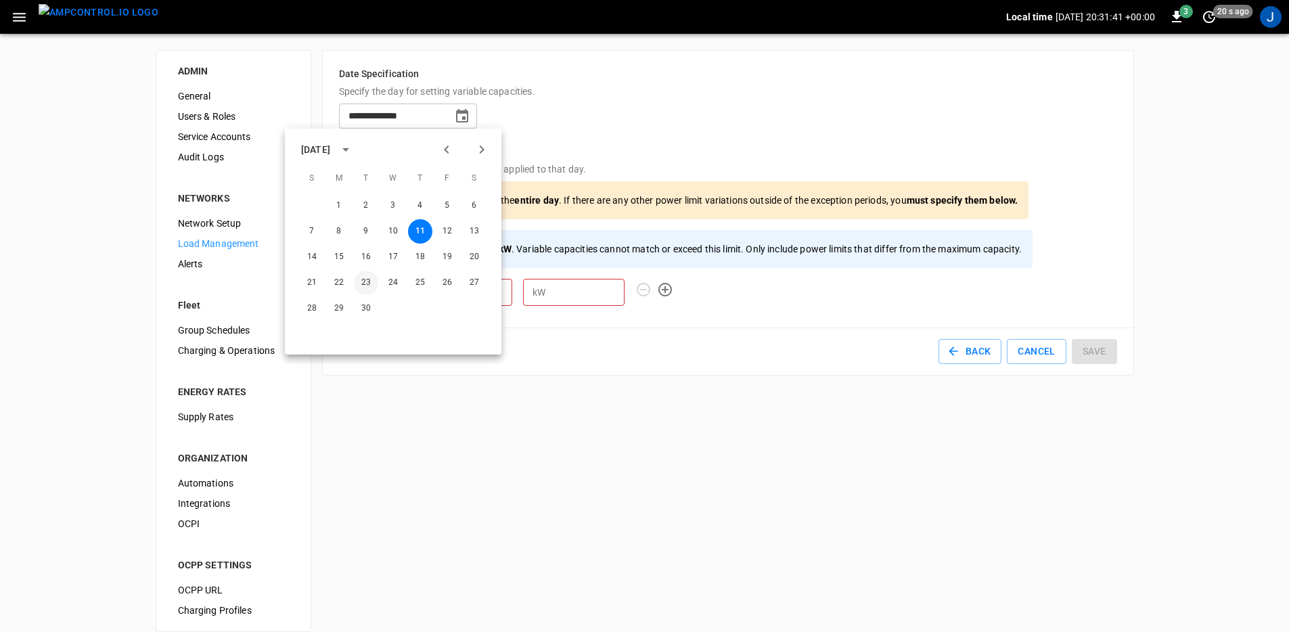
click at [363, 279] on button "23" at bounding box center [366, 283] width 24 height 24
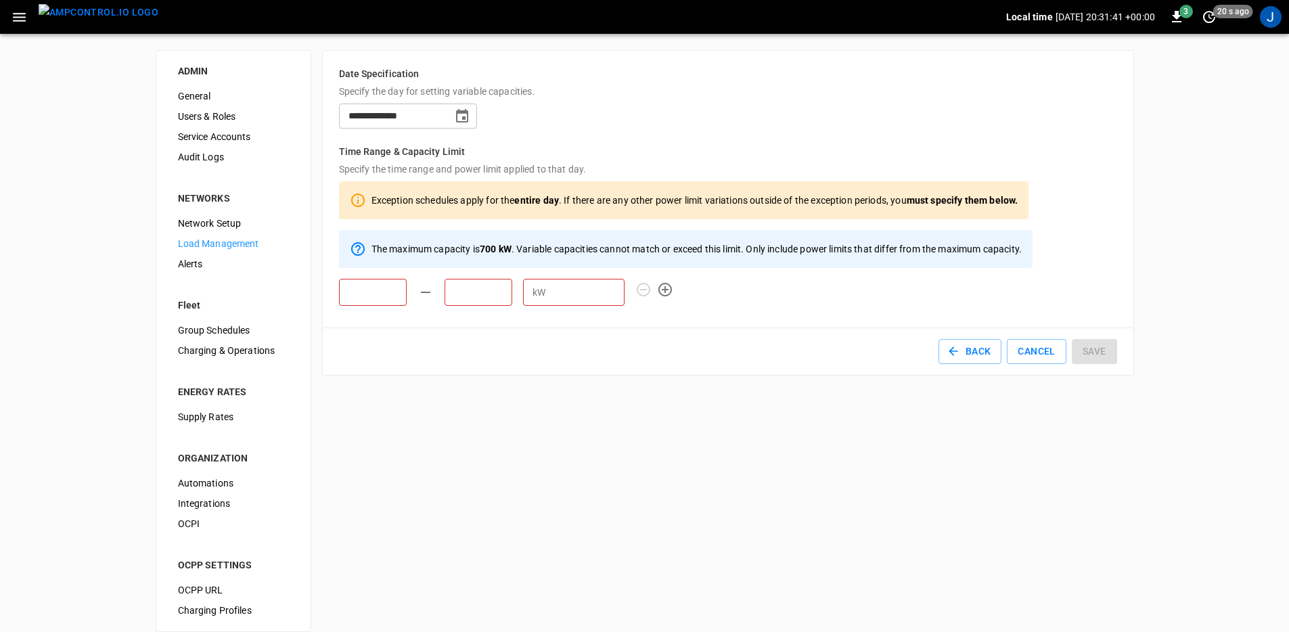
type input "**********"
click at [455, 424] on div "**********" at bounding box center [644, 341] width 1289 height 614
click at [662, 290] on icon "button" at bounding box center [665, 289] width 16 height 16
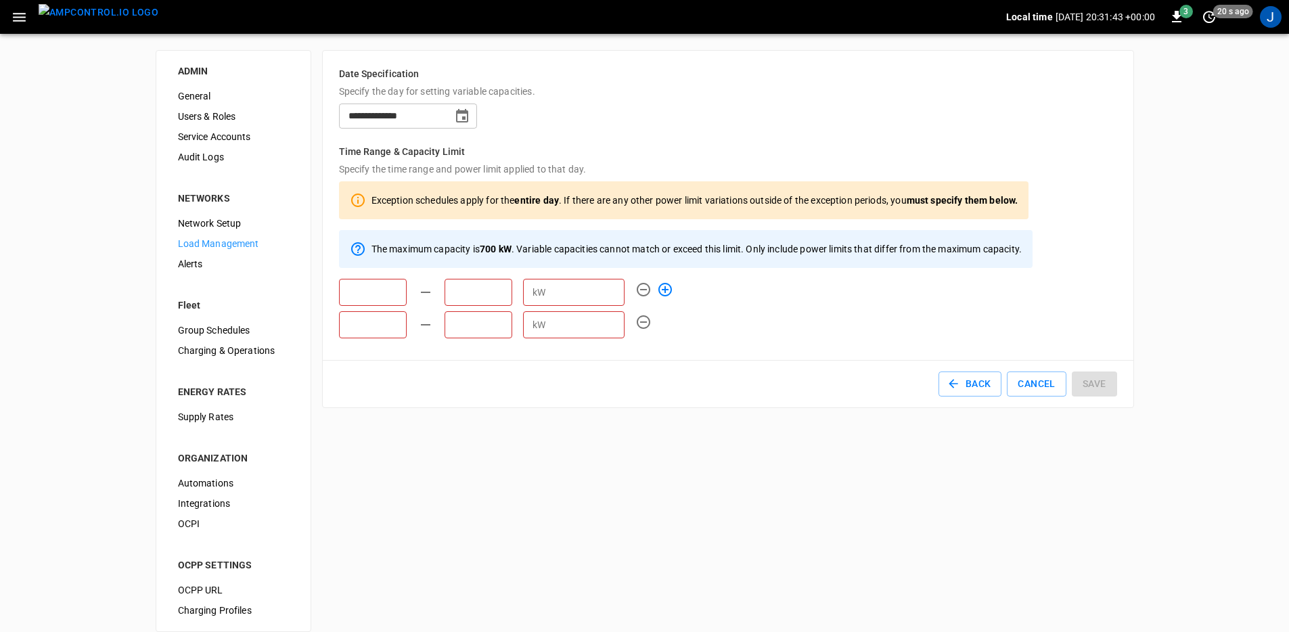
click at [666, 293] on icon "button" at bounding box center [665, 289] width 16 height 16
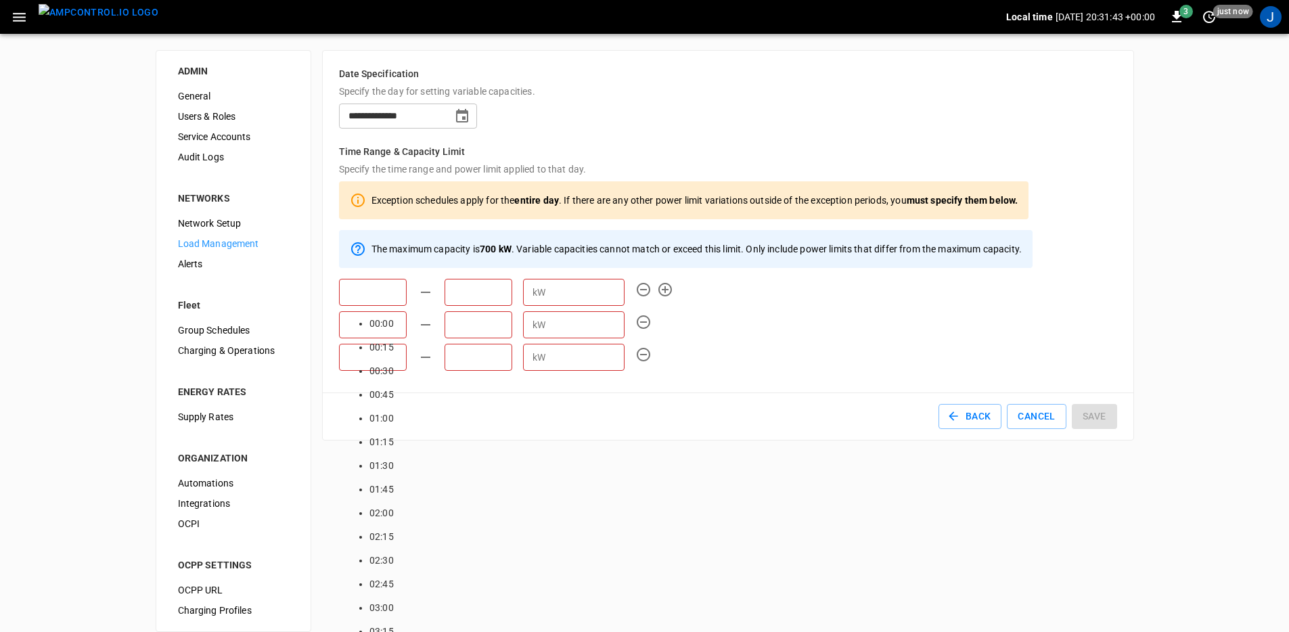
click at [395, 298] on input "text" at bounding box center [373, 292] width 68 height 27
drag, startPoint x: 420, startPoint y: 104, endPoint x: 430, endPoint y: 109, distance: 10.6
click at [421, 105] on input "**********" at bounding box center [391, 115] width 104 height 25
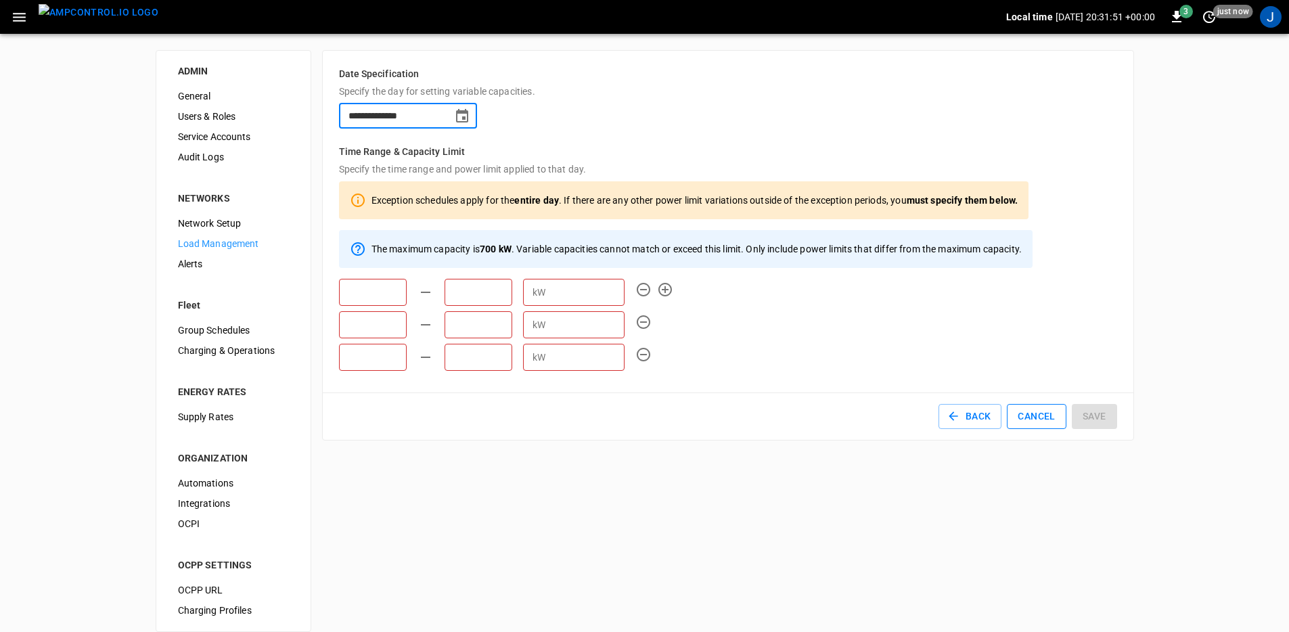
click at [1023, 422] on button "Cancel" at bounding box center [1036, 416] width 59 height 25
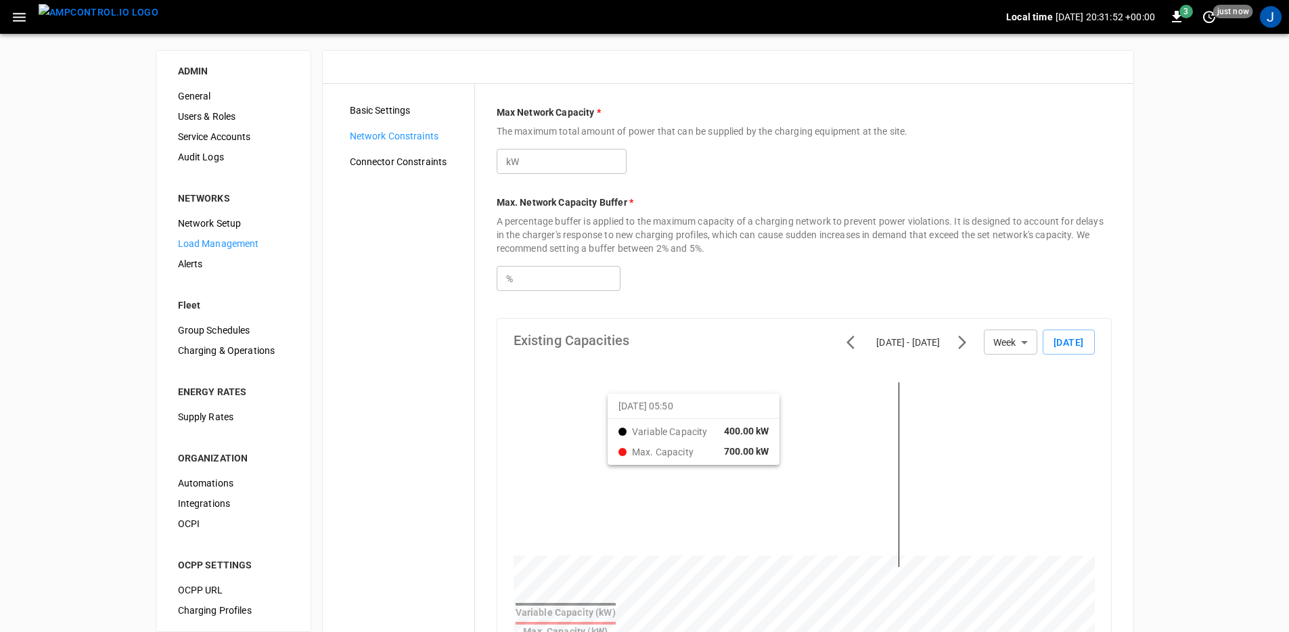
type input "***"
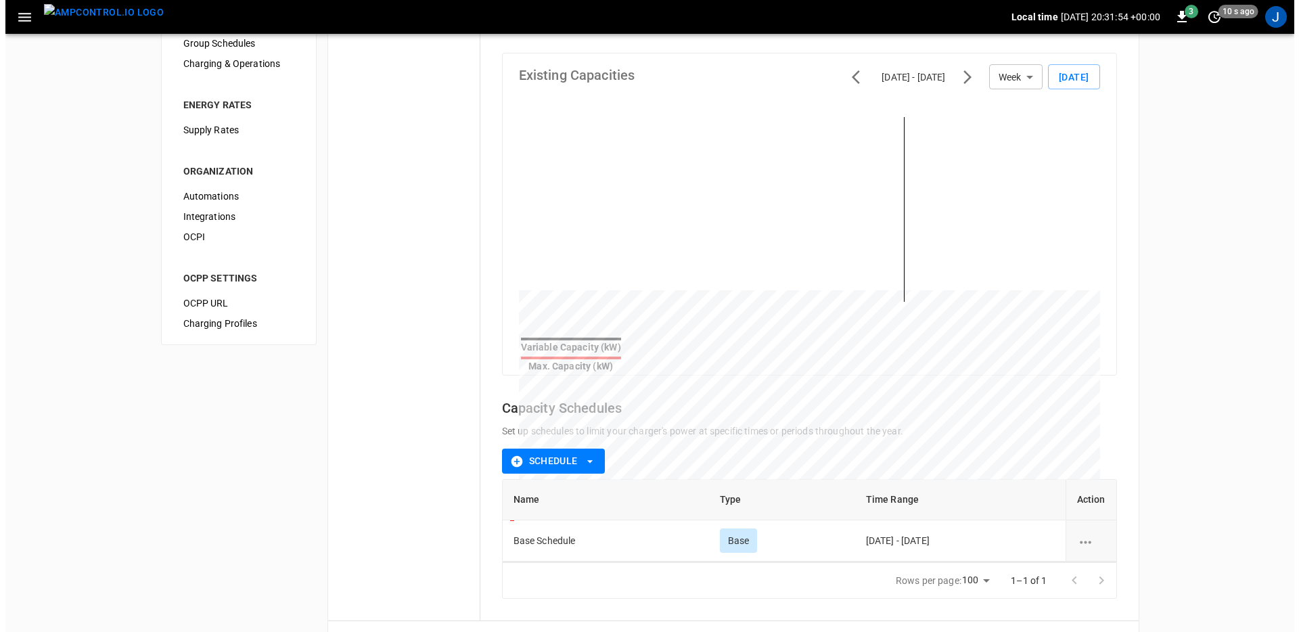
scroll to position [291, 0]
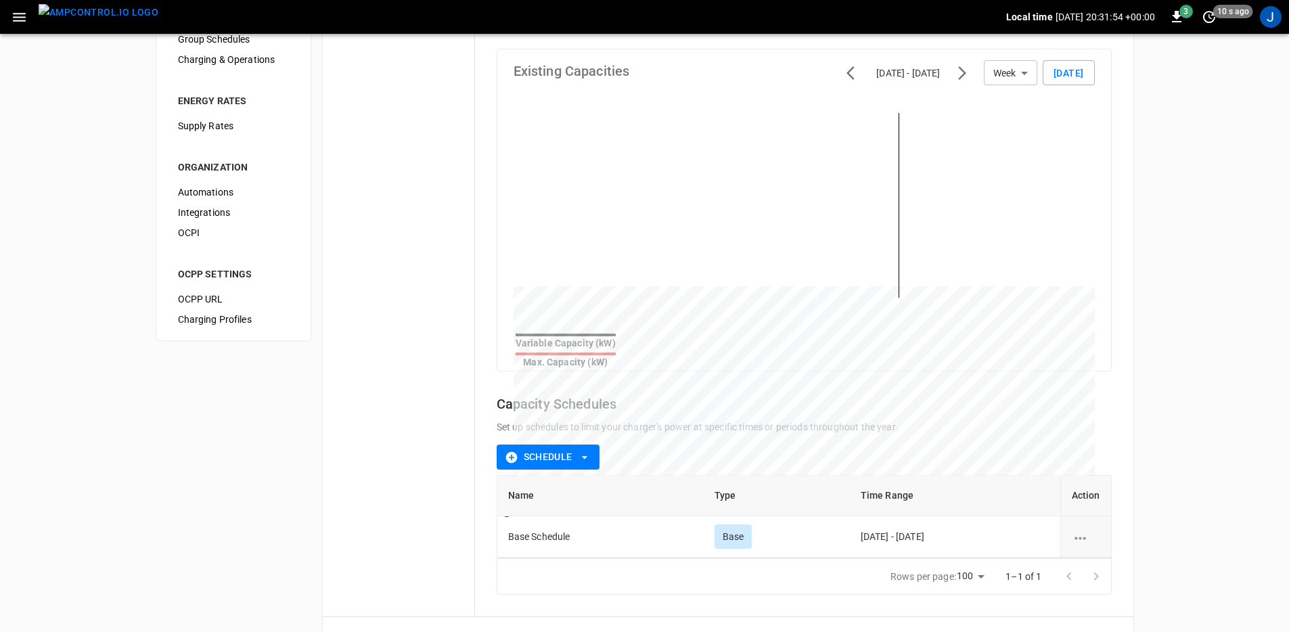
click at [583, 457] on button "Schedule" at bounding box center [548, 456] width 103 height 25
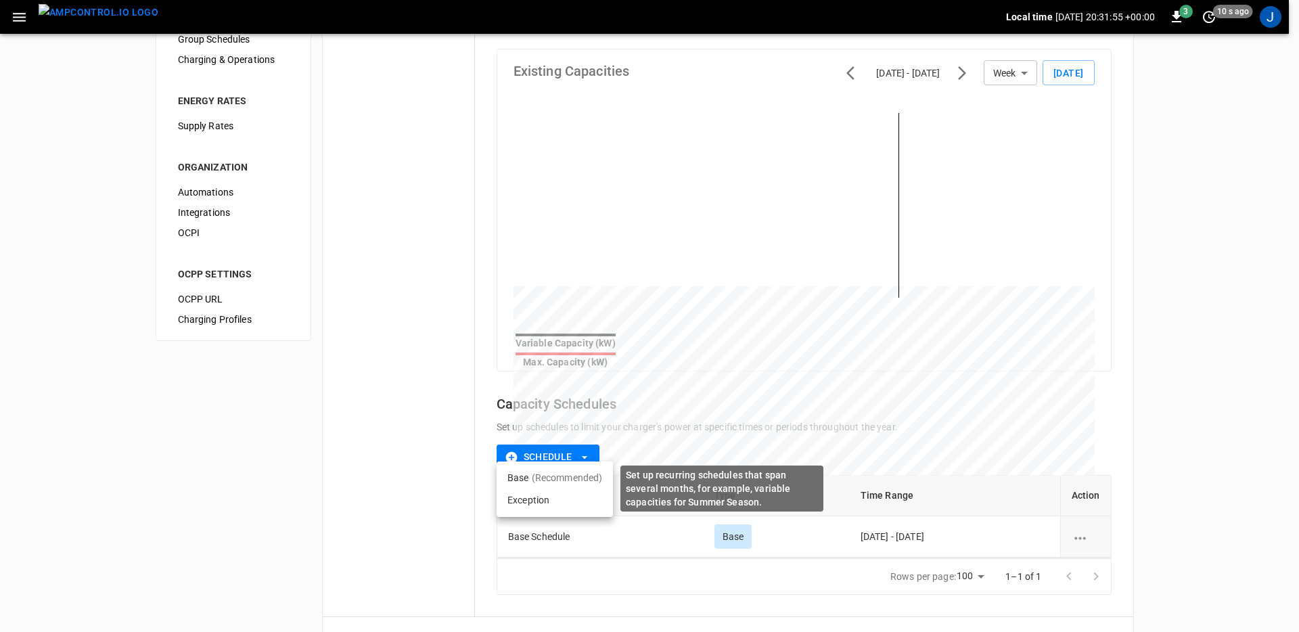
click at [570, 478] on p "(Recommended)" at bounding box center [567, 478] width 71 height 14
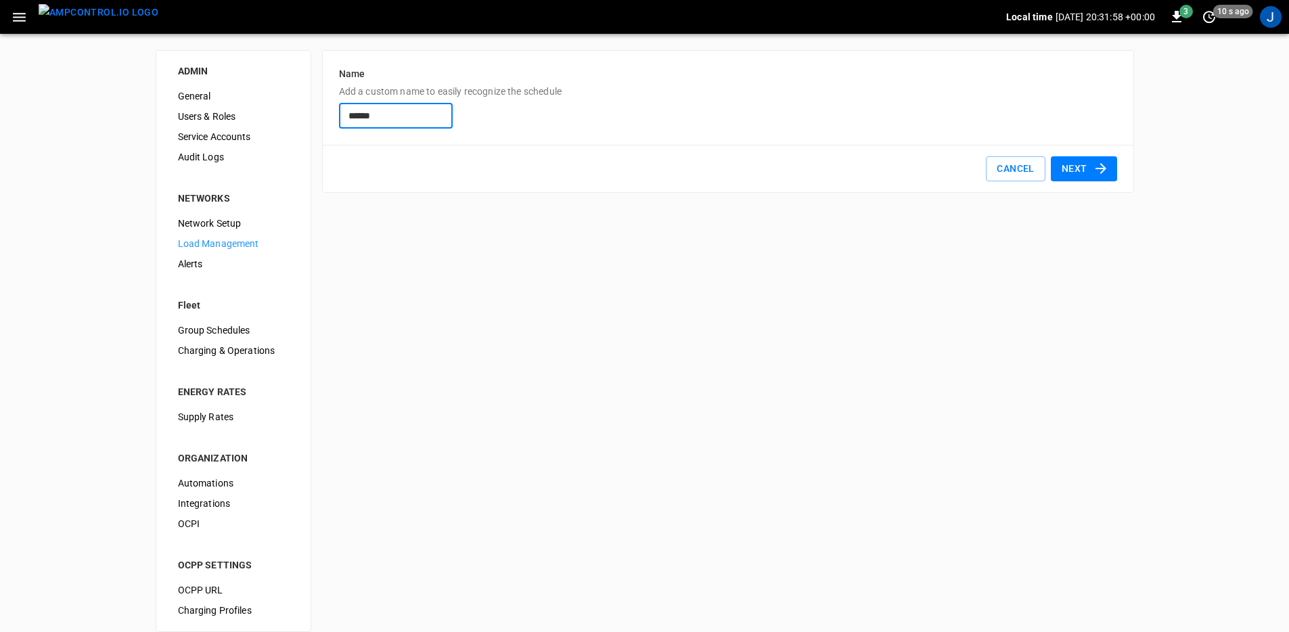
type input "******"
click at [1082, 165] on button "Next" at bounding box center [1084, 168] width 66 height 25
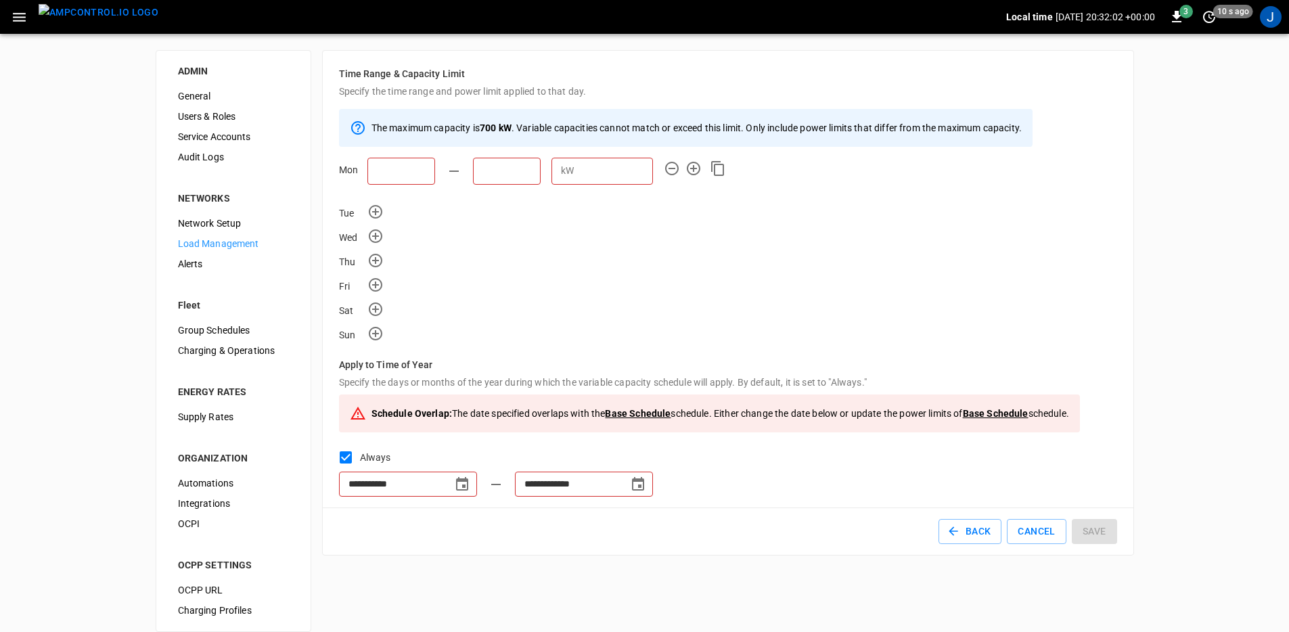
click at [465, 484] on icon "Choose date, selected date is Jan 1, 2025" at bounding box center [462, 484] width 16 height 16
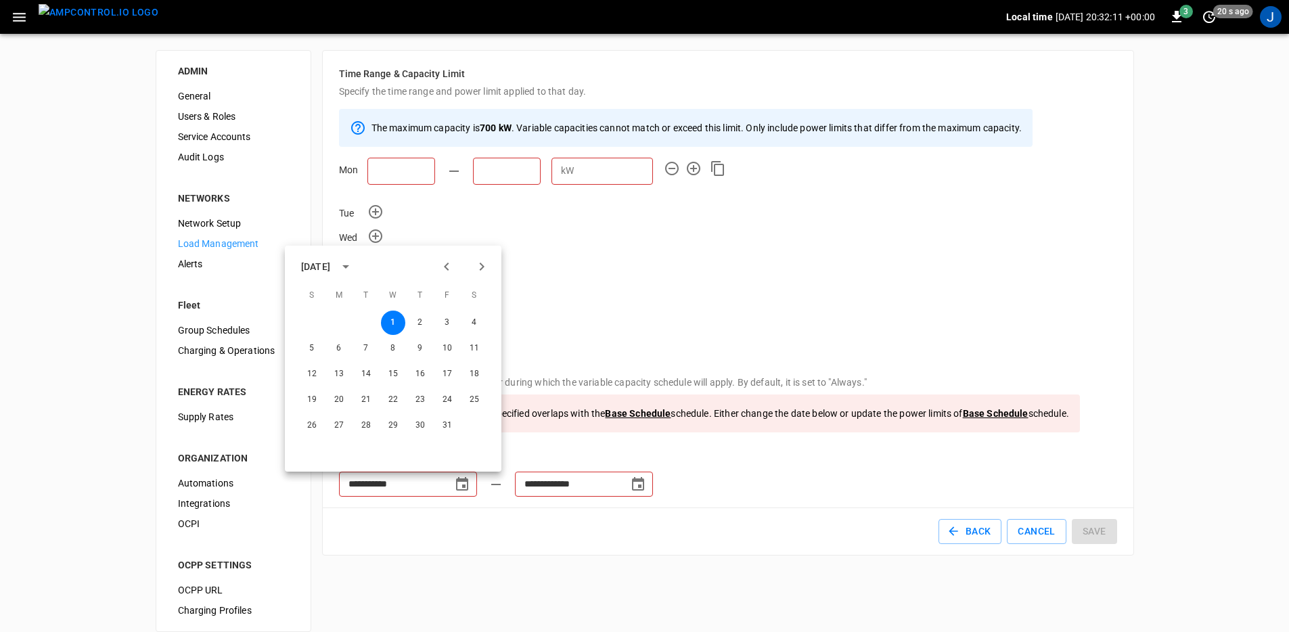
click at [605, 394] on div "Schedule Overlap: The date specified overlaps with the Base Schedule schedule. …" at bounding box center [709, 413] width 741 height 38
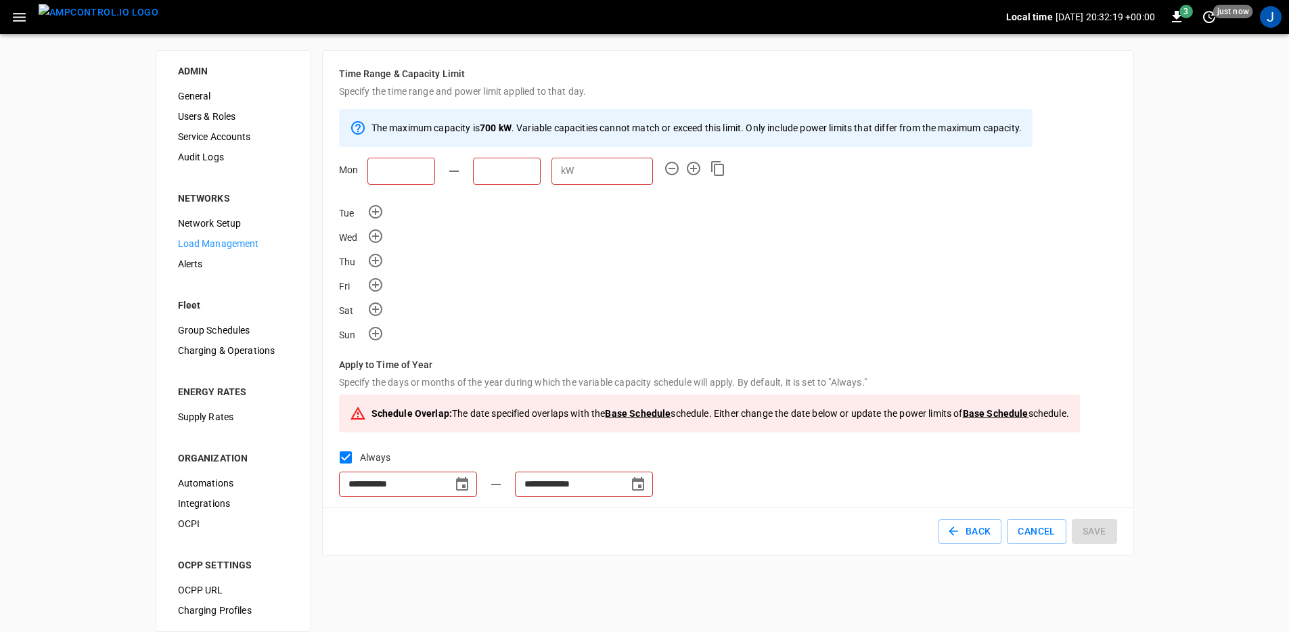
click at [645, 551] on div "Back Cancel Save" at bounding box center [728, 530] width 810 height 47
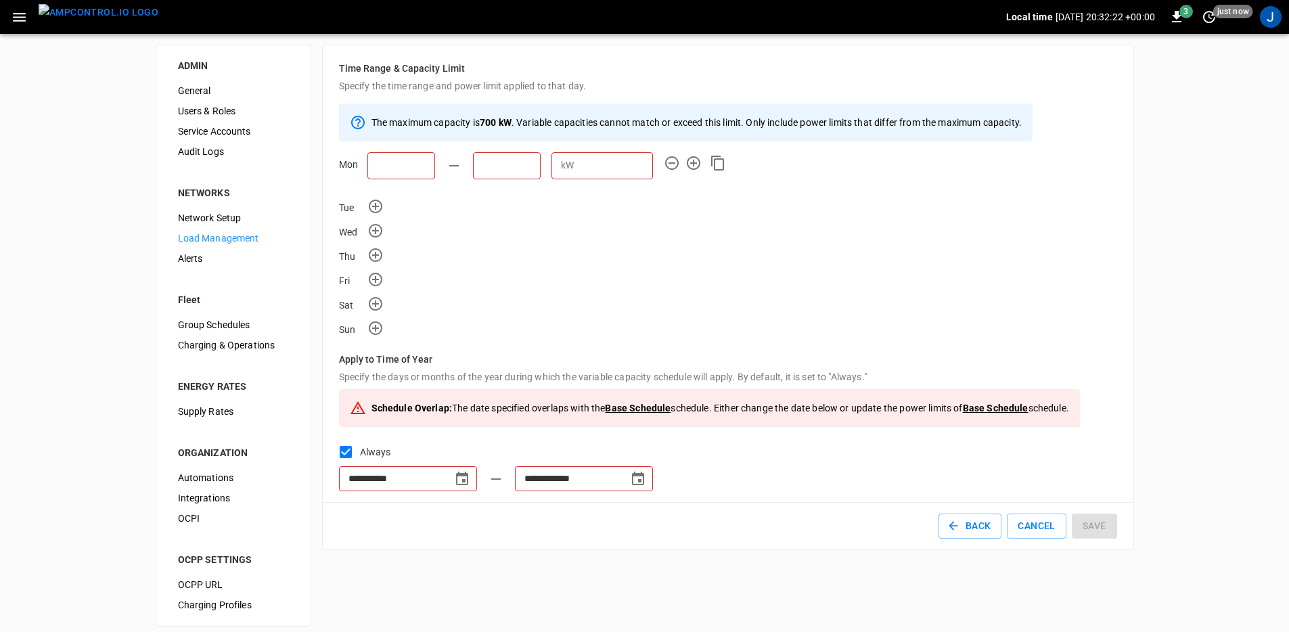
scroll to position [16, 0]
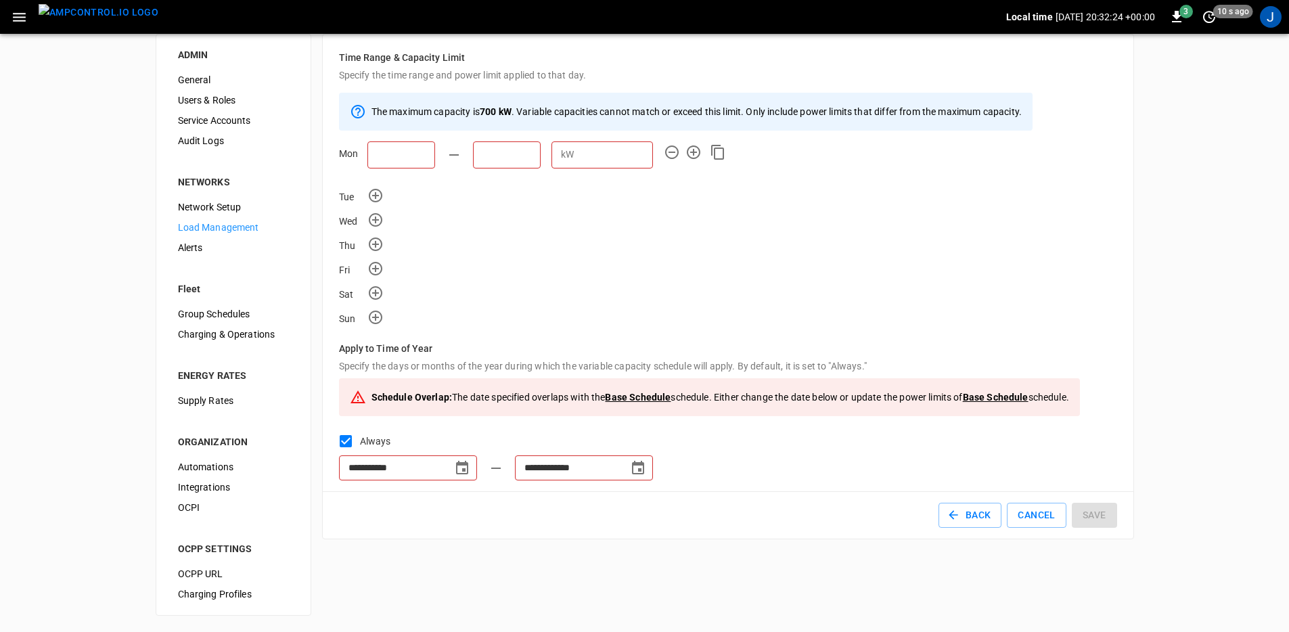
click at [242, 314] on span "Group Schedules" at bounding box center [233, 314] width 111 height 14
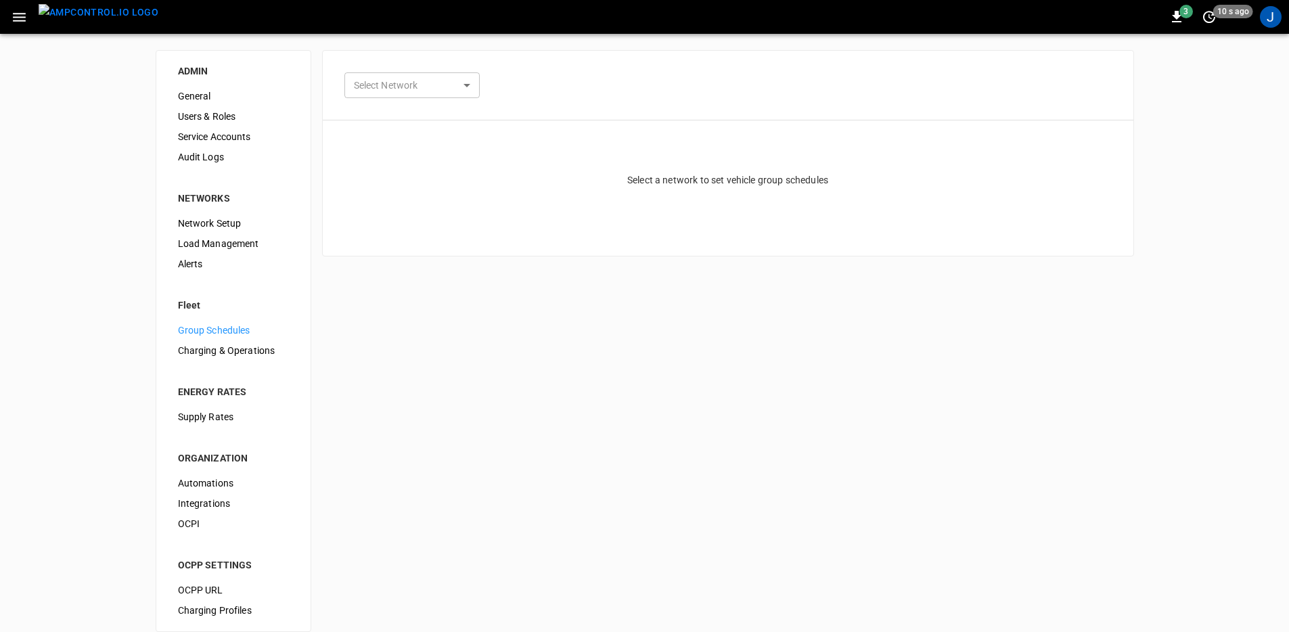
click at [228, 329] on span "Group Schedules" at bounding box center [233, 330] width 111 height 14
click at [447, 84] on body "3 10 s ago J ADMIN General Users & Roles Service Accounts Audit Logs NETWORKS N…" at bounding box center [644, 324] width 1289 height 648
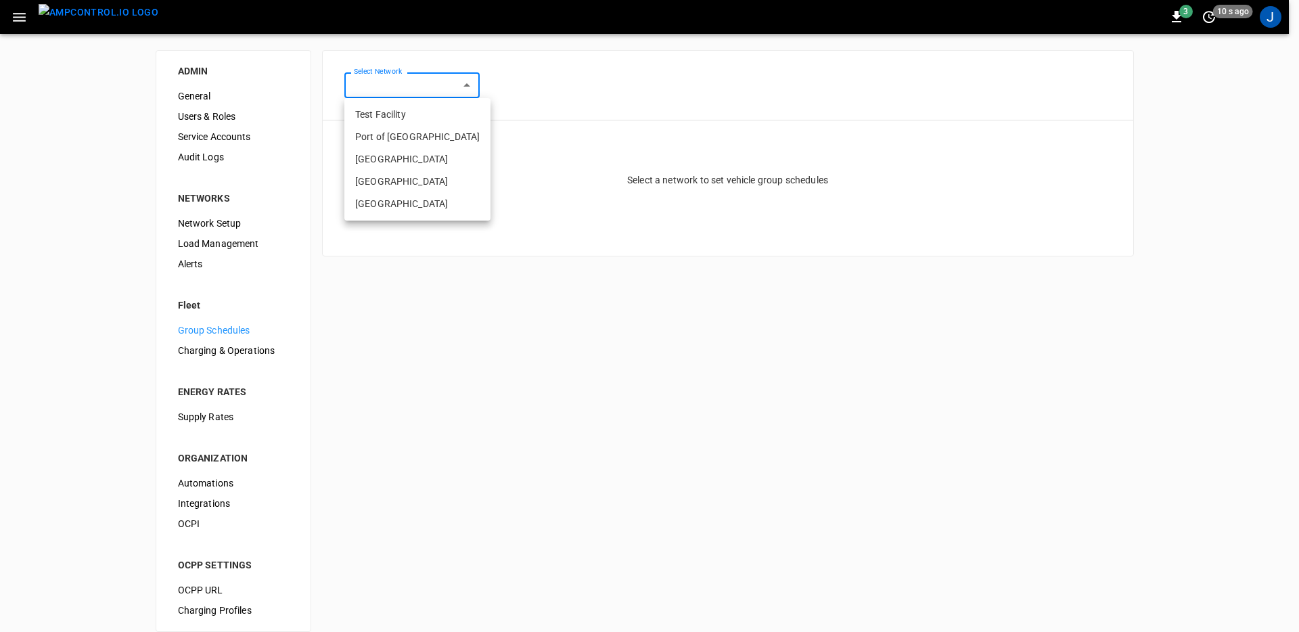
click at [400, 183] on li "Toronto South" at bounding box center [417, 181] width 146 height 22
type input "**********"
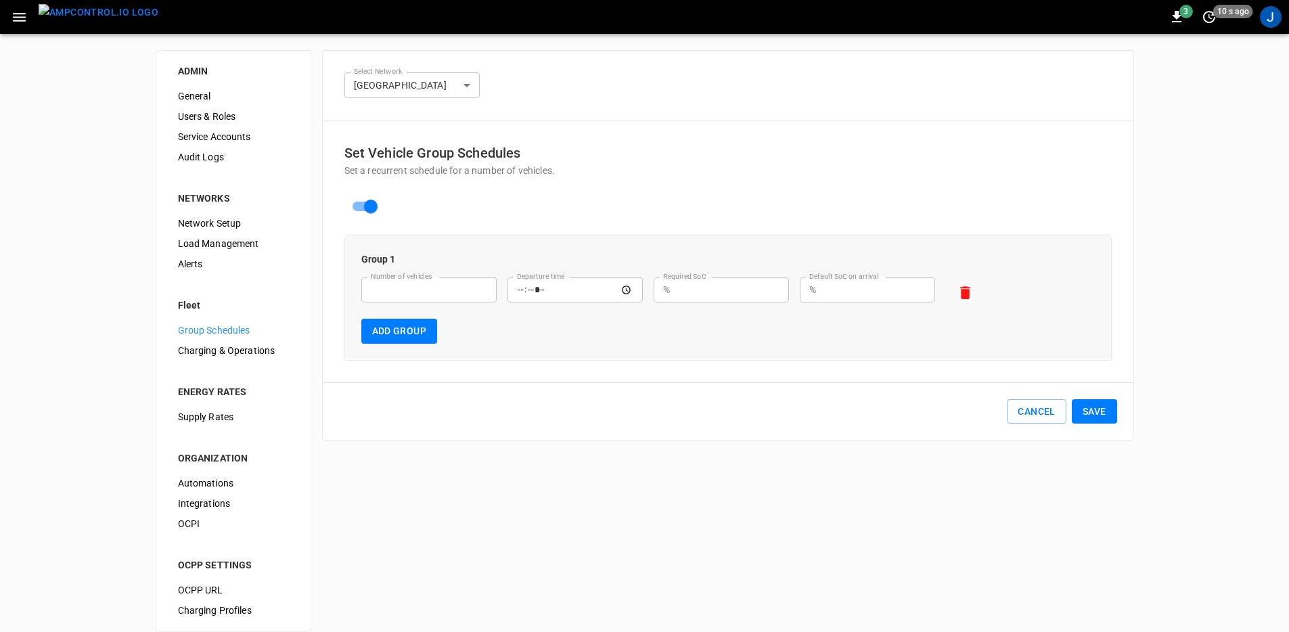
click at [450, 423] on div "Set Vehicle Group Schedules Set a recurrent schedule for a number of vehicles. …" at bounding box center [728, 279] width 810 height 319
click at [421, 290] on input "Number of vehicles" at bounding box center [428, 289] width 135 height 25
type input "**"
type input "*****"
type input "**"
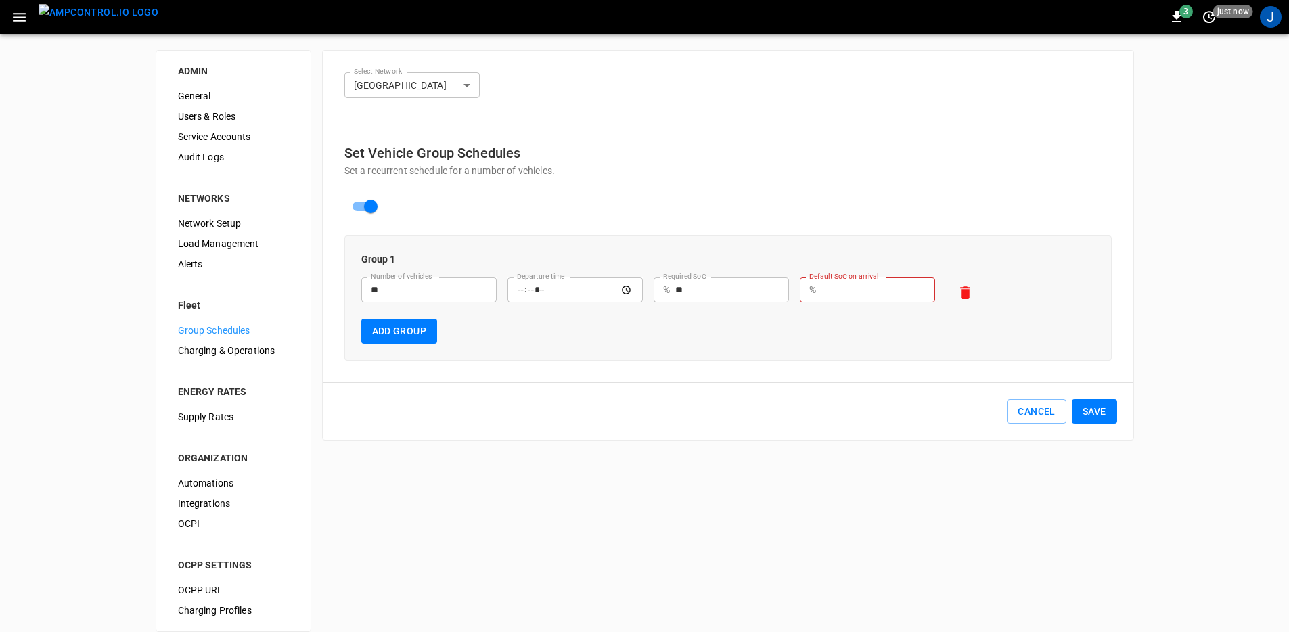
click at [396, 345] on div "Group 1 Number of vehicles ** Number of vehicles Departure time ***** Departure…" at bounding box center [727, 297] width 767 height 125
click at [424, 325] on button "Add Group" at bounding box center [399, 331] width 76 height 25
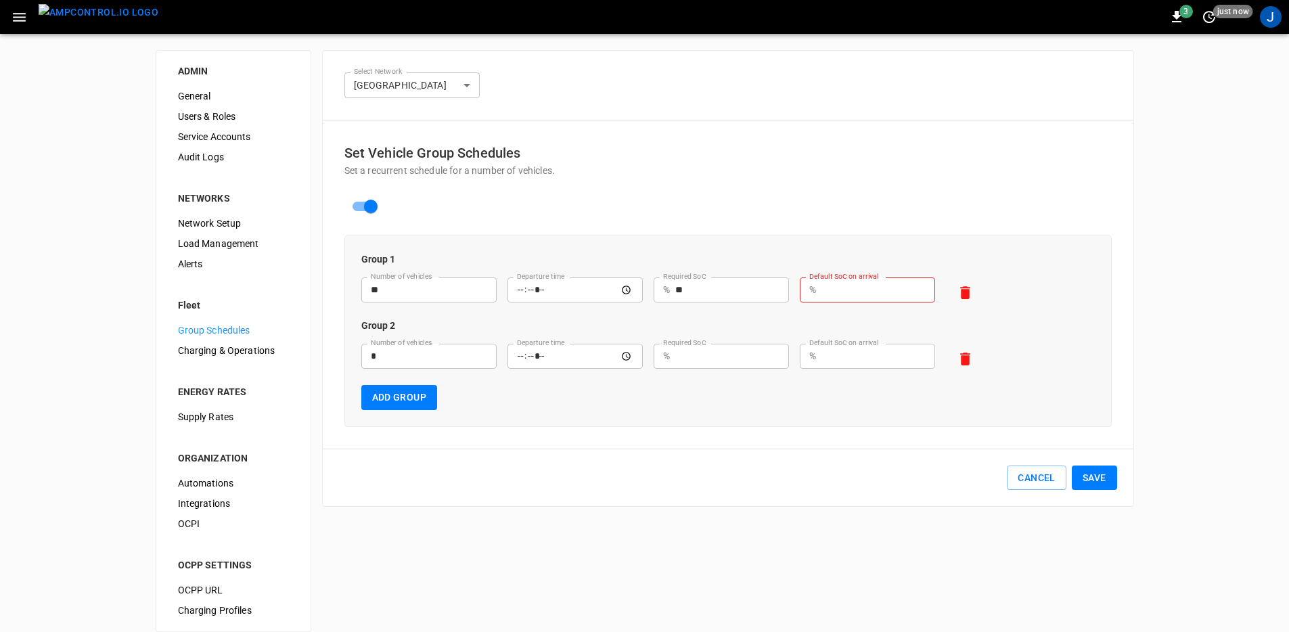
drag, startPoint x: 416, startPoint y: 321, endPoint x: 405, endPoint y: 333, distance: 15.8
click at [416, 321] on p "Group 2" at bounding box center [727, 326] width 733 height 14
click at [406, 348] on input "*" at bounding box center [428, 356] width 135 height 25
type input "*"
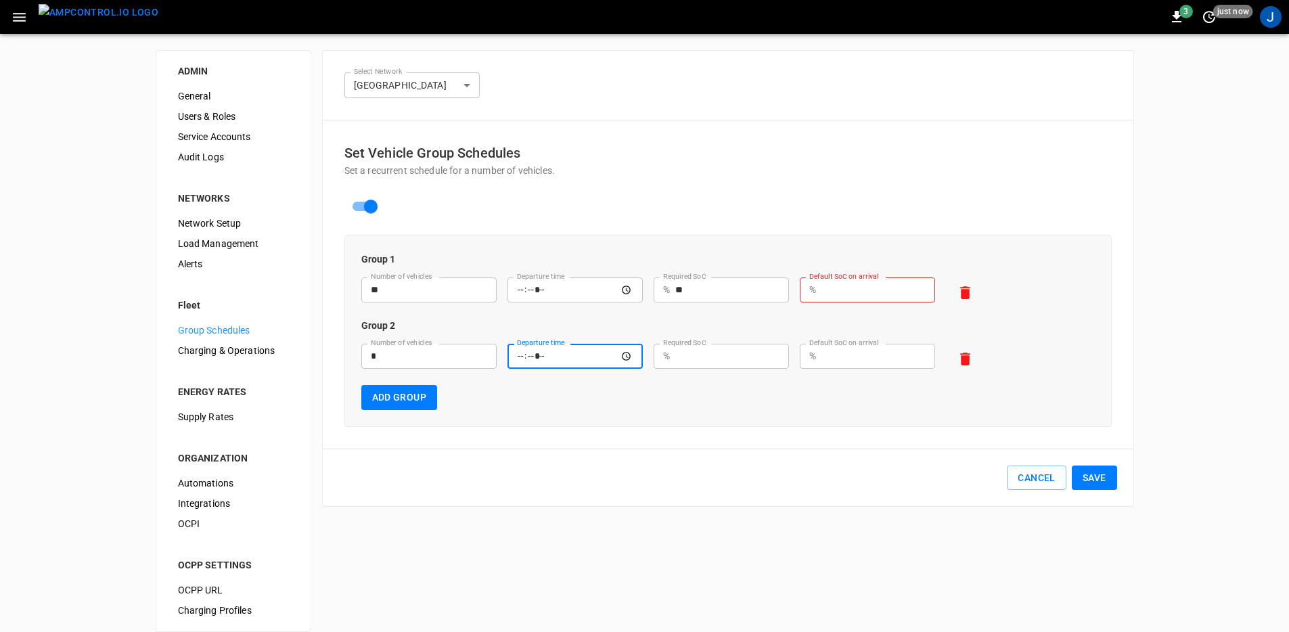
type input "*****"
type input "**"
click at [662, 471] on div "Cancel Save" at bounding box center [728, 477] width 778 height 25
click at [645, 506] on div "**********" at bounding box center [728, 278] width 812 height 457
click at [114, 21] on img "menu" at bounding box center [99, 12] width 120 height 17
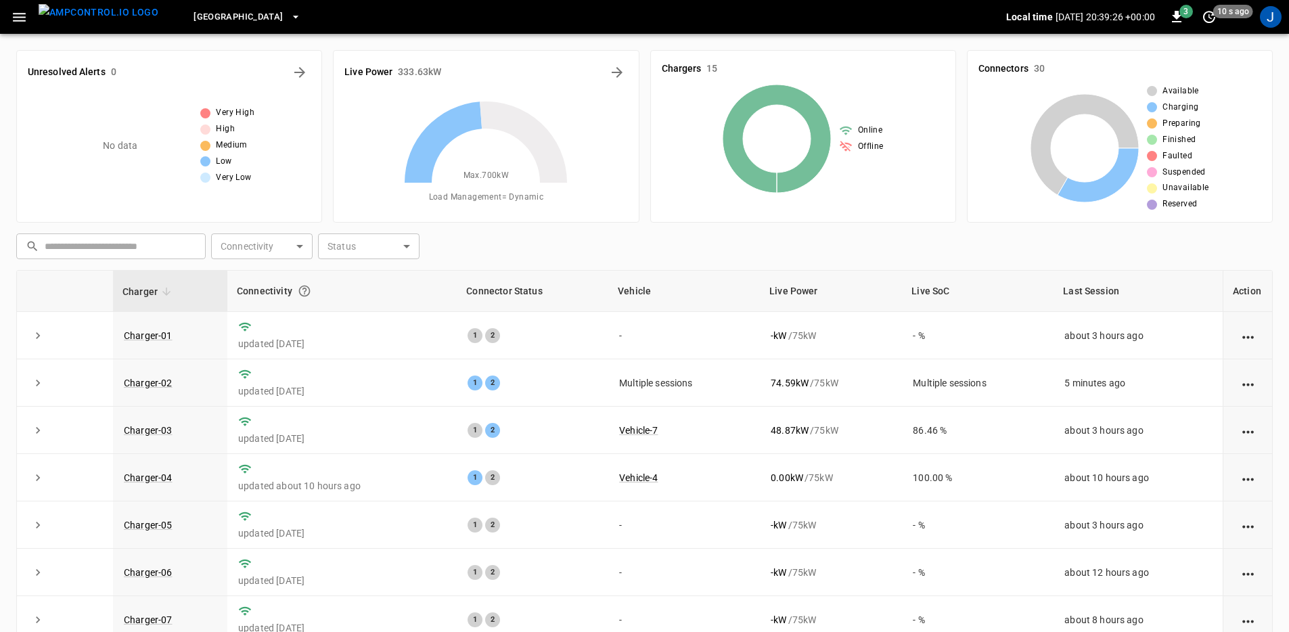
click at [16, 19] on icon "button" at bounding box center [19, 17] width 17 height 17
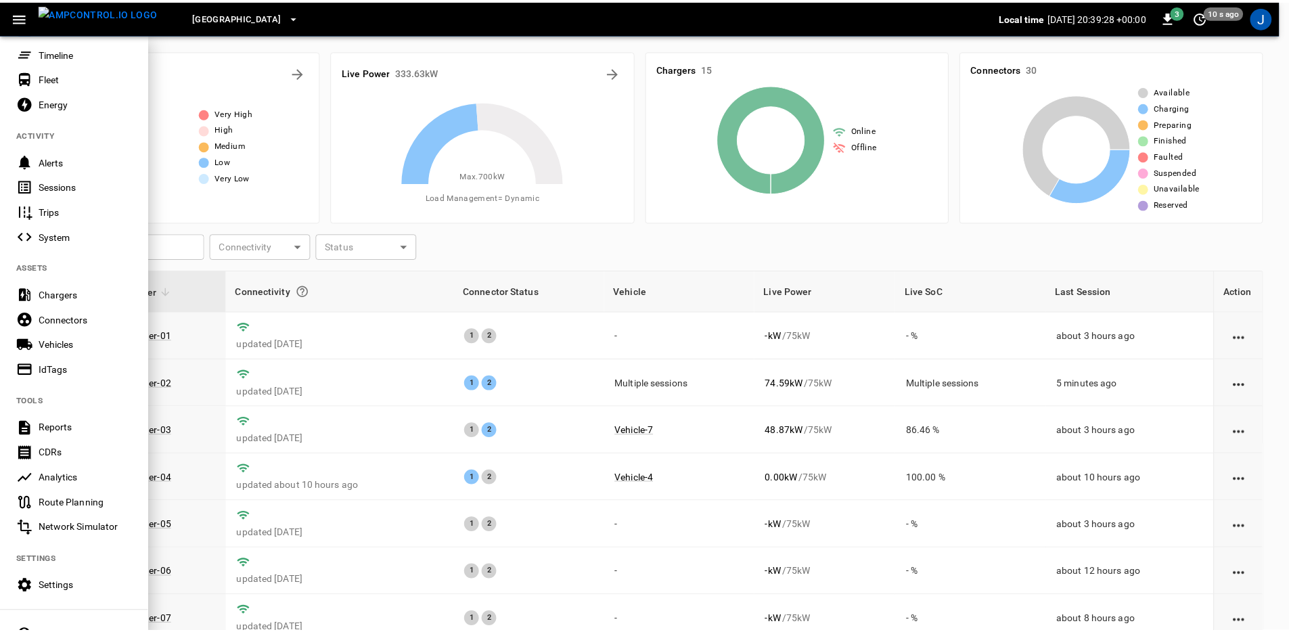
scroll to position [87, 0]
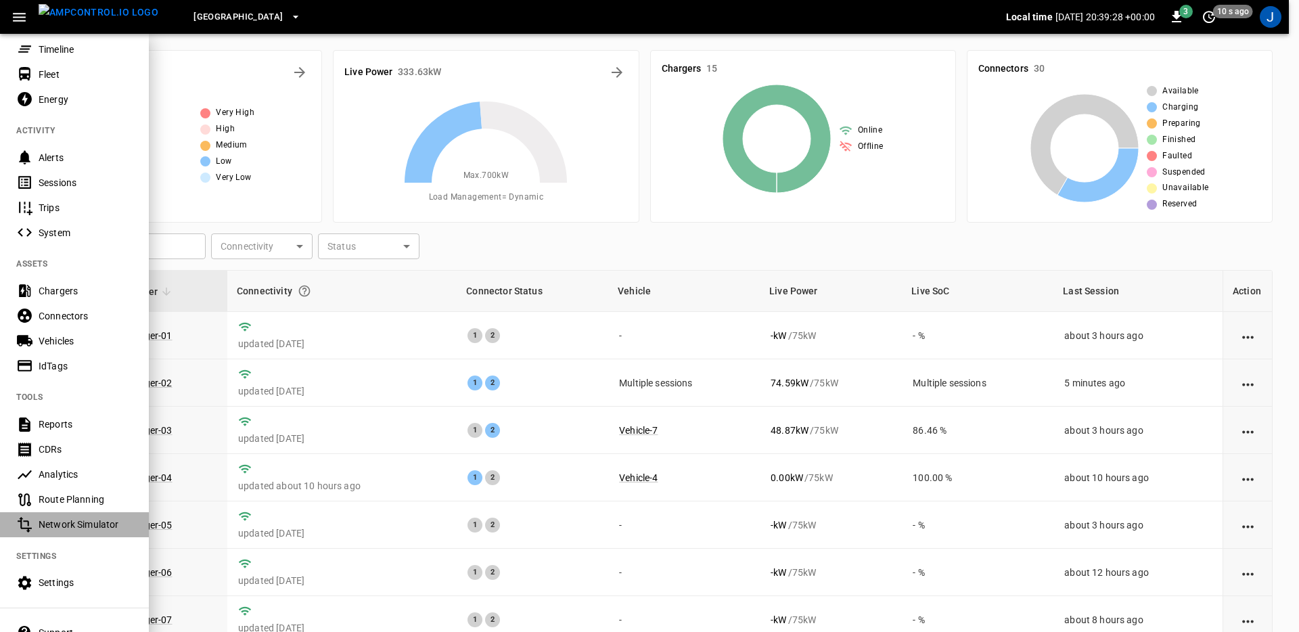
click at [91, 522] on div "Network Simulator" at bounding box center [86, 524] width 94 height 14
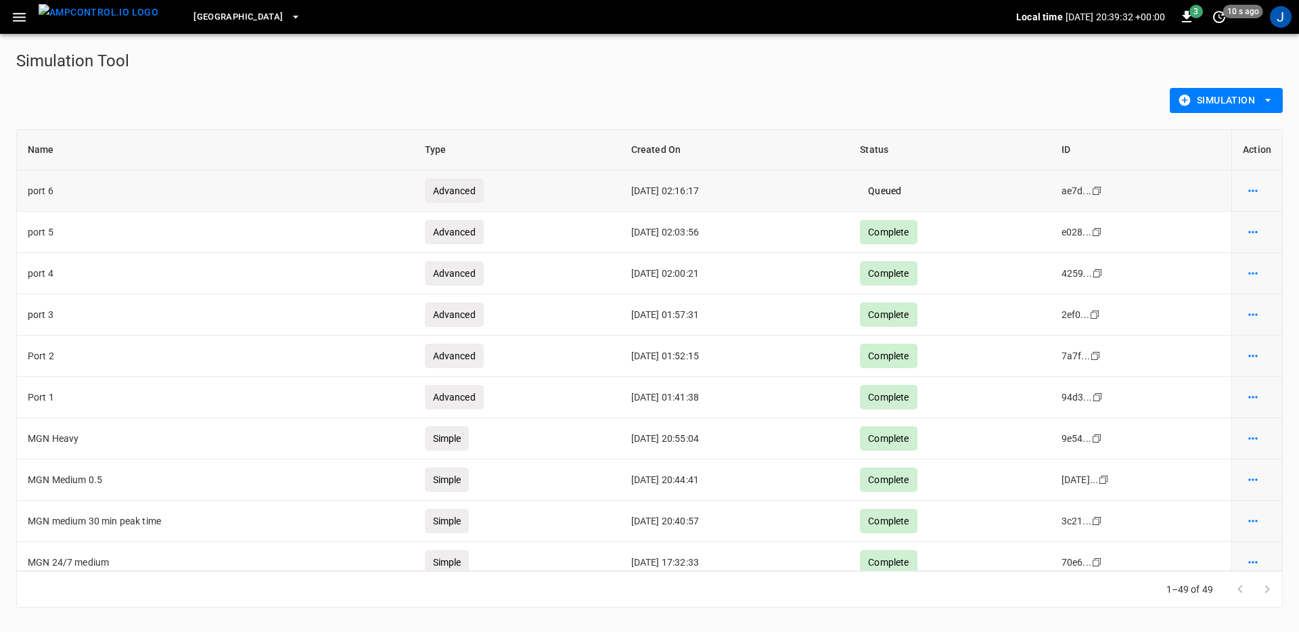
click at [1248, 190] on icon "simulation options" at bounding box center [1252, 190] width 9 height 2
click at [1242, 222] on li "Show details" at bounding box center [1249, 220] width 76 height 22
click at [1248, 230] on icon "simulation options" at bounding box center [1253, 232] width 14 height 14
click at [1243, 254] on li "Show details" at bounding box center [1249, 261] width 76 height 22
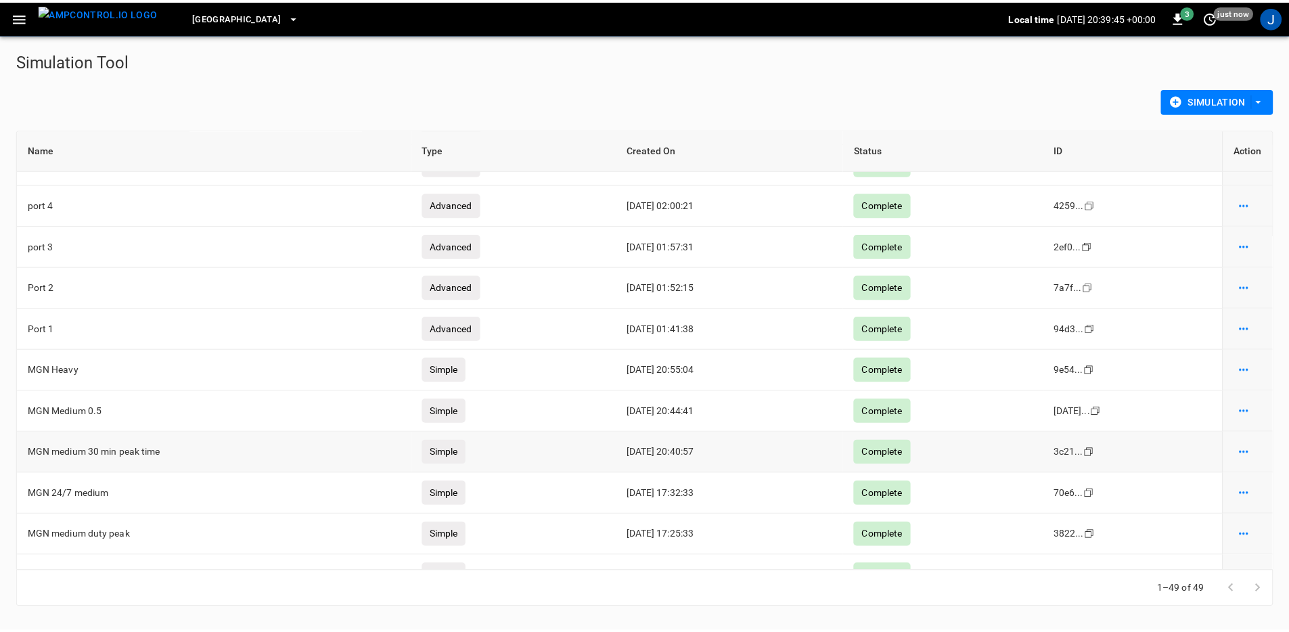
scroll to position [76, 0]
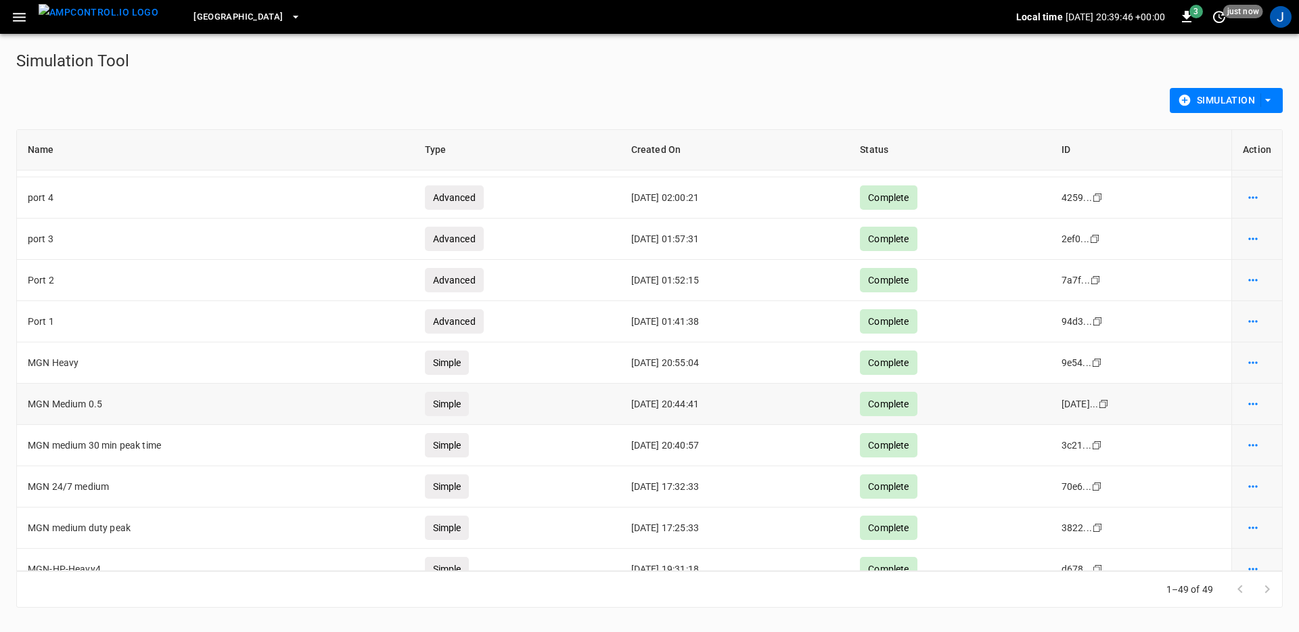
click at [1250, 405] on button "simulation options" at bounding box center [1253, 403] width 20 height 19
click at [1251, 433] on li "Show details" at bounding box center [1249, 433] width 76 height 22
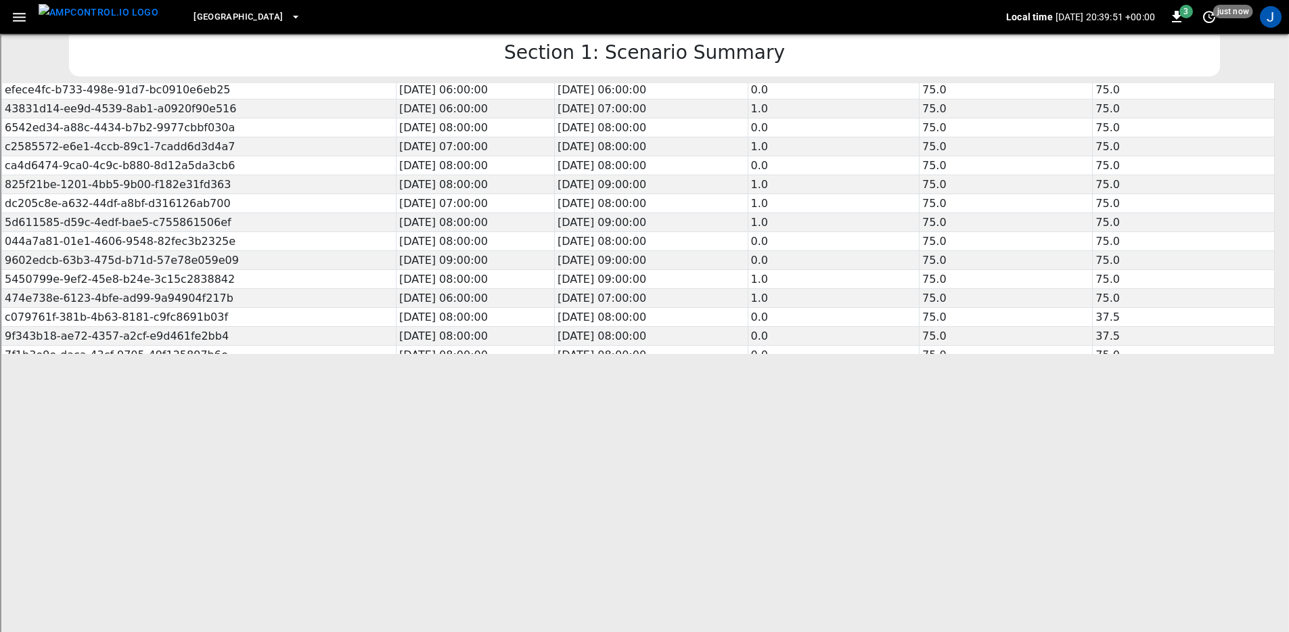
scroll to position [269, 0]
click at [60, 14] on img "menu" at bounding box center [99, 12] width 120 height 17
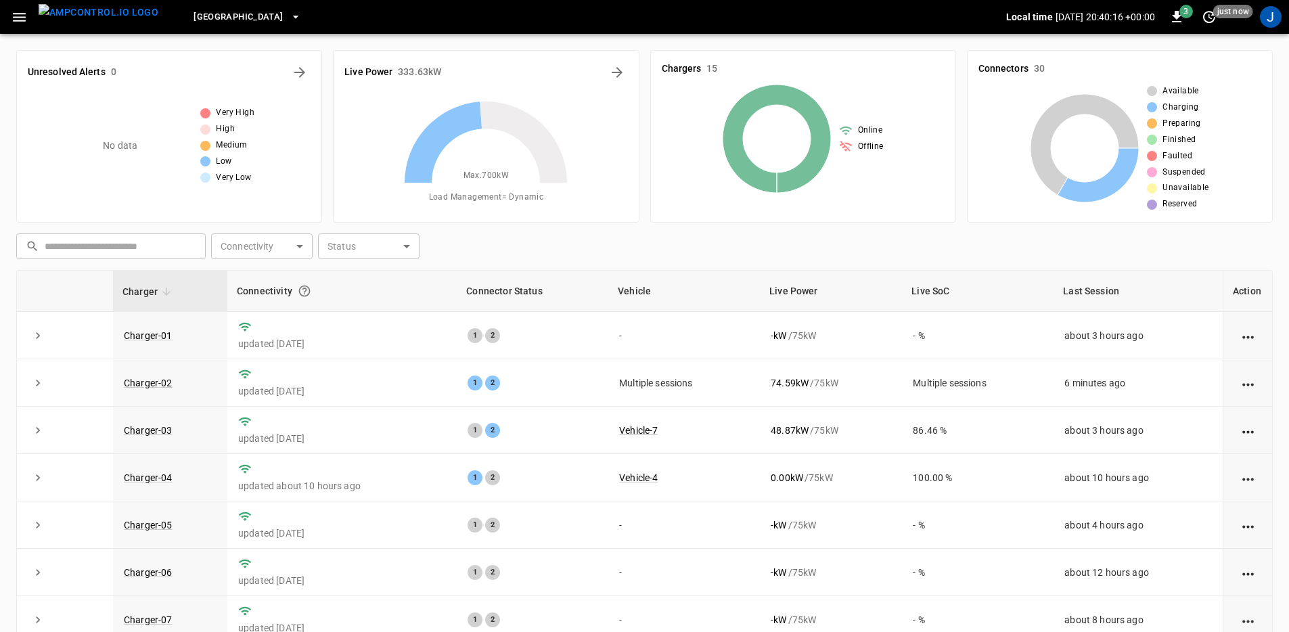
click at [754, 250] on div "​ ​ Connectivity ​ Connectivity Status ​ Status" at bounding box center [642, 243] width 1262 height 31
click at [626, 83] on div "Live Power 333.63 kW Max. 700 kW Load Management = Dynamic" at bounding box center [486, 136] width 306 height 172
click at [622, 76] on icon "Energy Overview" at bounding box center [617, 72] width 16 height 16
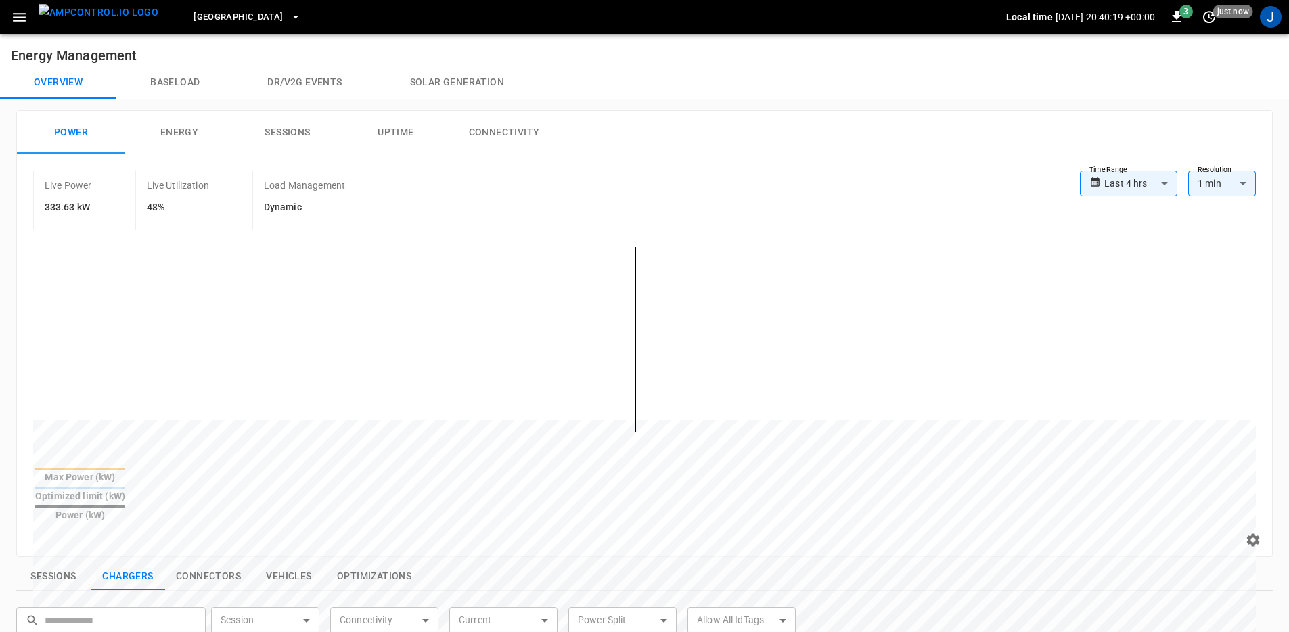
click at [1111, 185] on body "**********" at bounding box center [644, 567] width 1289 height 1134
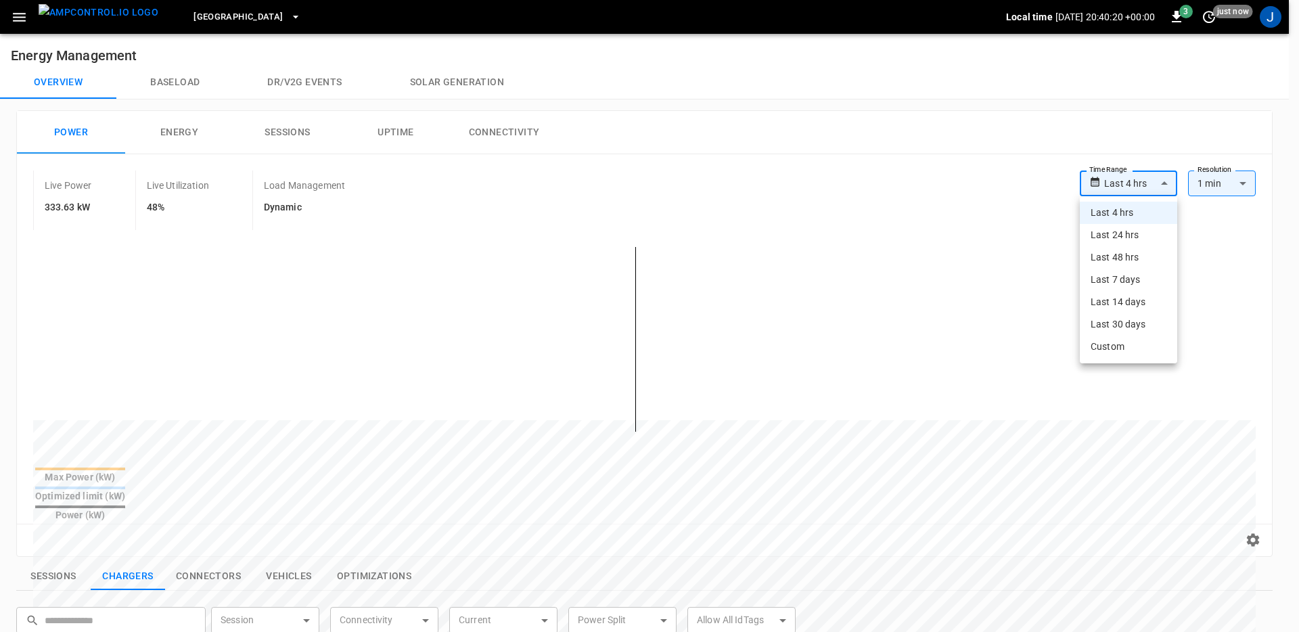
click at [1142, 260] on li "Last 48 hrs" at bounding box center [1128, 257] width 97 height 22
type input "**********"
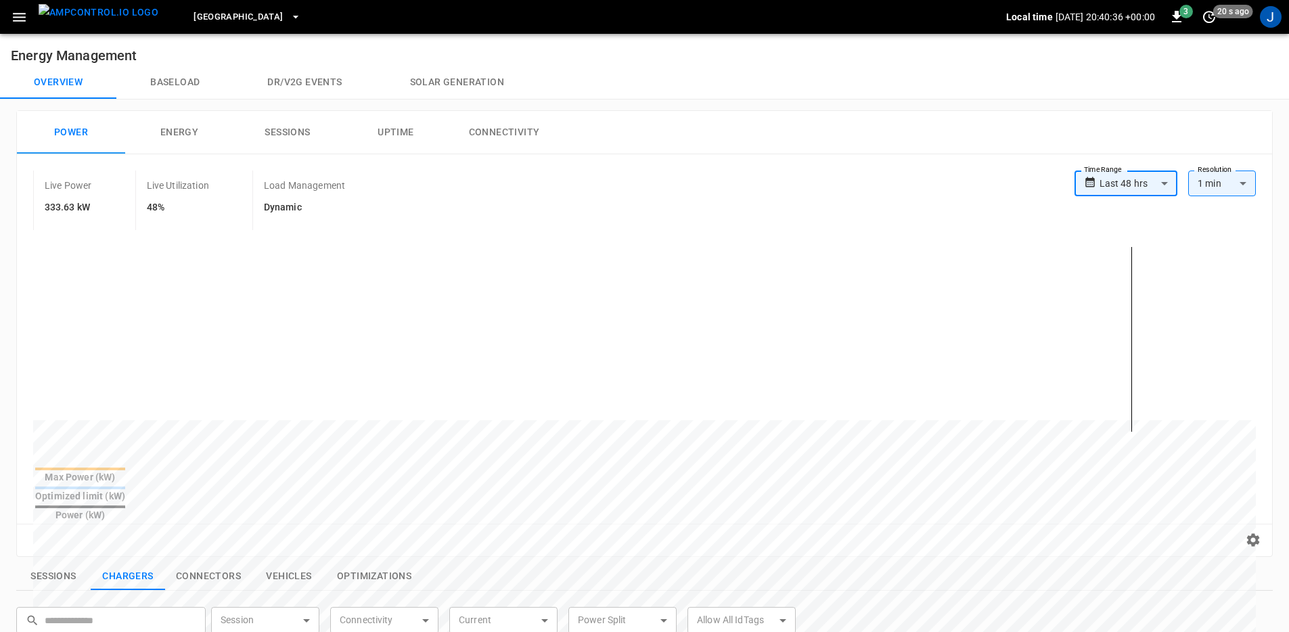
click at [769, 123] on div "Power Energy Sessions Uptime Connectivity" at bounding box center [644, 132] width 1255 height 43
drag, startPoint x: 768, startPoint y: 121, endPoint x: 785, endPoint y: 153, distance: 36.0
click at [768, 121] on div "Power Energy Sessions Uptime Connectivity" at bounding box center [644, 132] width 1255 height 43
click at [9, 14] on button "button" at bounding box center [19, 17] width 28 height 25
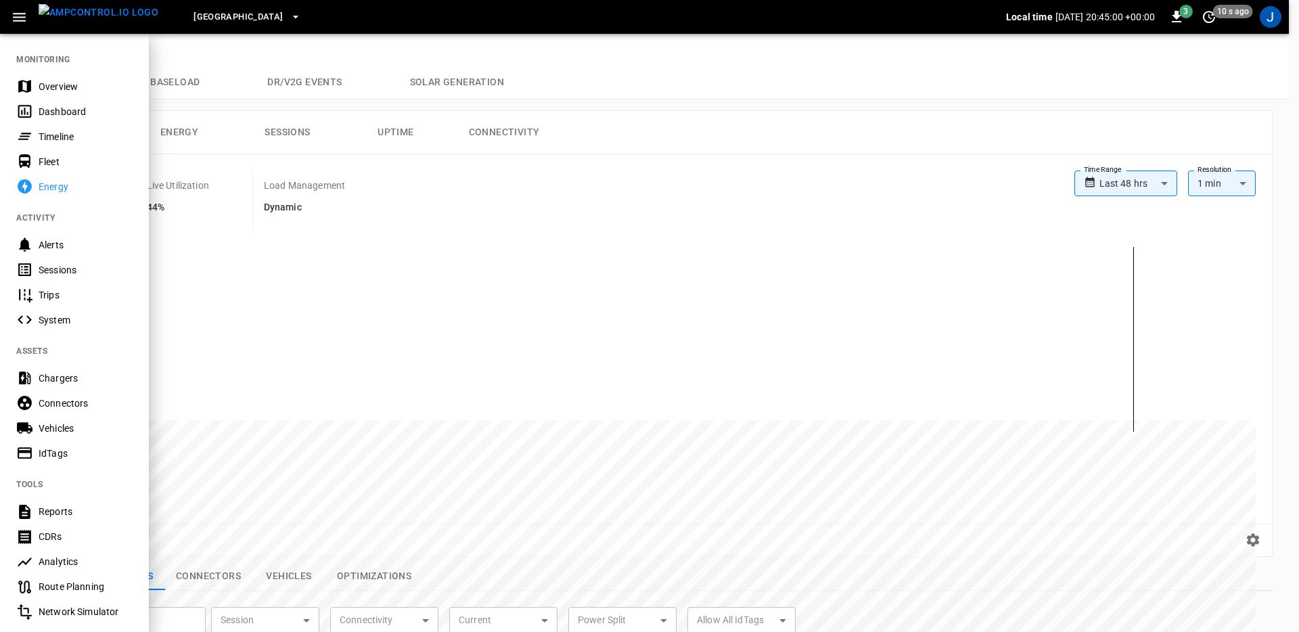
click at [69, 388] on div "Chargers" at bounding box center [74, 377] width 149 height 25
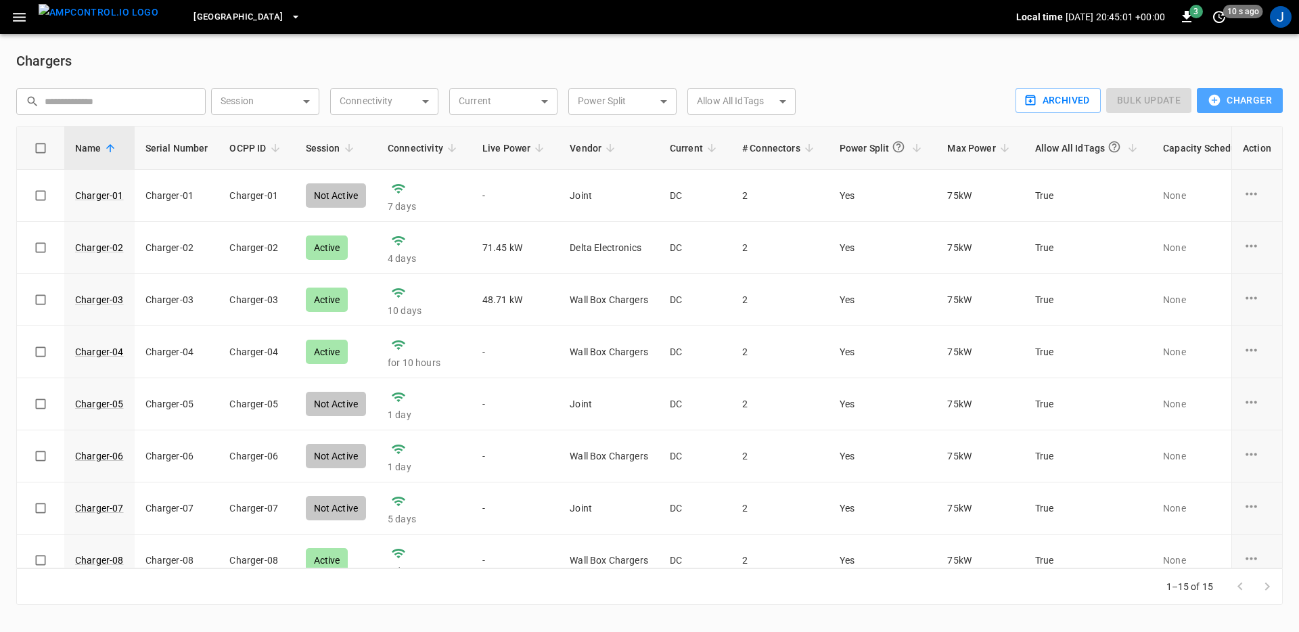
click at [1251, 106] on button "Charger" at bounding box center [1240, 100] width 86 height 25
click at [1232, 128] on li "OCPP Charger" at bounding box center [1237, 129] width 101 height 22
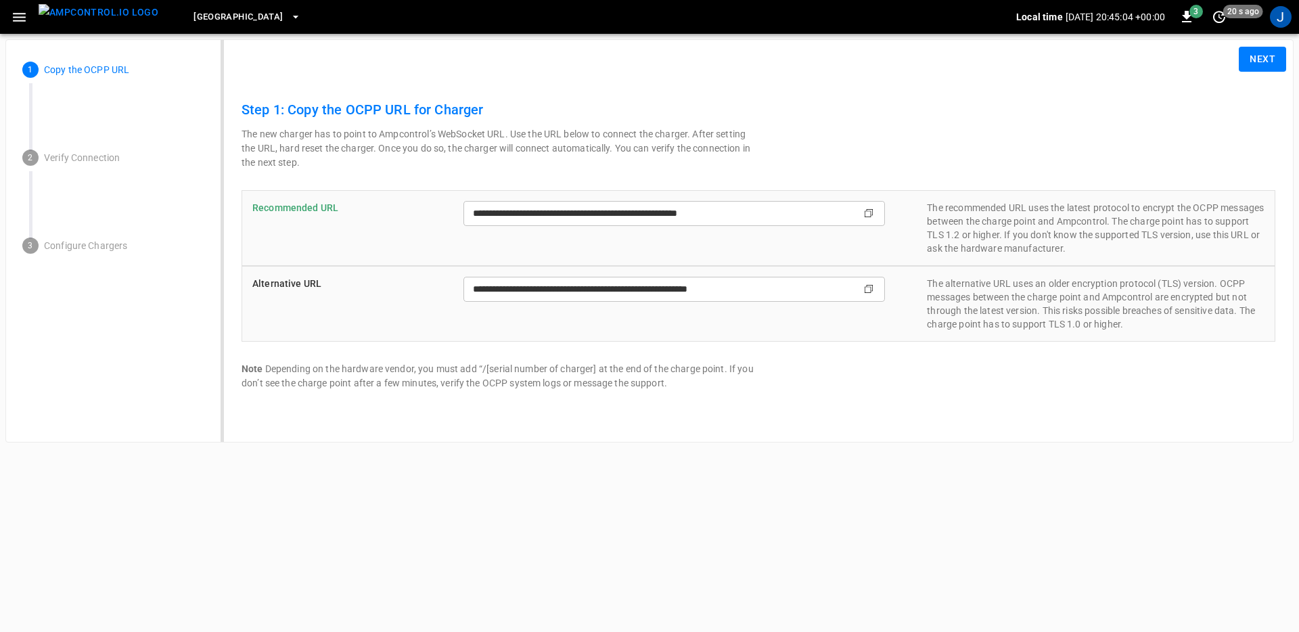
type input "**********"
click at [751, 212] on input "**********" at bounding box center [648, 213] width 370 height 25
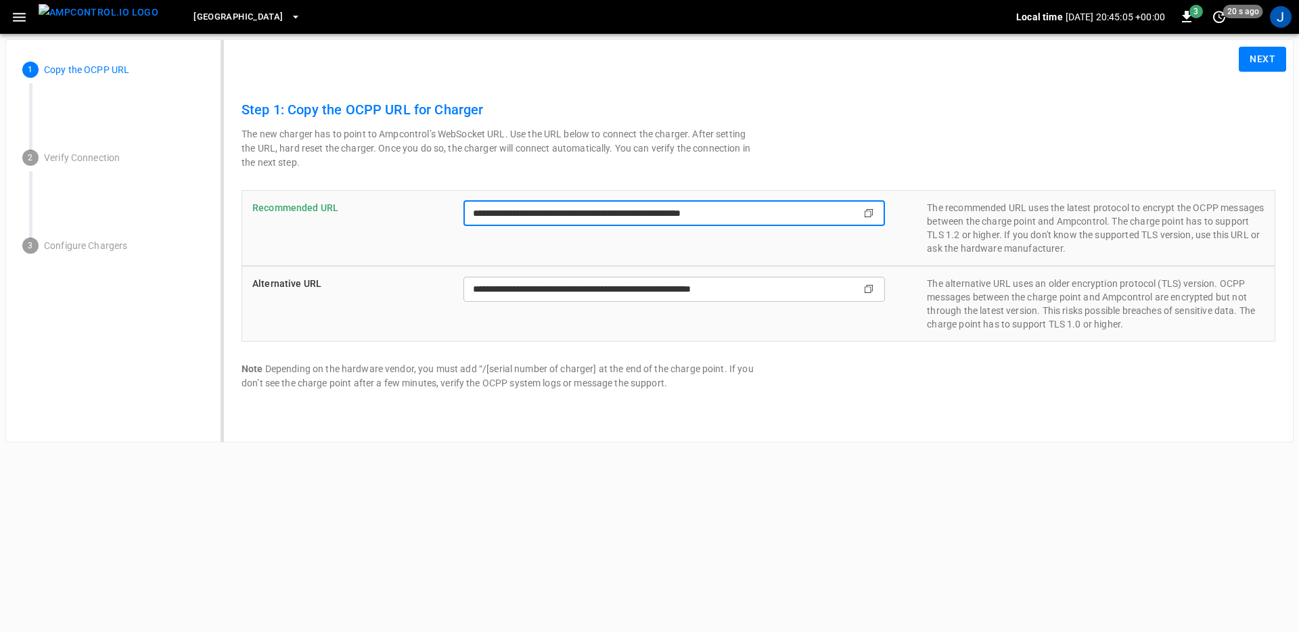
click at [751, 212] on input "**********" at bounding box center [648, 213] width 370 height 25
click at [795, 237] on div "**********" at bounding box center [673, 228] width 421 height 54
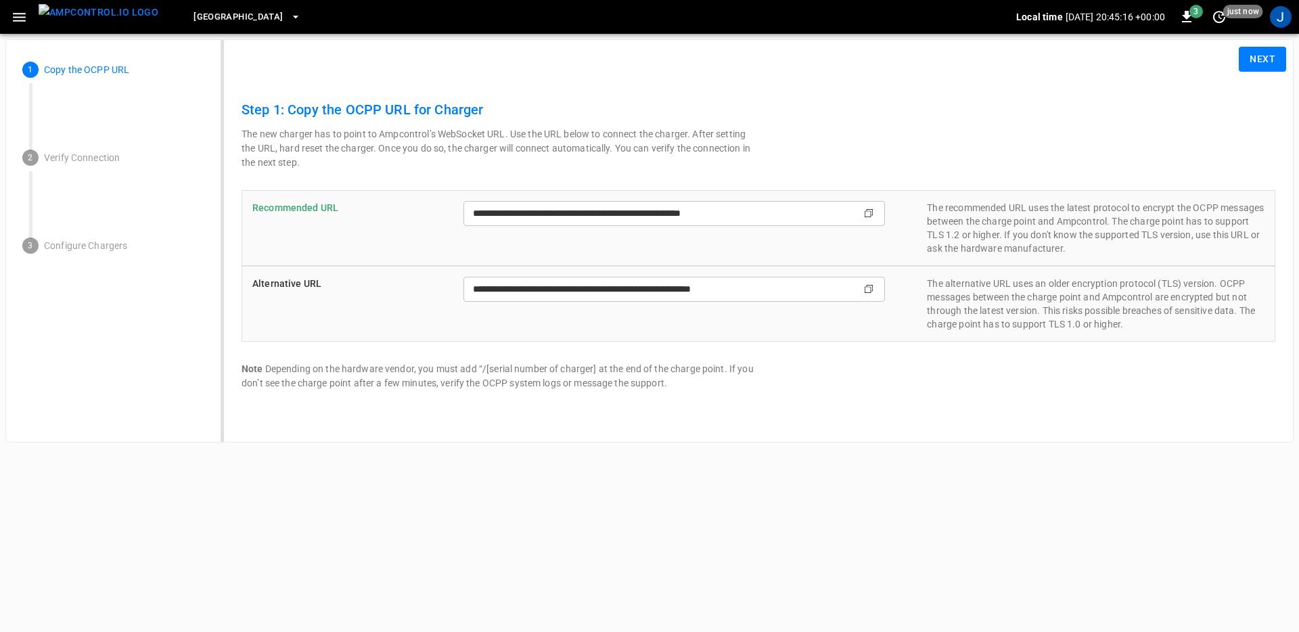
click at [1247, 66] on button "Next" at bounding box center [1262, 59] width 47 height 25
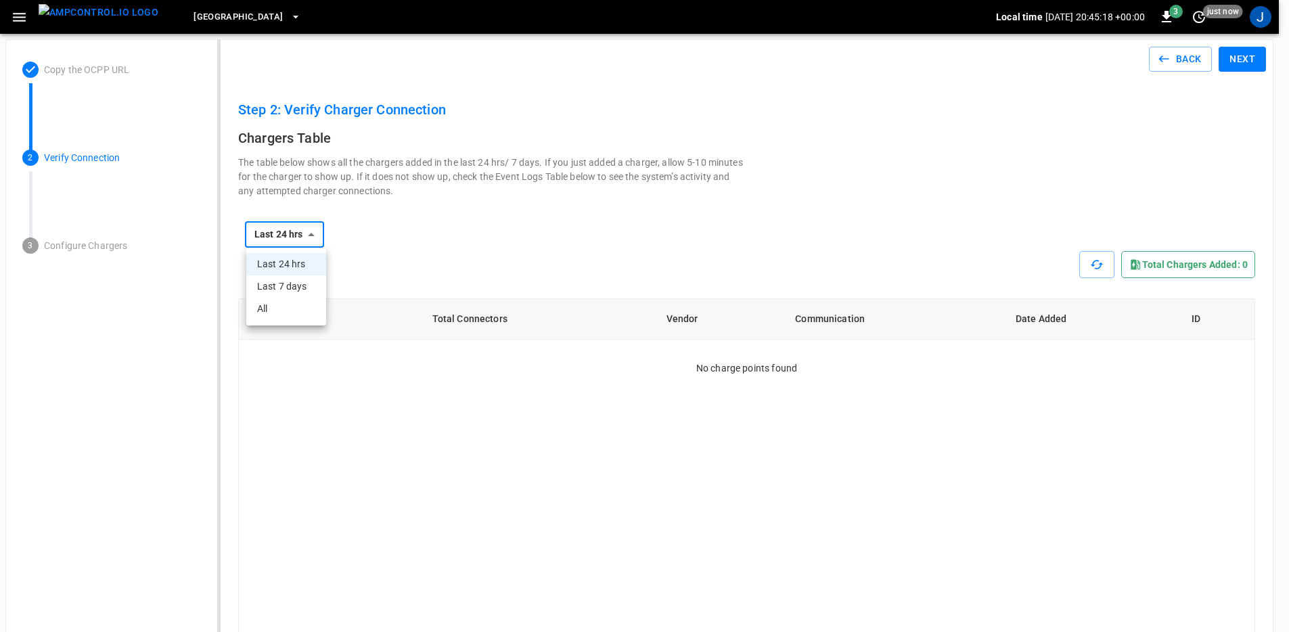
click at [312, 315] on li "All" at bounding box center [286, 309] width 80 height 22
type input "***"
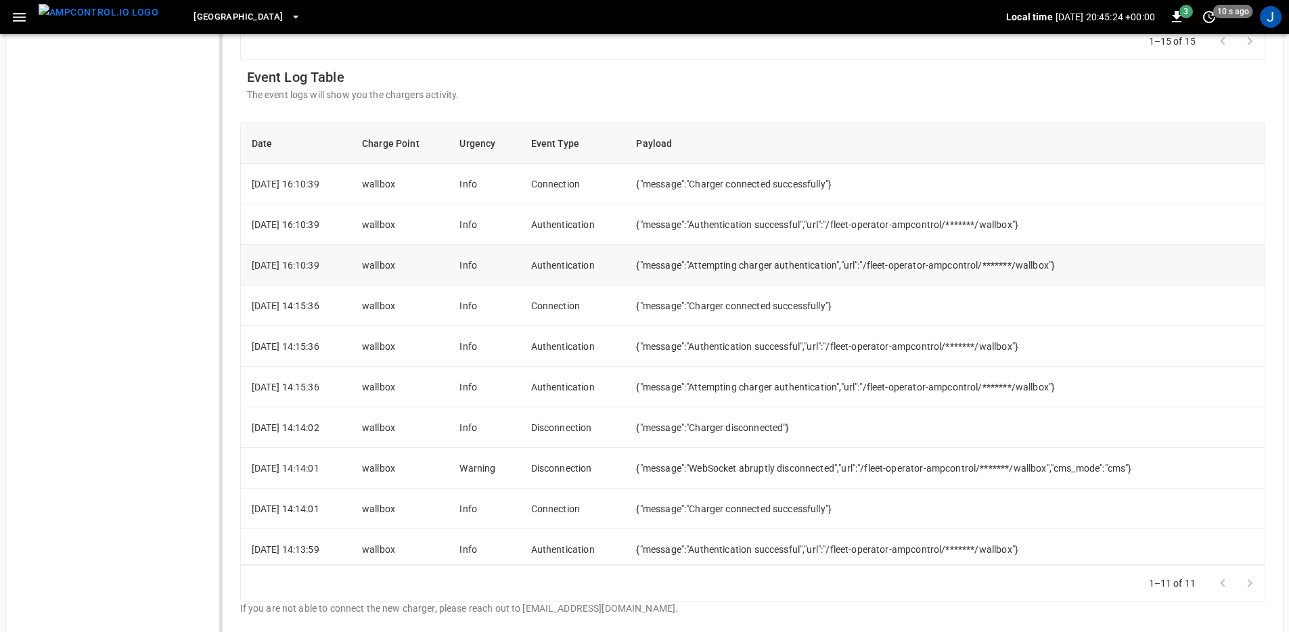
scroll to position [720, 0]
click at [739, 181] on td "{"message":"Charger connected successfully"}" at bounding box center [944, 181] width 639 height 41
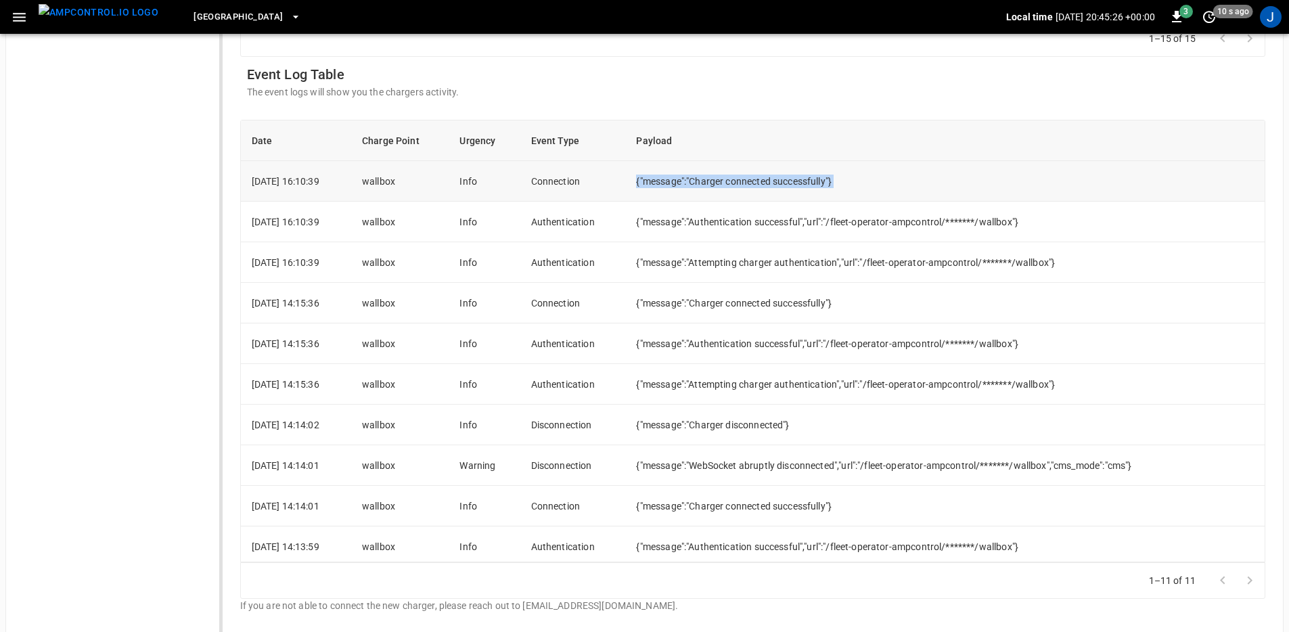
click at [739, 181] on td "{"message":"Charger connected successfully"}" at bounding box center [944, 181] width 639 height 41
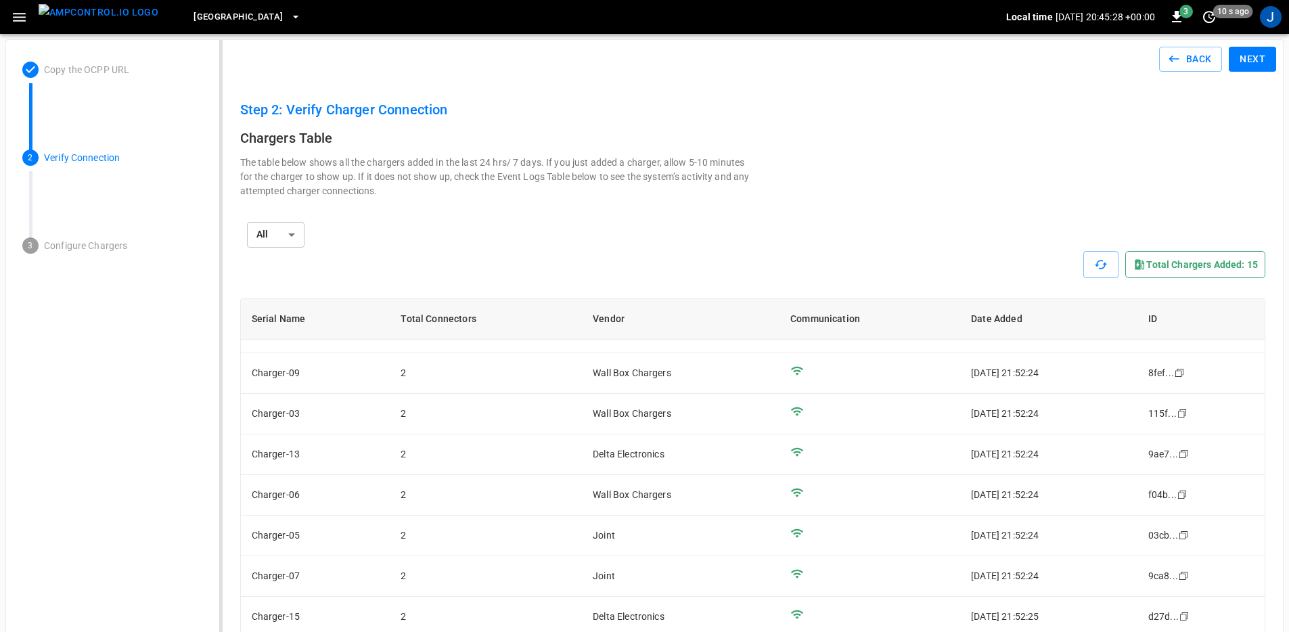
click at [1247, 65] on button "Next" at bounding box center [1251, 59] width 47 height 25
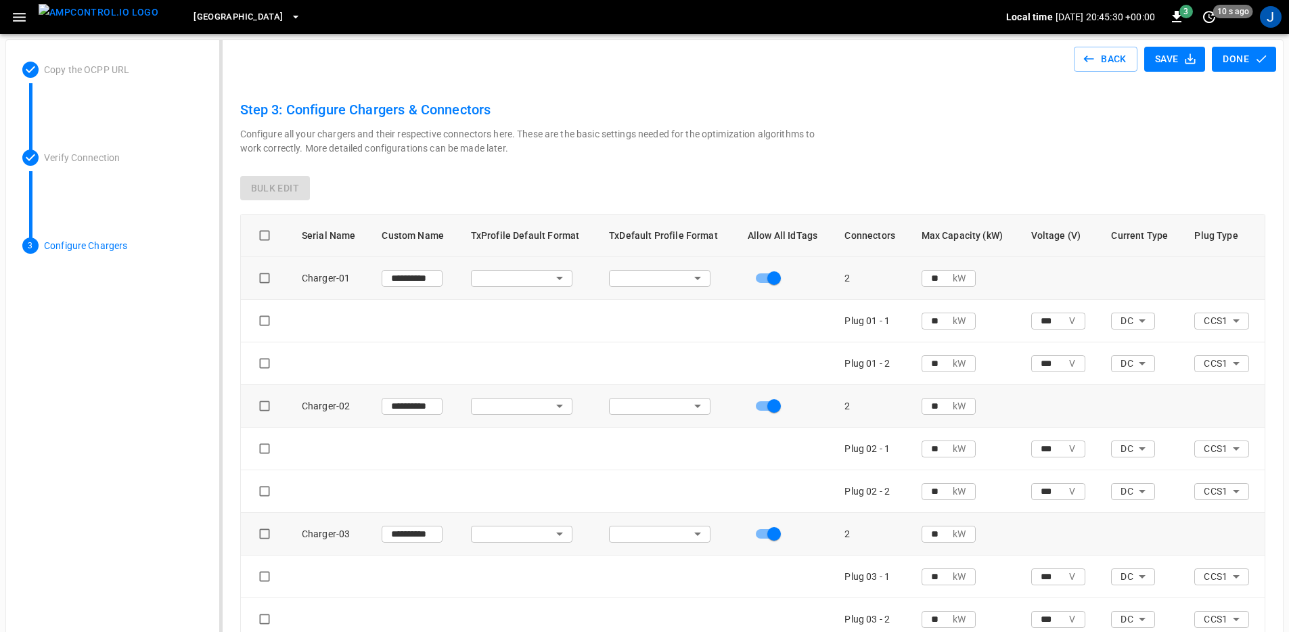
click at [526, 271] on body "**********" at bounding box center [644, 371] width 1289 height 742
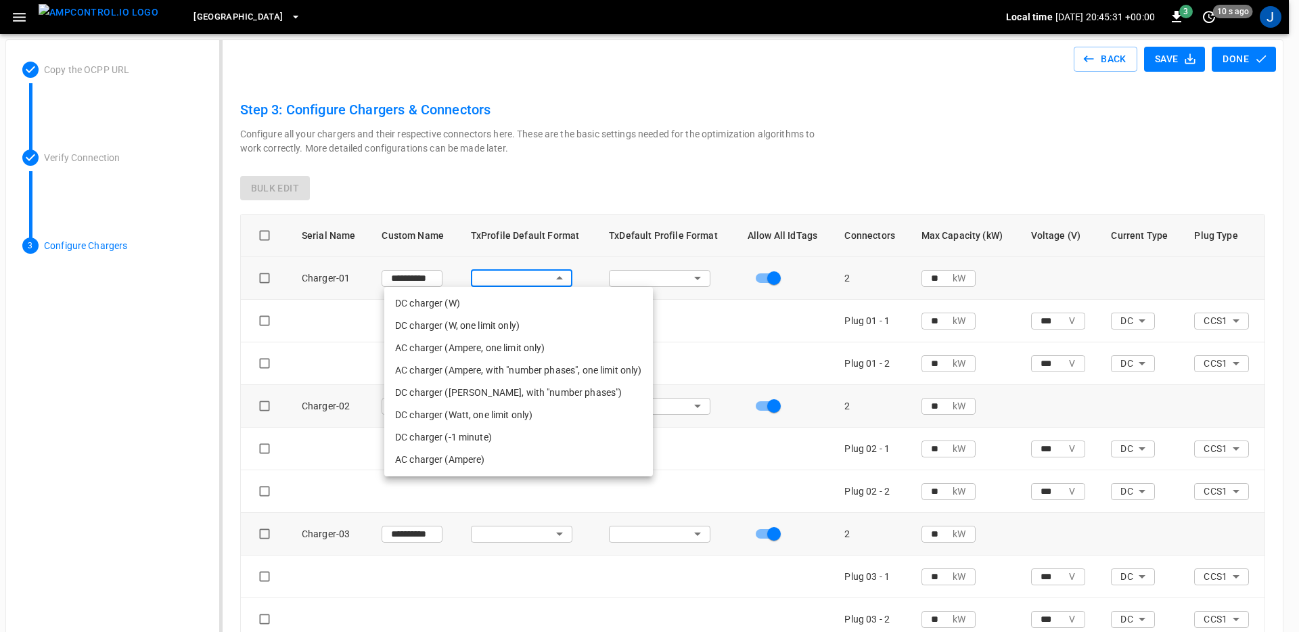
drag, startPoint x: 777, startPoint y: 327, endPoint x: 815, endPoint y: 327, distance: 38.6
click at [777, 327] on div at bounding box center [649, 316] width 1299 height 632
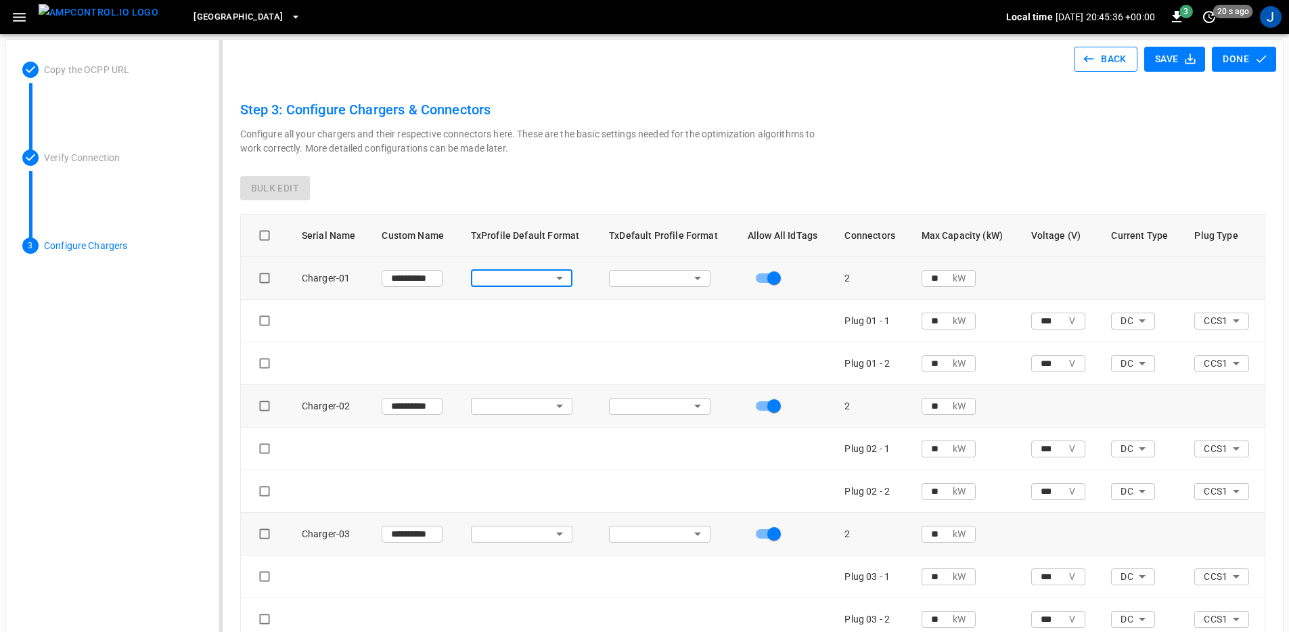
click at [1096, 55] on button "Back" at bounding box center [1105, 59] width 64 height 25
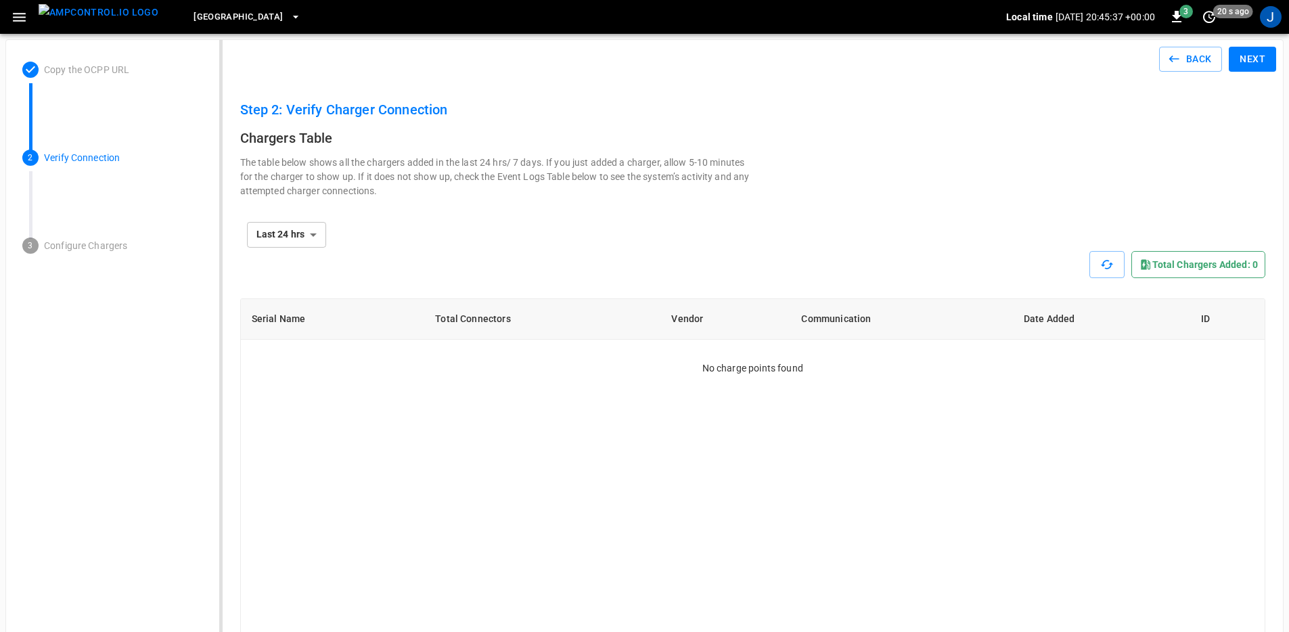
click at [1176, 59] on icon "button" at bounding box center [1173, 58] width 10 height 7
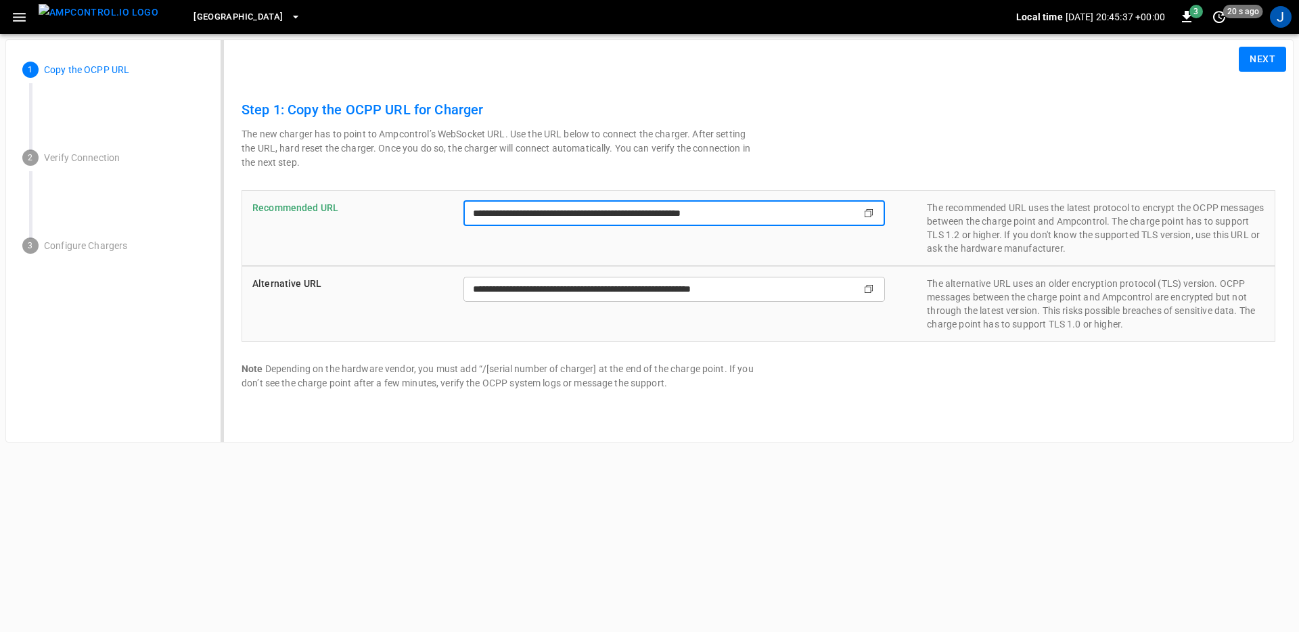
click at [788, 216] on input "**********" at bounding box center [648, 213] width 370 height 25
click at [840, 448] on html "**********" at bounding box center [649, 224] width 1299 height 448
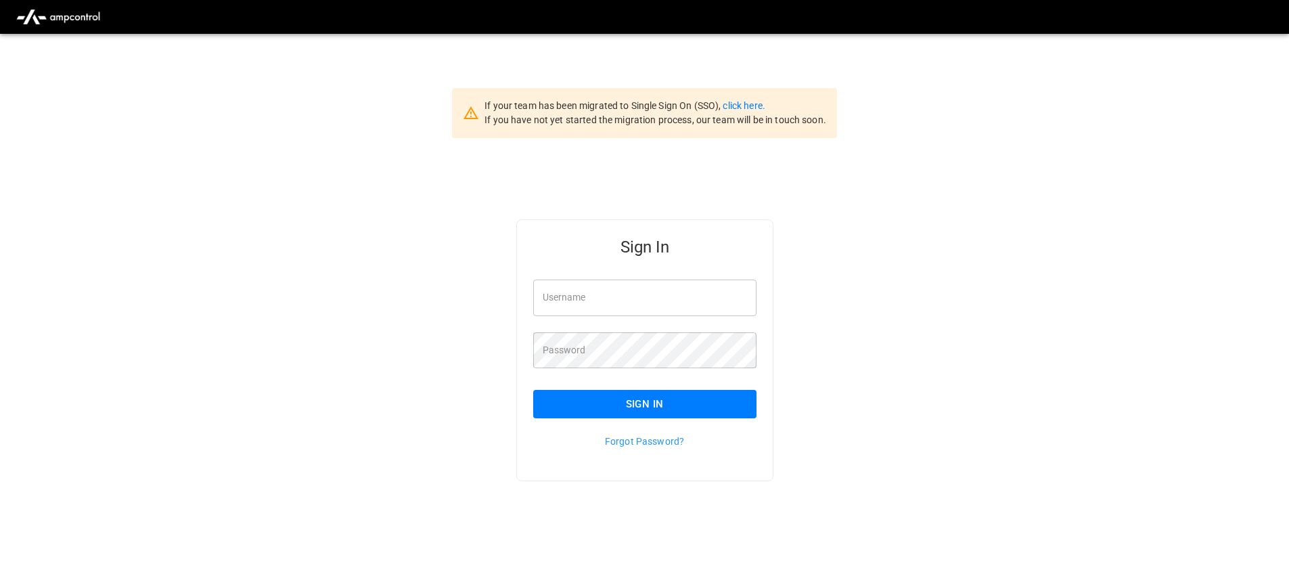
click at [648, 284] on input "Username" at bounding box center [644, 297] width 223 height 36
type input "*"
click at [681, 308] on input "*****" at bounding box center [644, 297] width 223 height 36
click at [678, 308] on input "*****" at bounding box center [644, 297] width 223 height 36
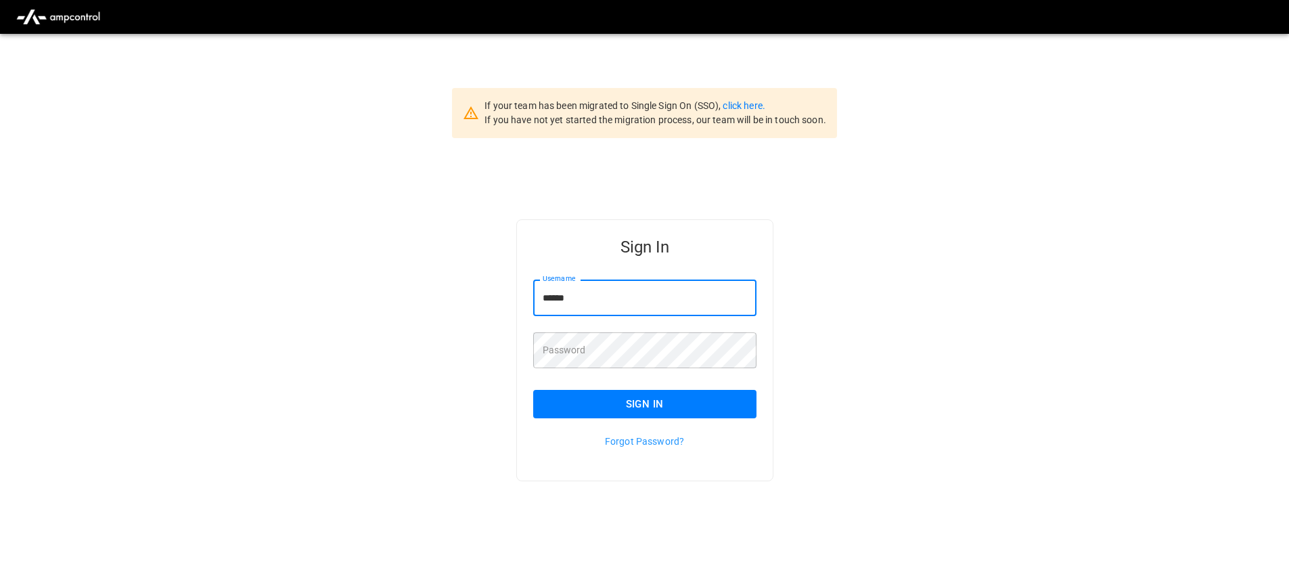
click at [678, 308] on input "*****" at bounding box center [644, 297] width 223 height 36
click at [653, 304] on input "*********" at bounding box center [644, 297] width 223 height 36
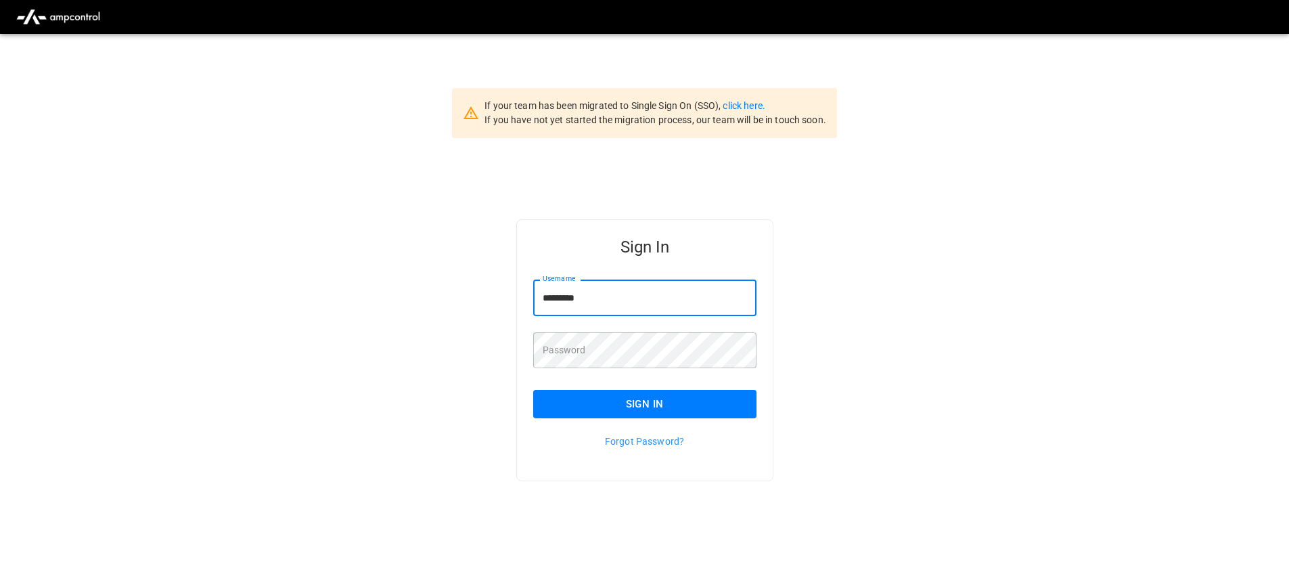
click at [653, 304] on input "*********" at bounding box center [644, 297] width 223 height 36
click at [653, 303] on input "*********" at bounding box center [644, 297] width 223 height 36
type input "**********"
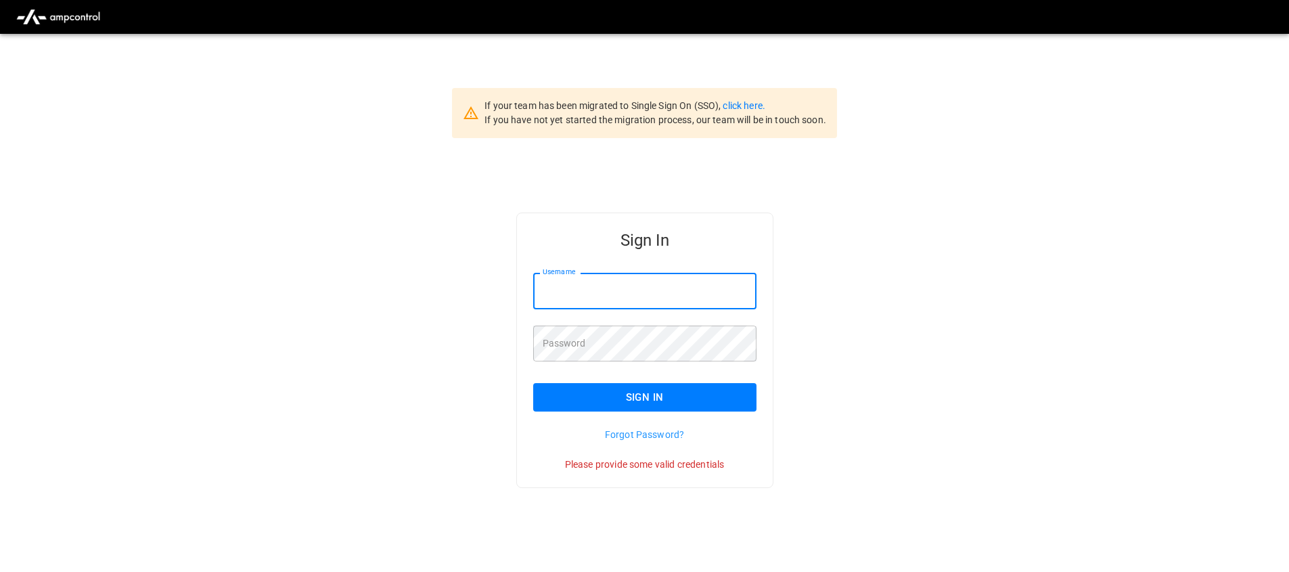
click at [653, 303] on input "Username" at bounding box center [644, 291] width 223 height 36
type input "**********"
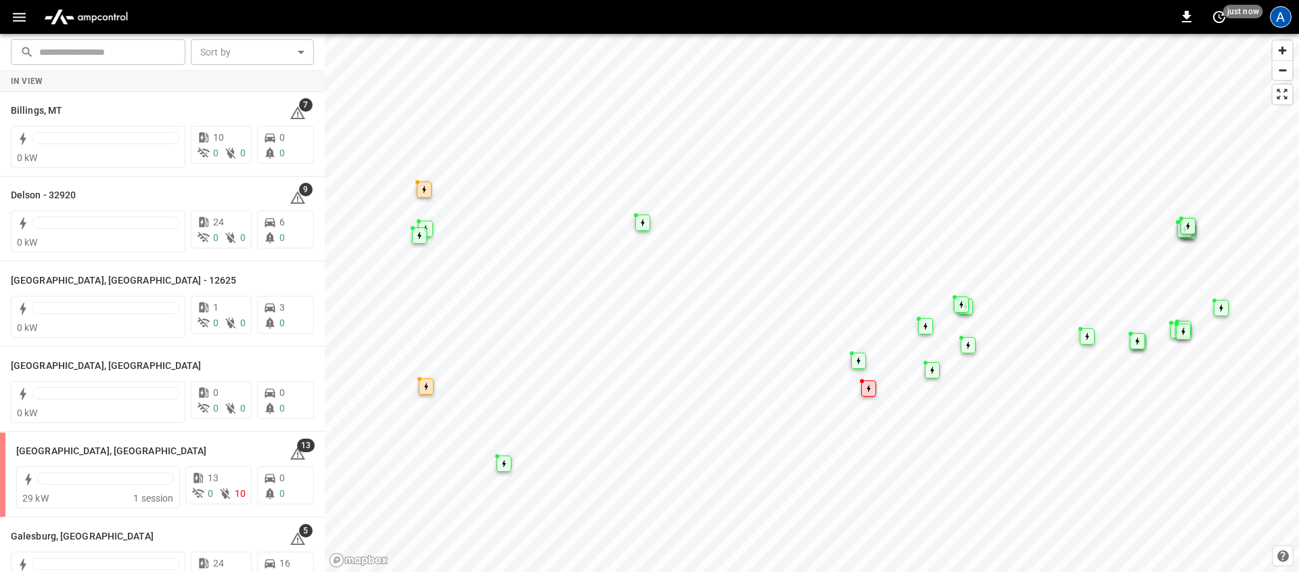
click at [1281, 21] on div "A" at bounding box center [1281, 17] width 22 height 22
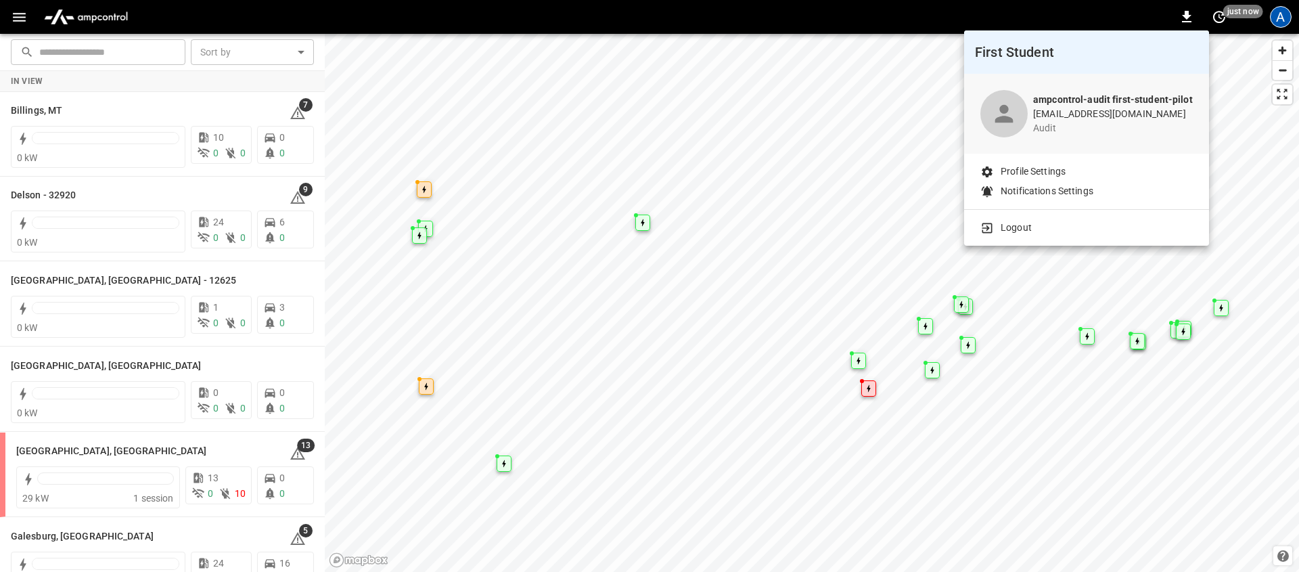
click at [1101, 227] on li "Logout" at bounding box center [1086, 228] width 212 height 14
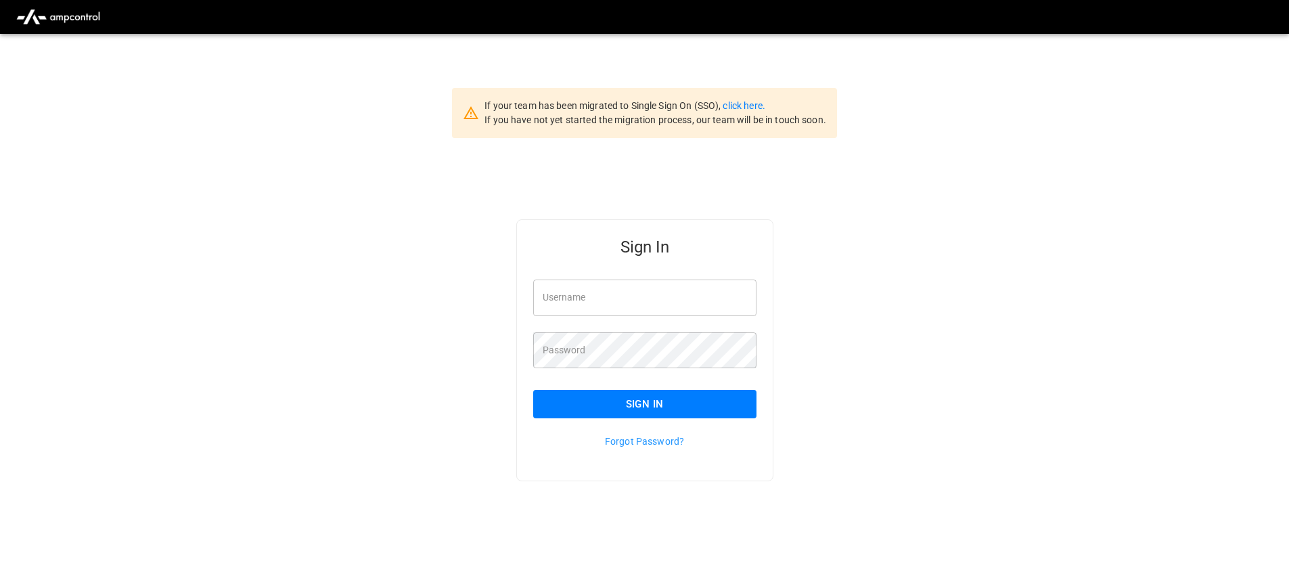
click at [606, 288] on input "Username" at bounding box center [644, 297] width 223 height 36
type input "**********"
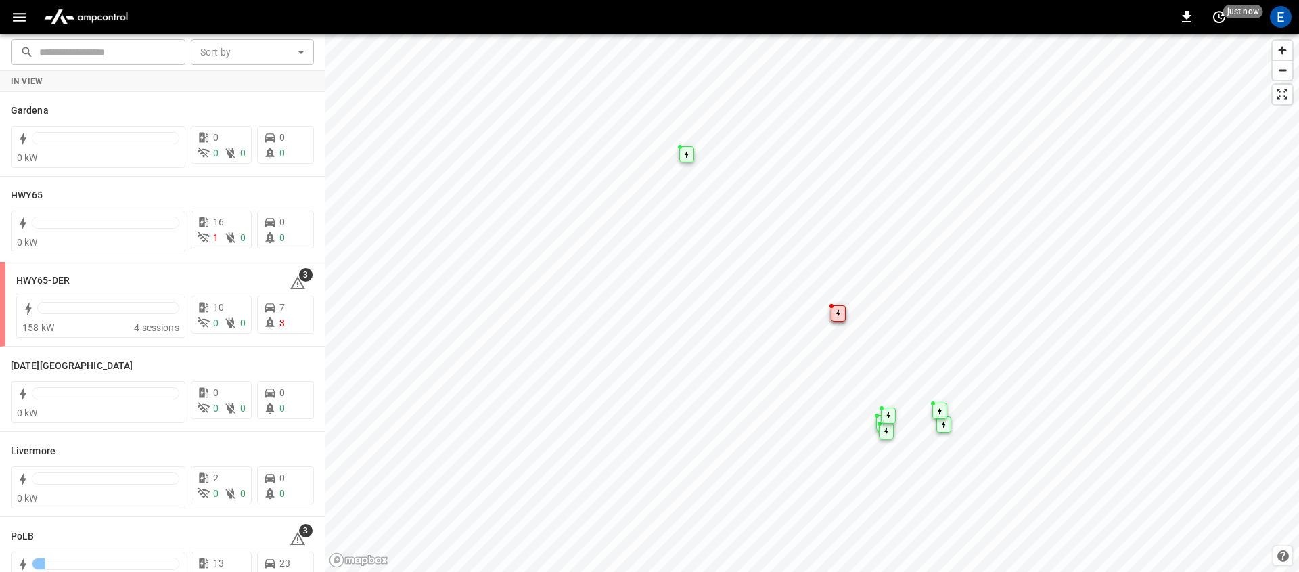
click at [21, 15] on icon "button" at bounding box center [19, 17] width 17 height 17
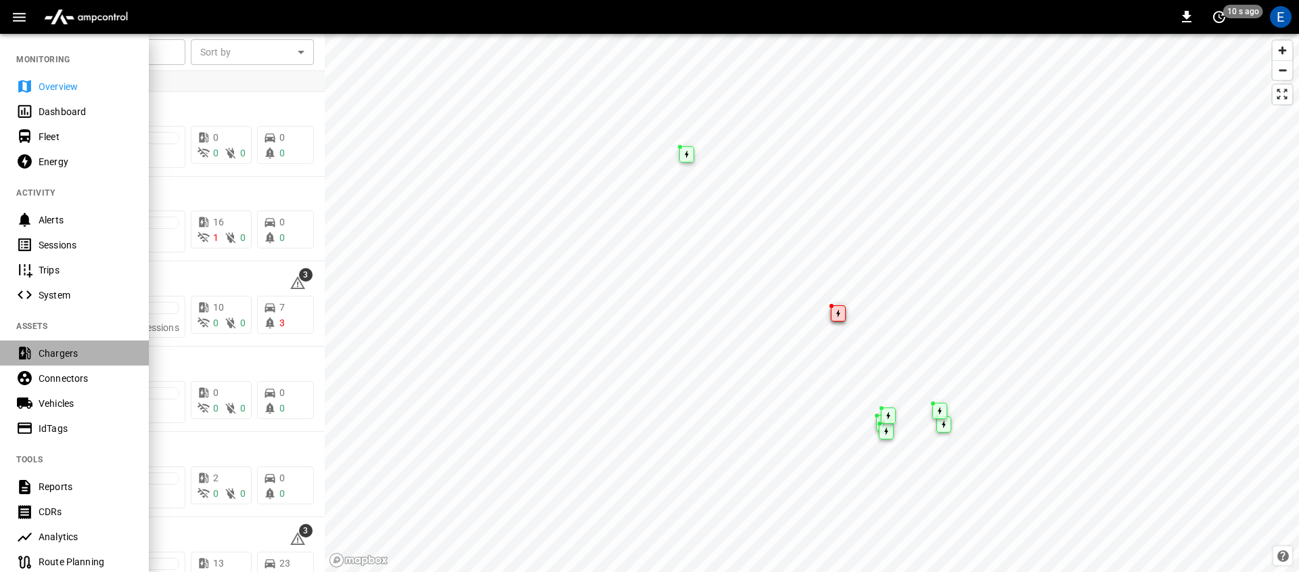
click at [97, 354] on div "Chargers" at bounding box center [86, 353] width 94 height 14
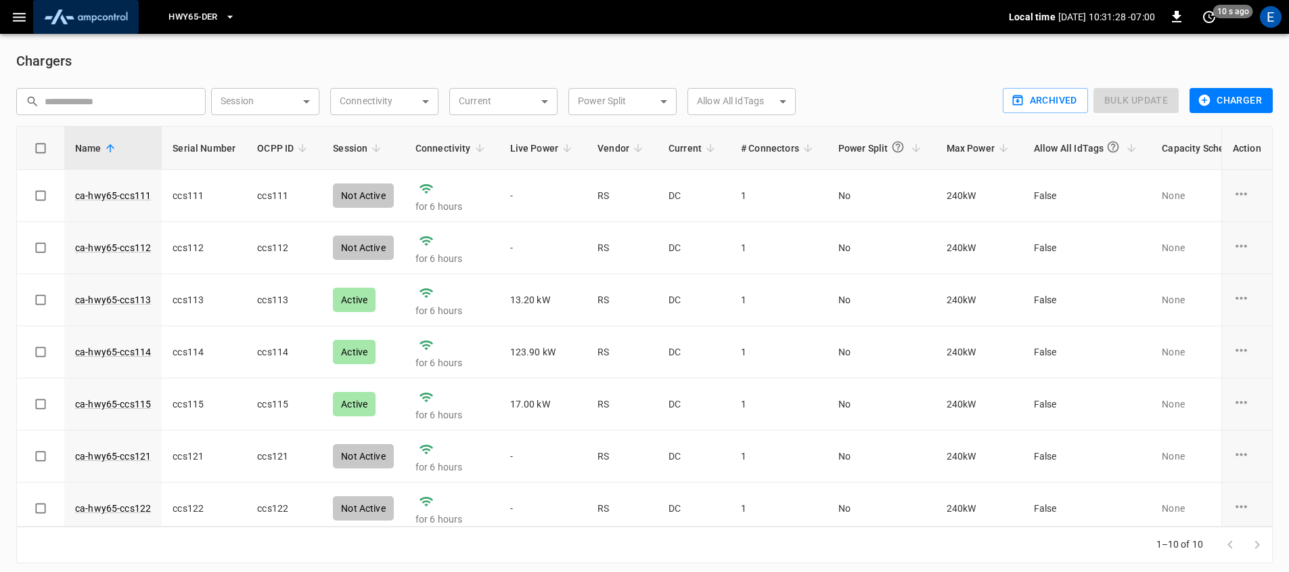
click at [70, 12] on img "menu" at bounding box center [86, 17] width 95 height 26
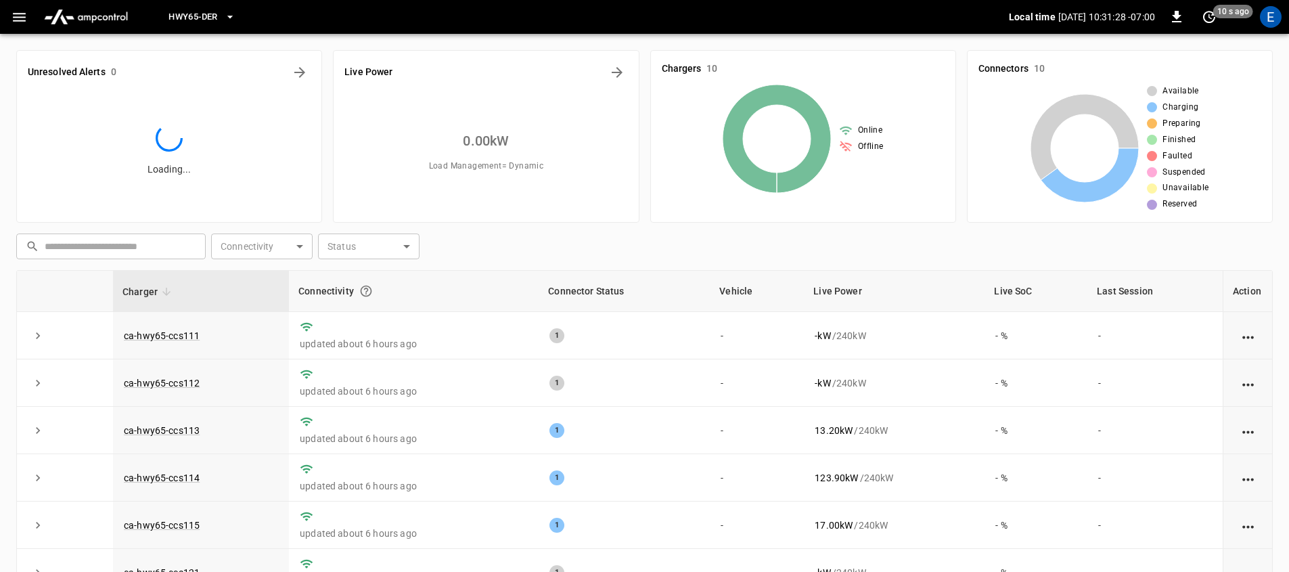
click at [31, 21] on button "button" at bounding box center [19, 17] width 28 height 25
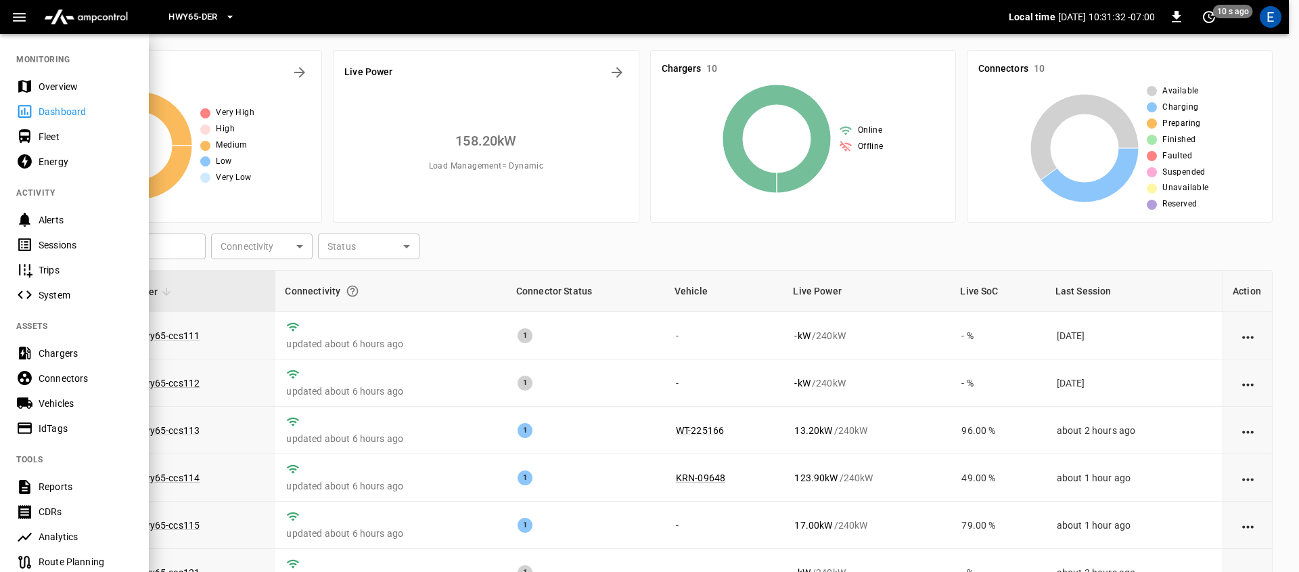
click at [78, 83] on div "Overview" at bounding box center [86, 87] width 94 height 14
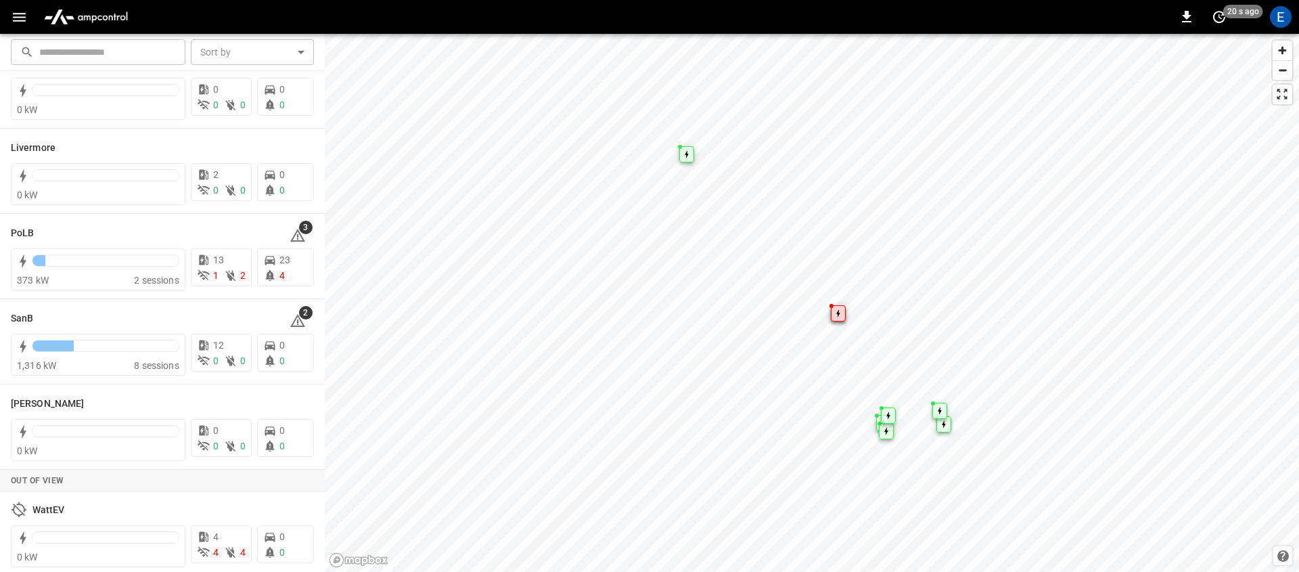
scroll to position [307, 0]
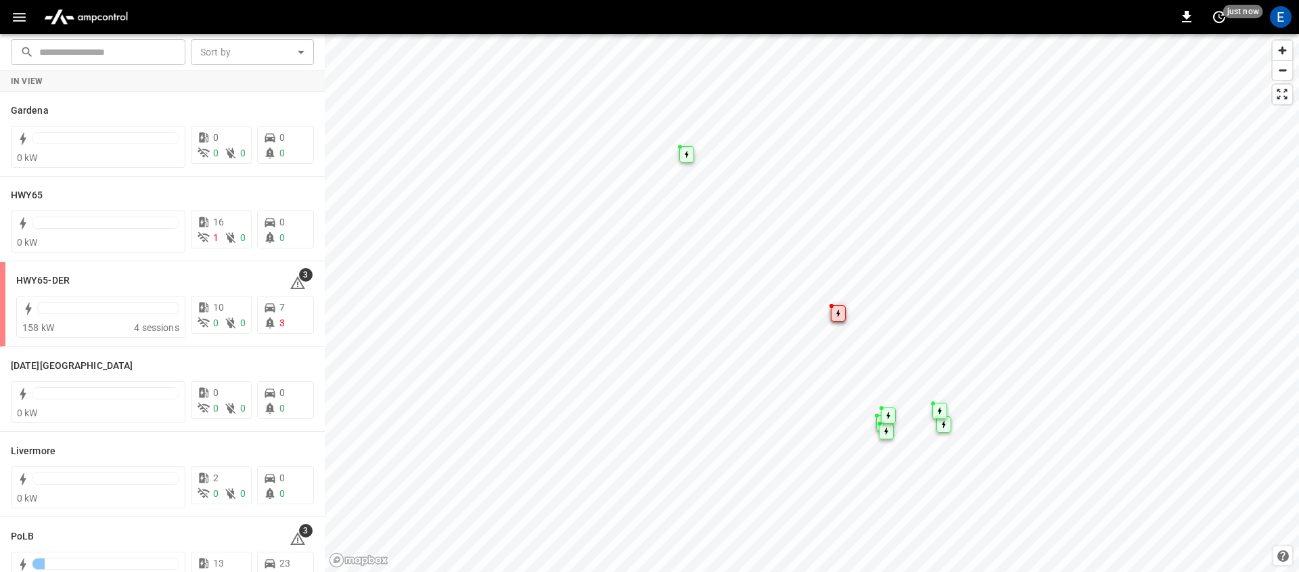
click at [24, 20] on icon "button" at bounding box center [19, 17] width 13 height 9
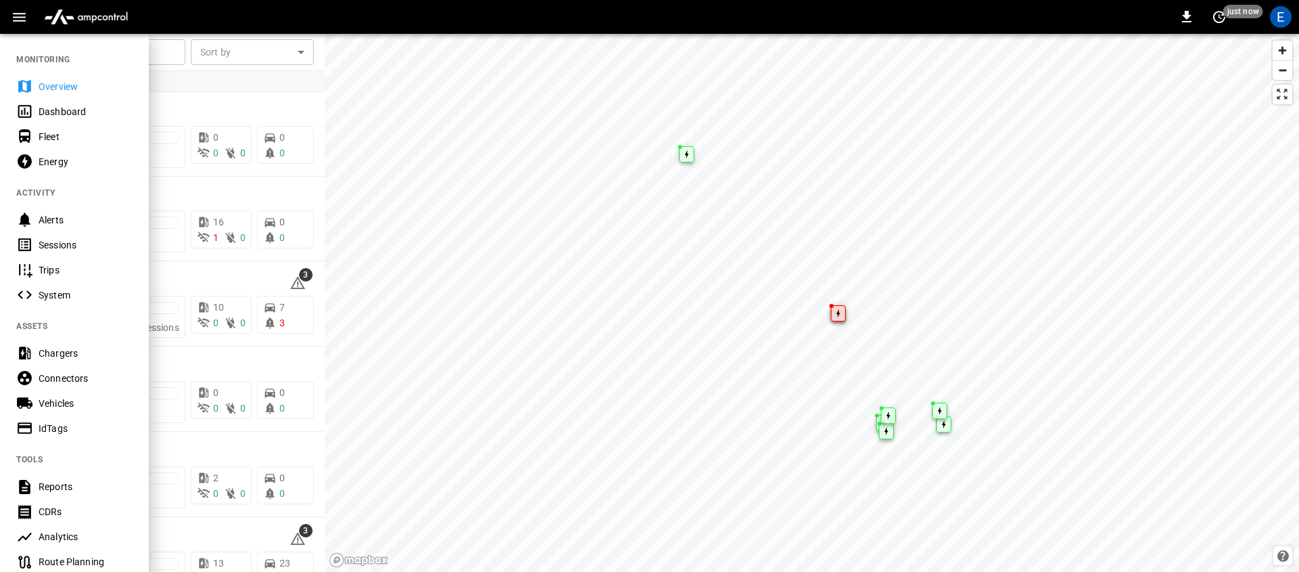
click at [76, 405] on div "Vehicles" at bounding box center [86, 403] width 94 height 14
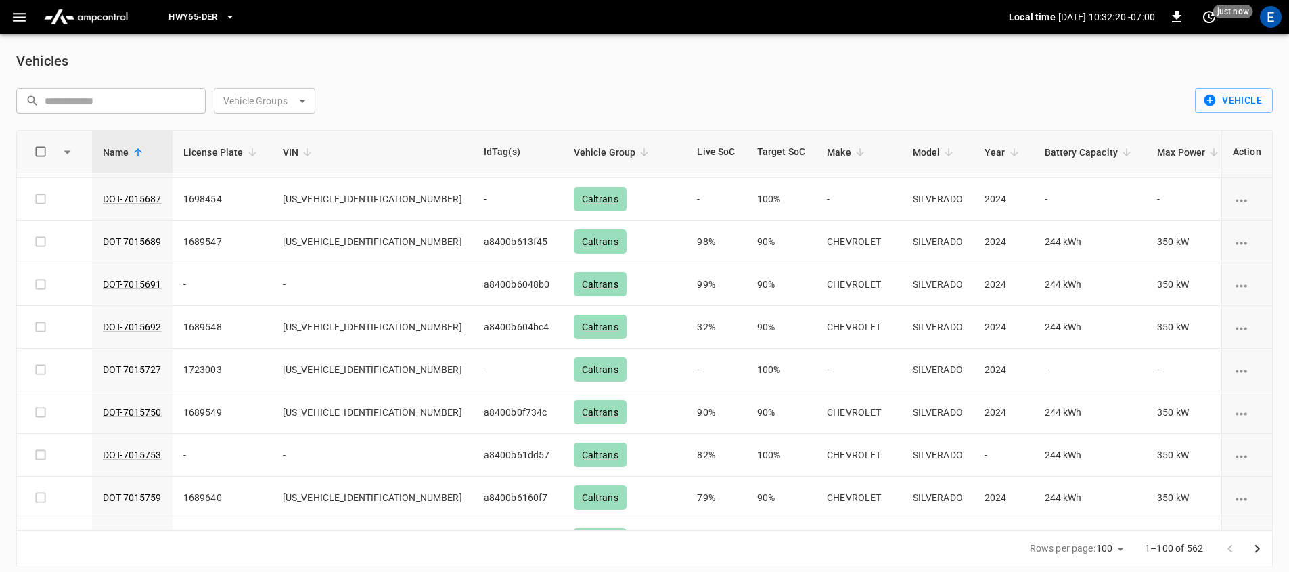
scroll to position [3915, 0]
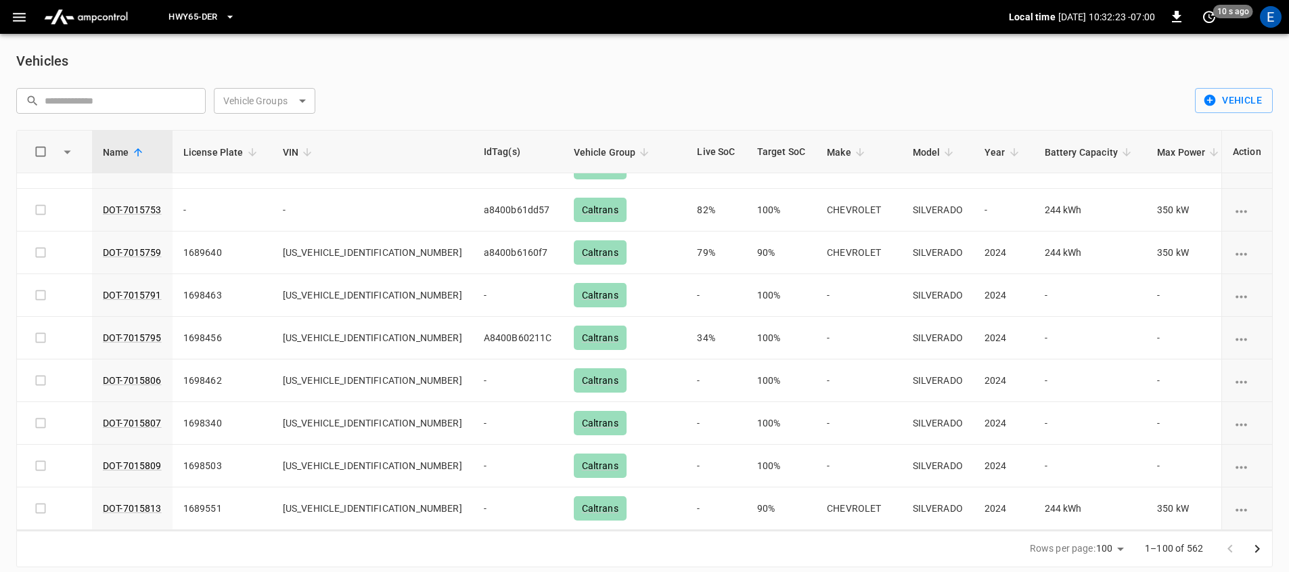
click at [1251, 554] on icon "Go to next page" at bounding box center [1257, 548] width 16 height 16
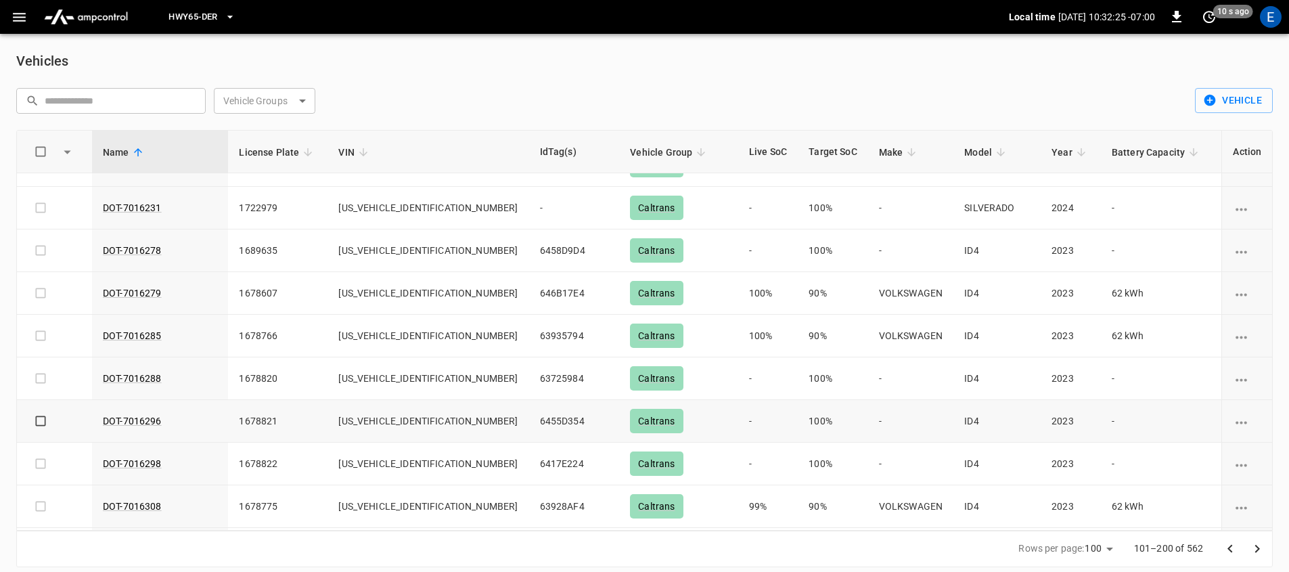
scroll to position [1894, 0]
